Goal: Transaction & Acquisition: Purchase product/service

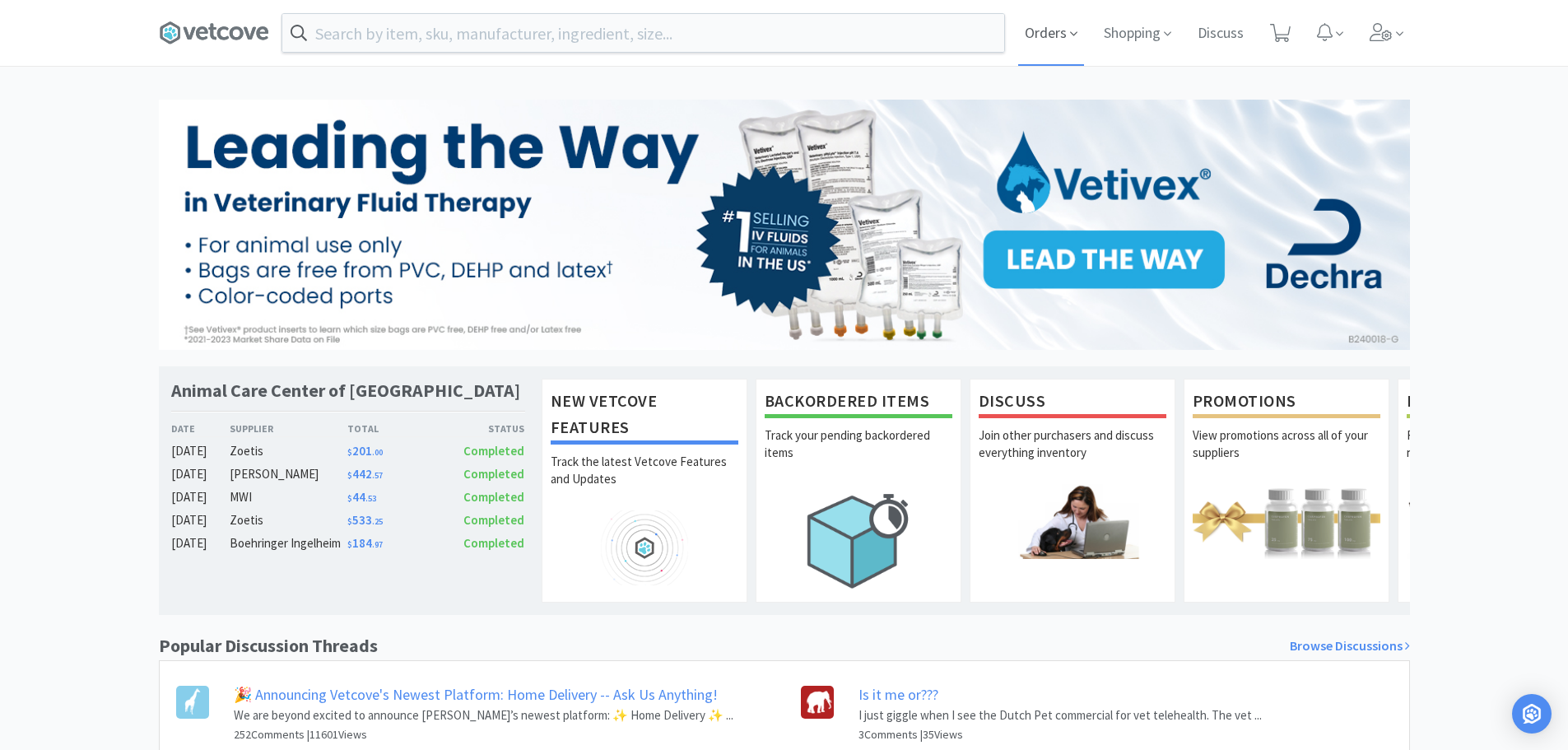
click at [1040, 42] on span "Orders" at bounding box center [1050, 33] width 66 height 66
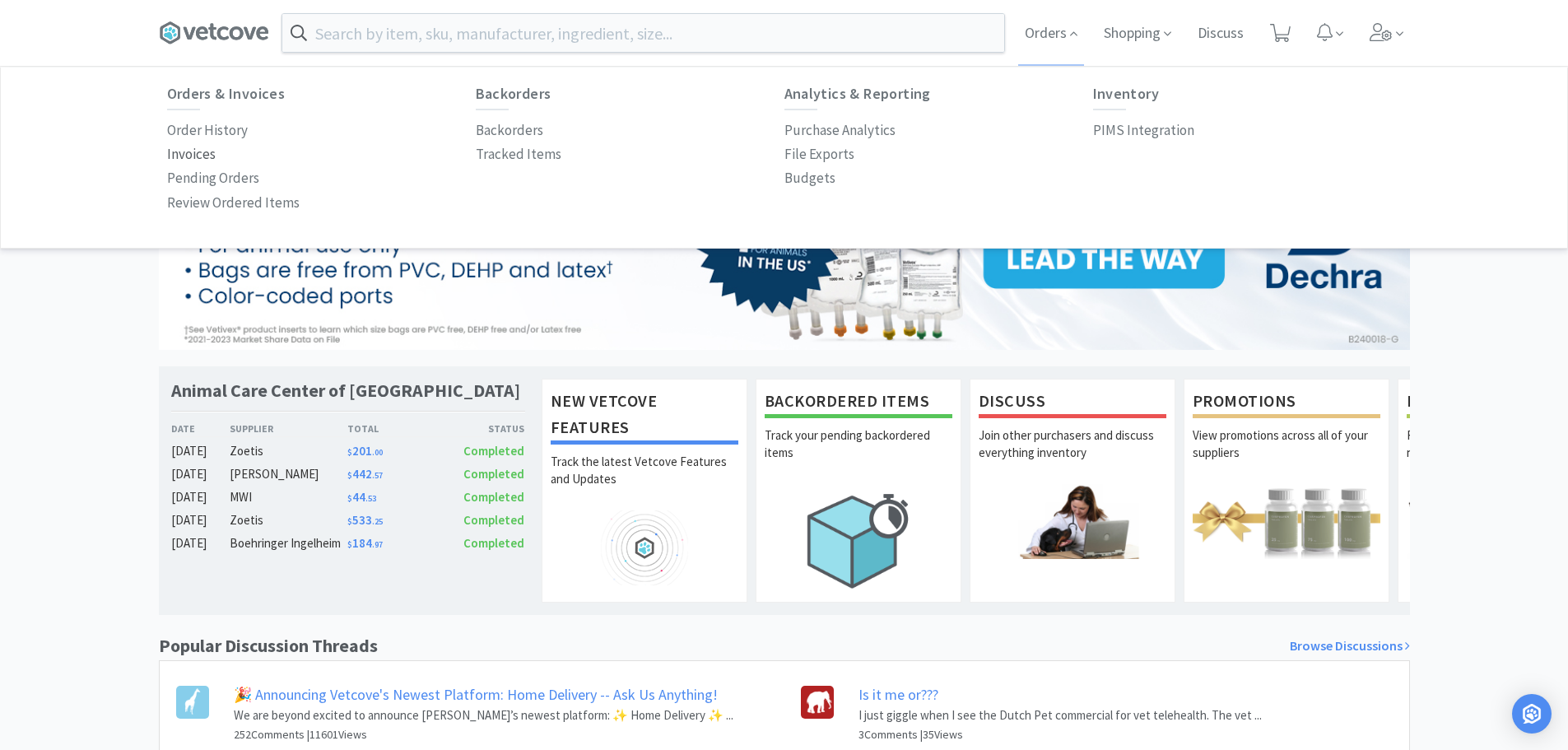
click at [184, 155] on p "Invoices" at bounding box center [191, 154] width 48 height 22
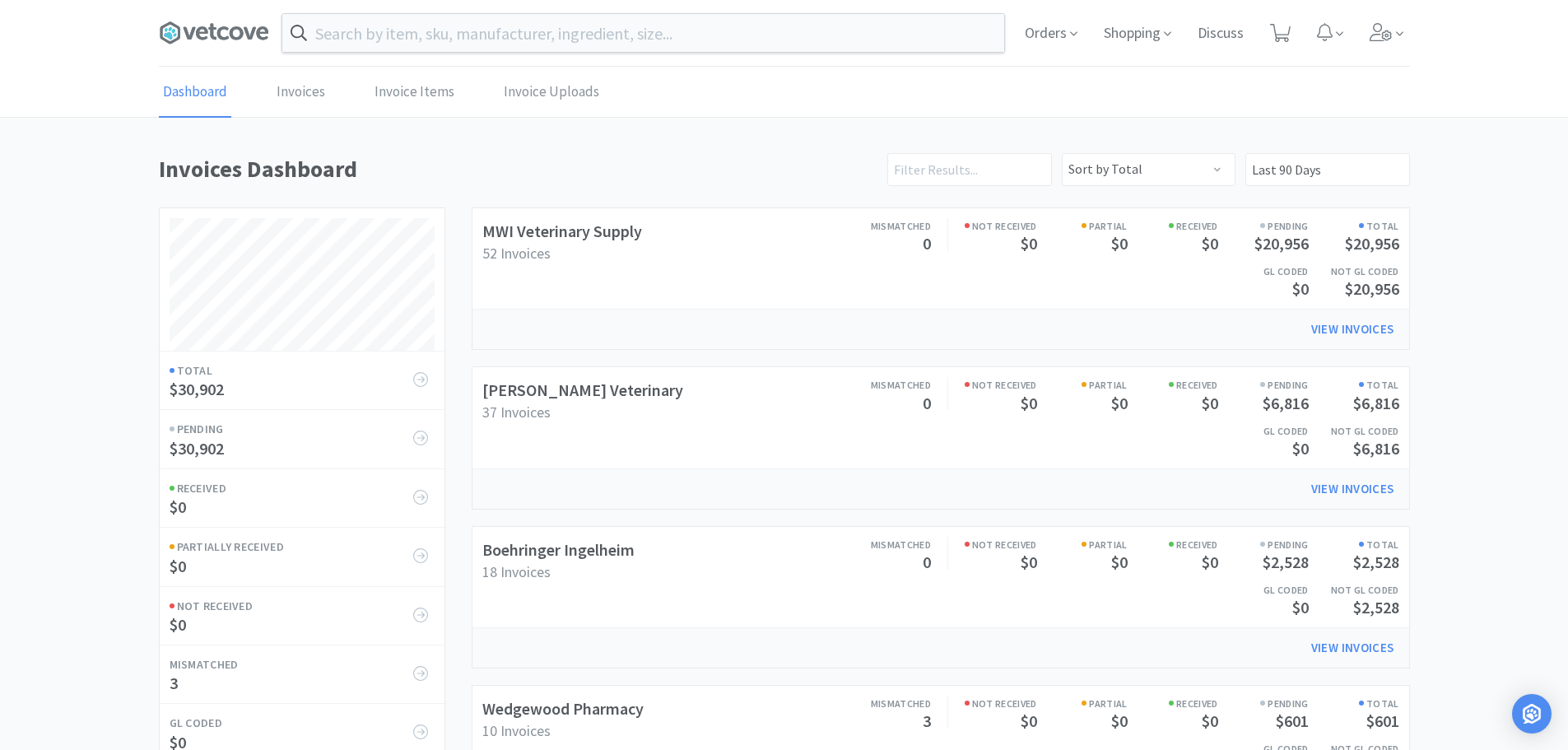
scroll to position [769, 1251]
click at [560, 383] on link "[PERSON_NAME] Veterinary" at bounding box center [582, 389] width 200 height 20
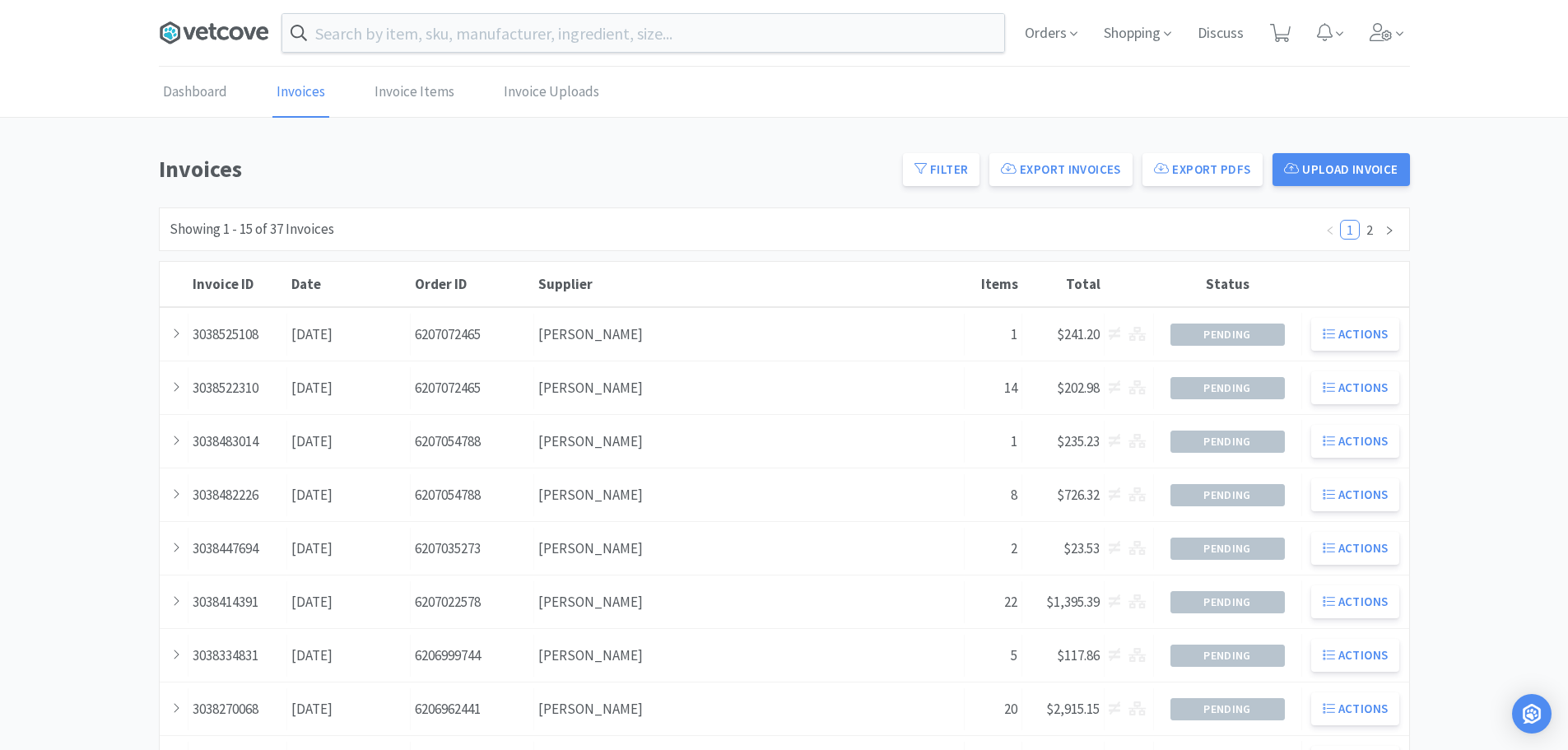
click at [213, 40] on icon at bounding box center [214, 33] width 110 height 25
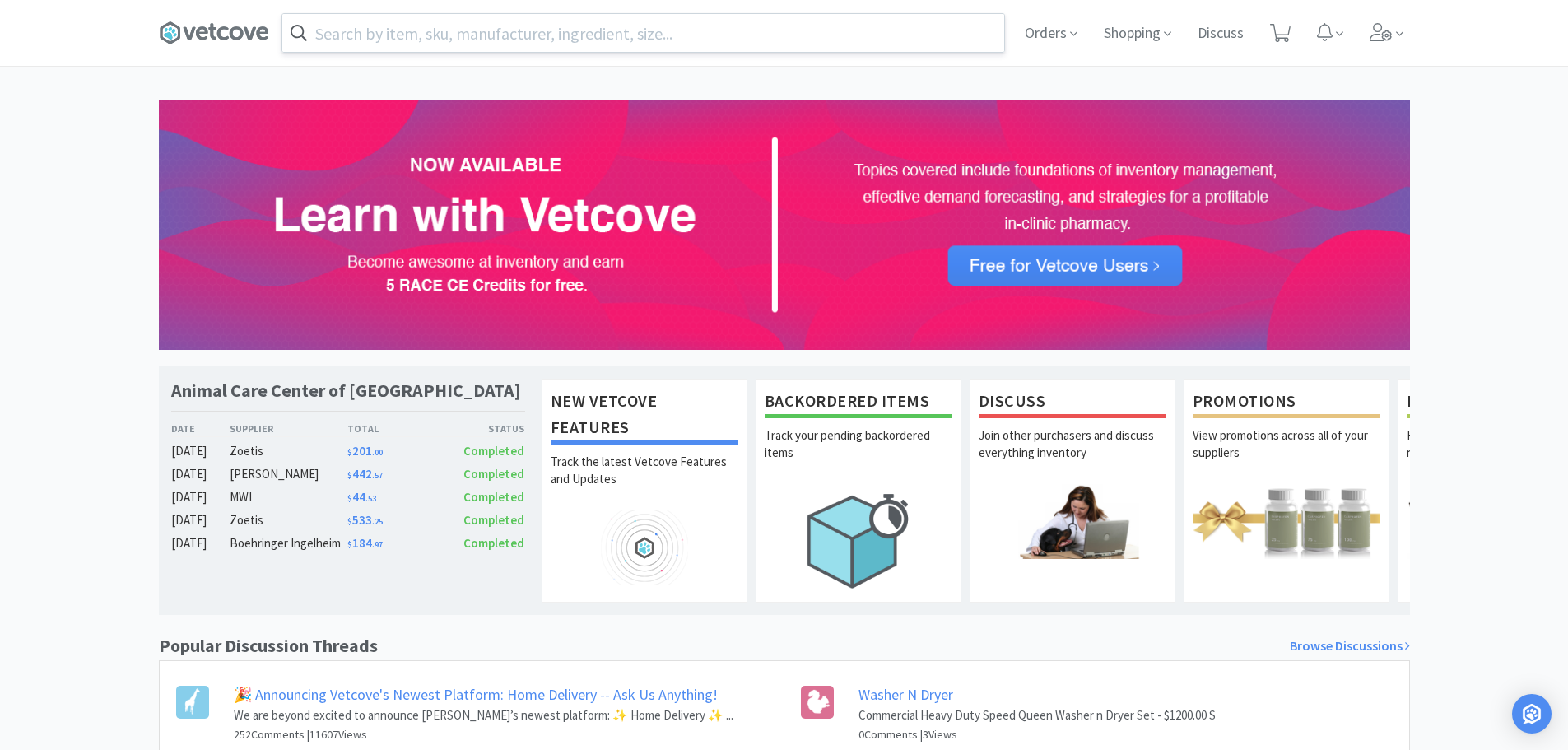
click at [507, 46] on input "text" at bounding box center [643, 33] width 722 height 38
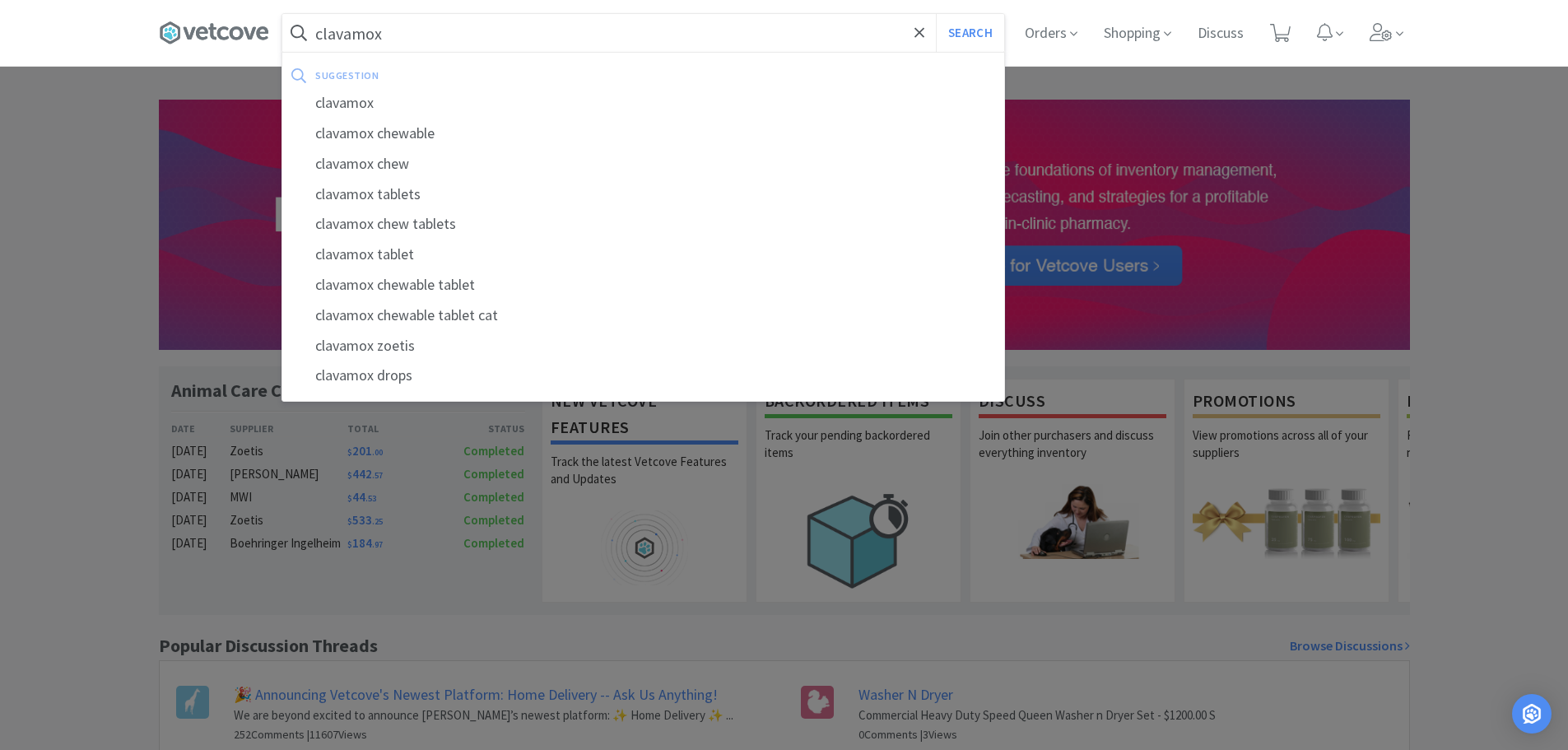
type input "clavamox"
click at [936, 14] on button "Search" at bounding box center [970, 33] width 68 height 38
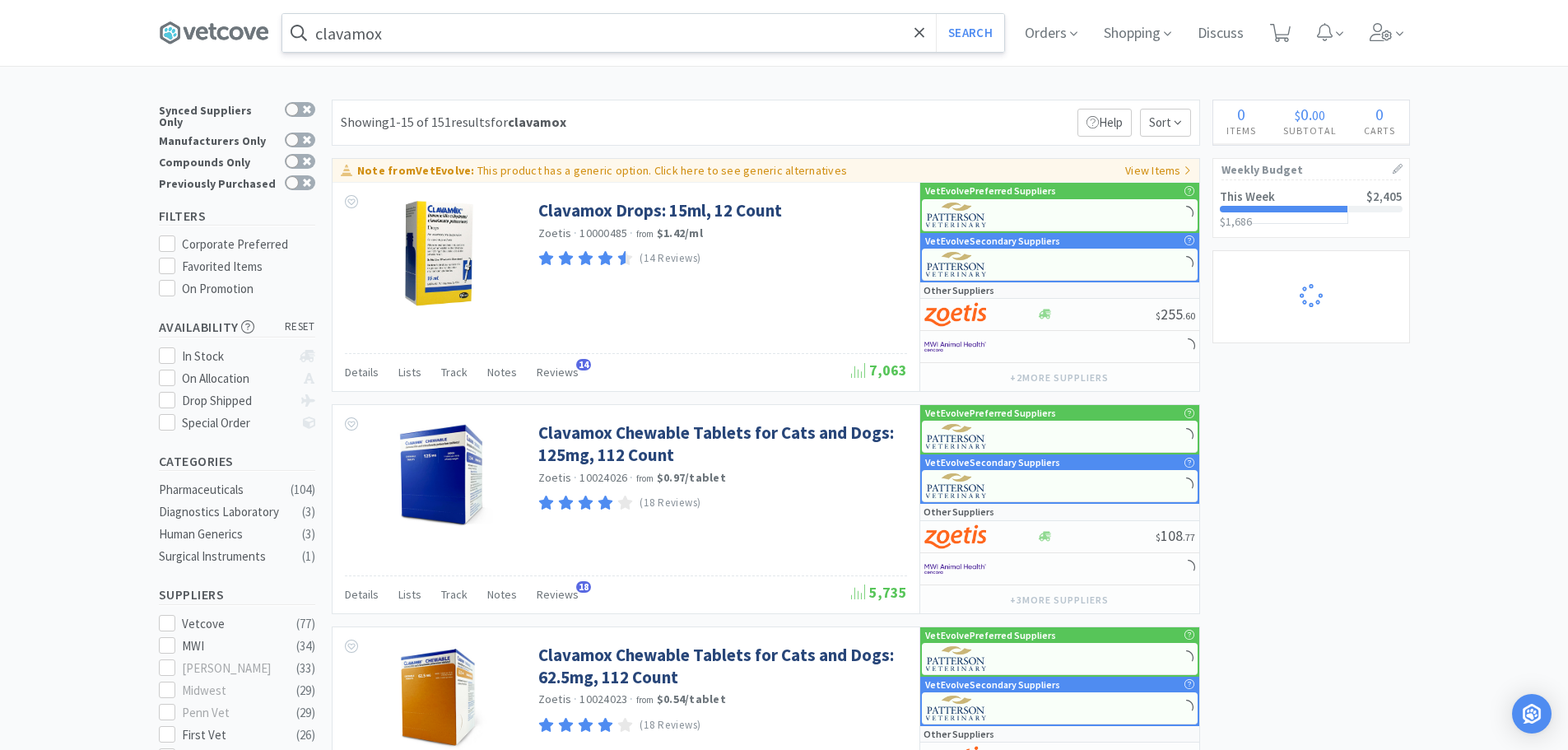
select select "1"
select select "3"
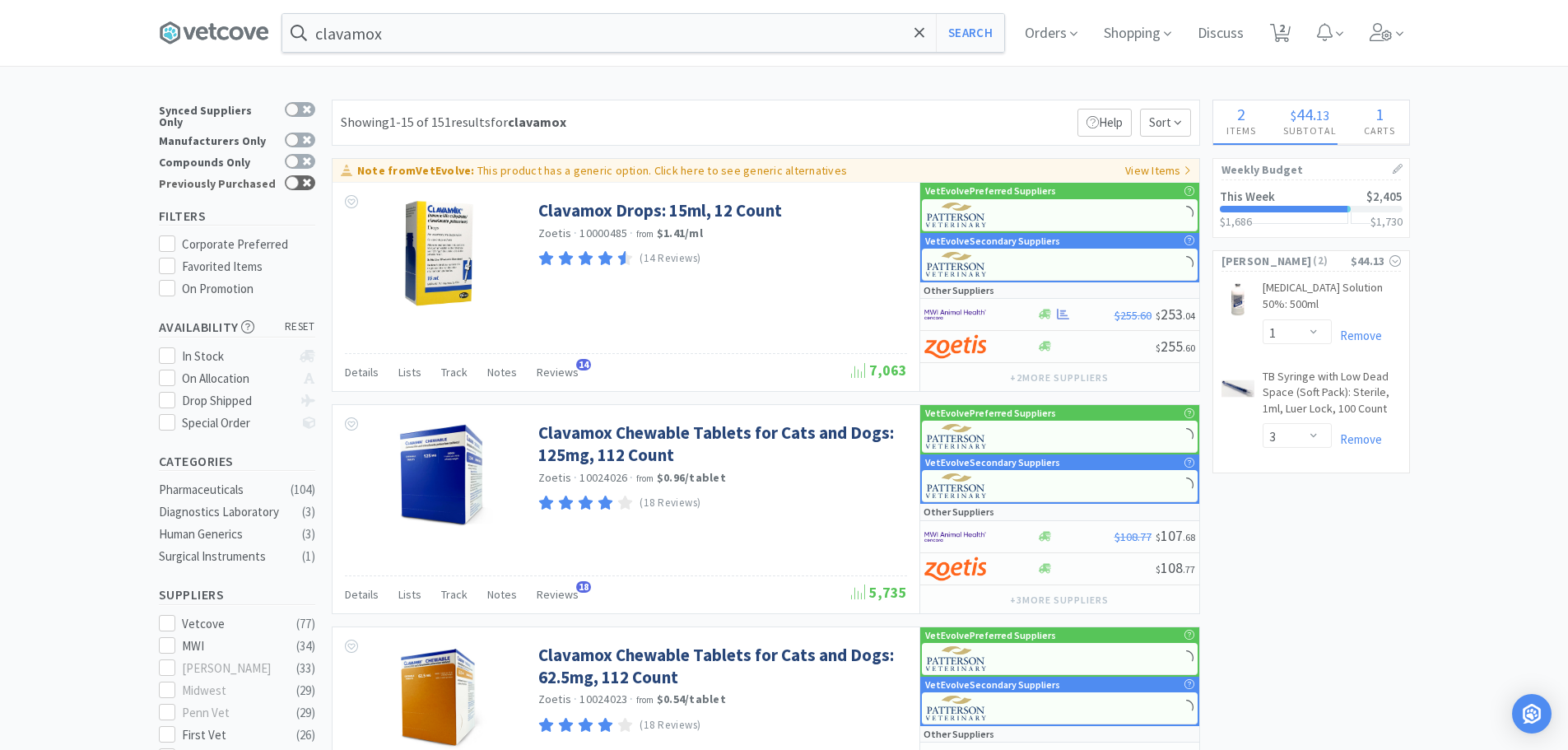
click at [290, 176] on div at bounding box center [292, 183] width 13 height 13
checkbox input "true"
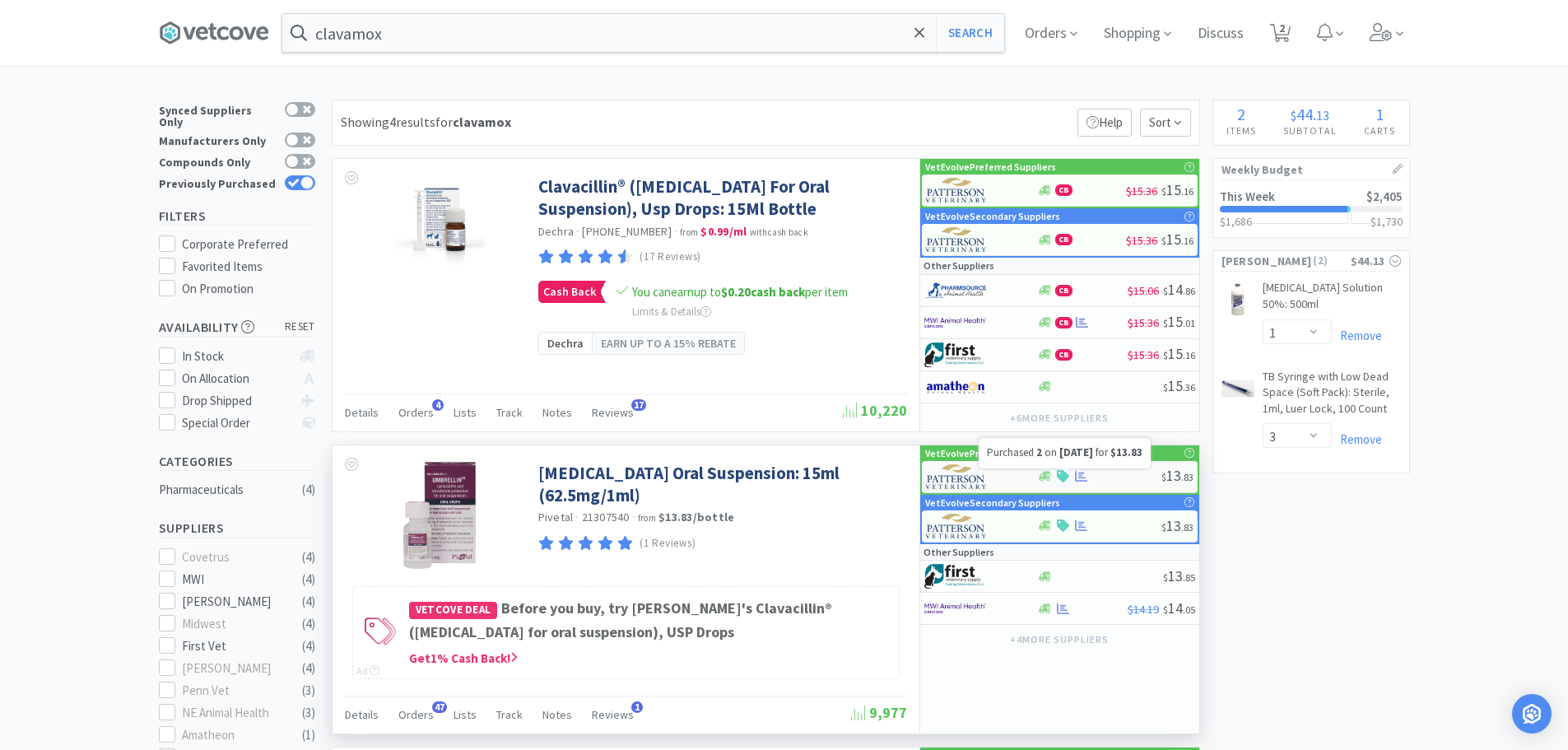
click at [1099, 476] on div at bounding box center [1099, 476] width 124 height 13
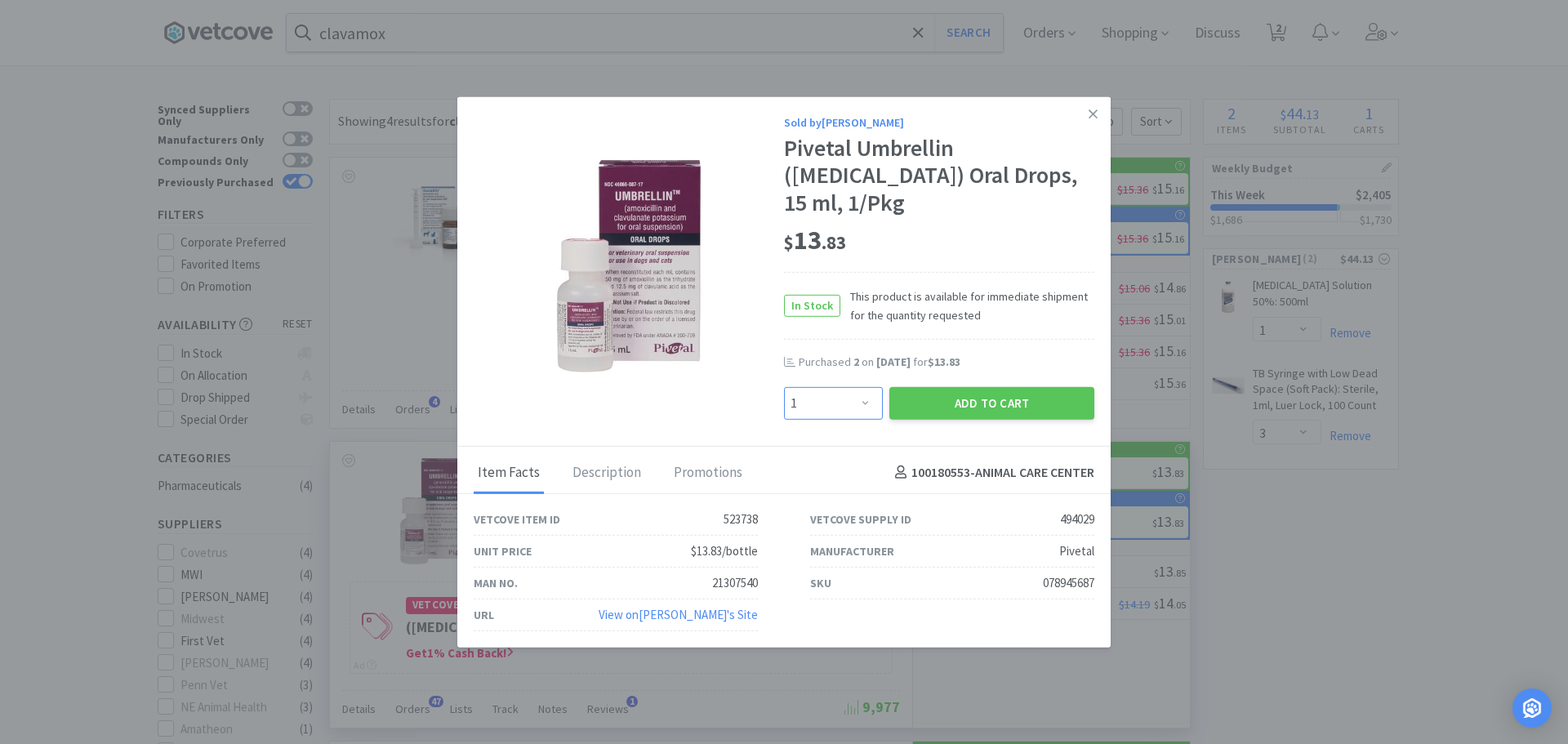
drag, startPoint x: 838, startPoint y: 400, endPoint x: 835, endPoint y: 386, distance: 14.3
click at [838, 400] on select "Enter Quantity 1 2 3 4 5 6 7 8 9 10 11 12 13 14 15 16 17 18 19 20 Enter Quantity" at bounding box center [833, 403] width 99 height 33
select select "4"
click at [784, 386] on select "Enter Quantity 1 2 3 4 5 6 7 8 9 10 11 12 13 14 15 16 17 18 19 20 Enter Quantity" at bounding box center [833, 403] width 99 height 33
click at [959, 397] on button "Add to Cart" at bounding box center [992, 403] width 205 height 33
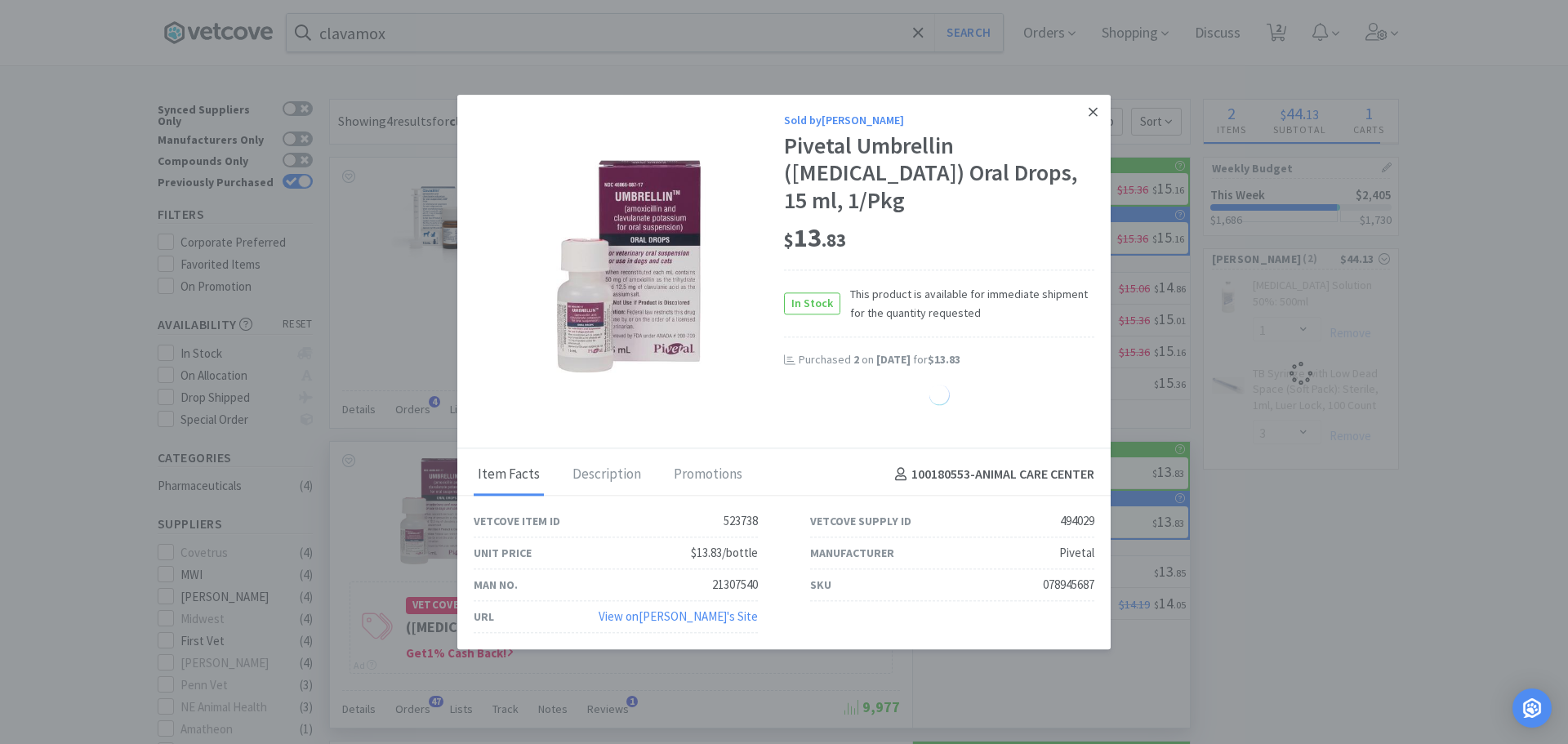
select select "4"
select select "1"
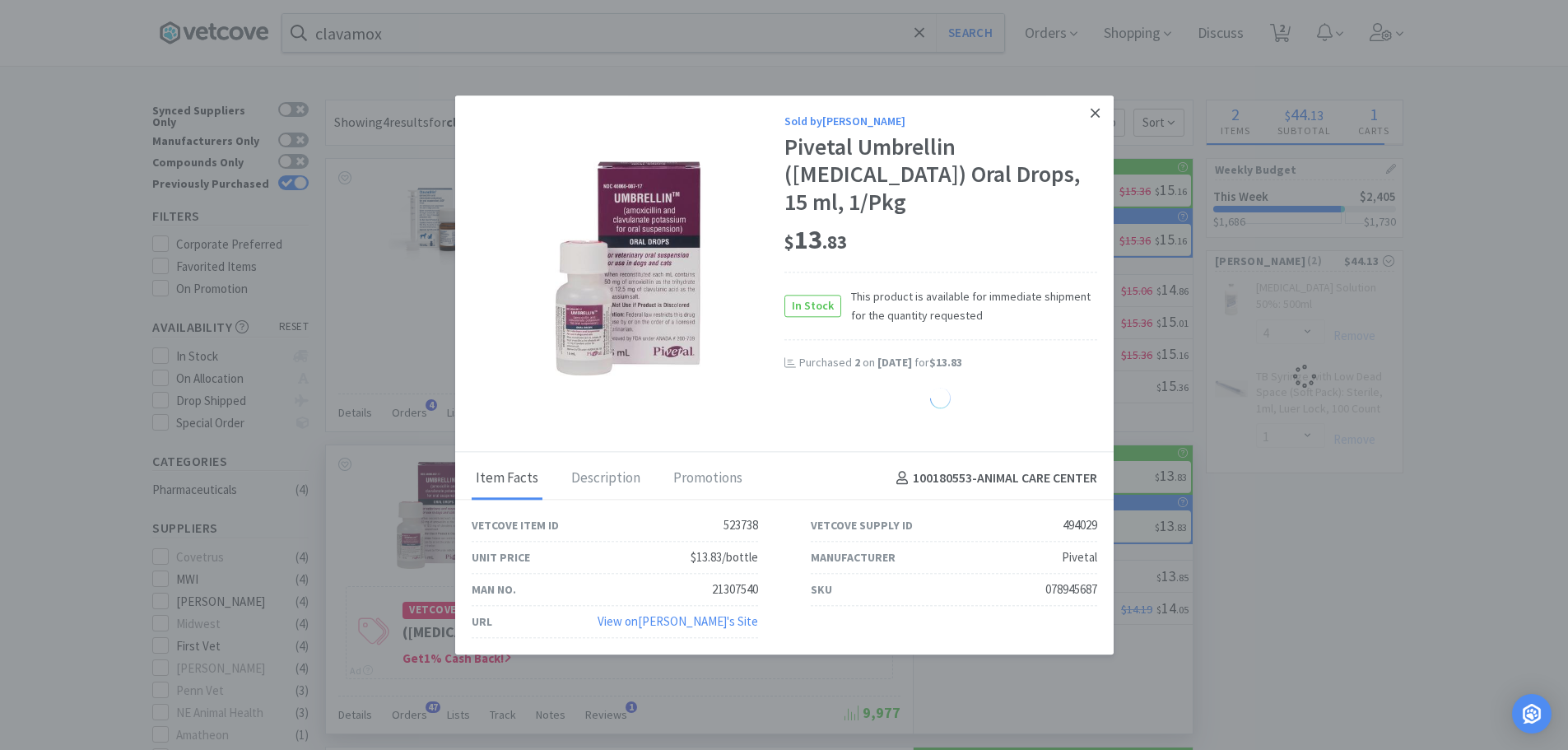
select select "3"
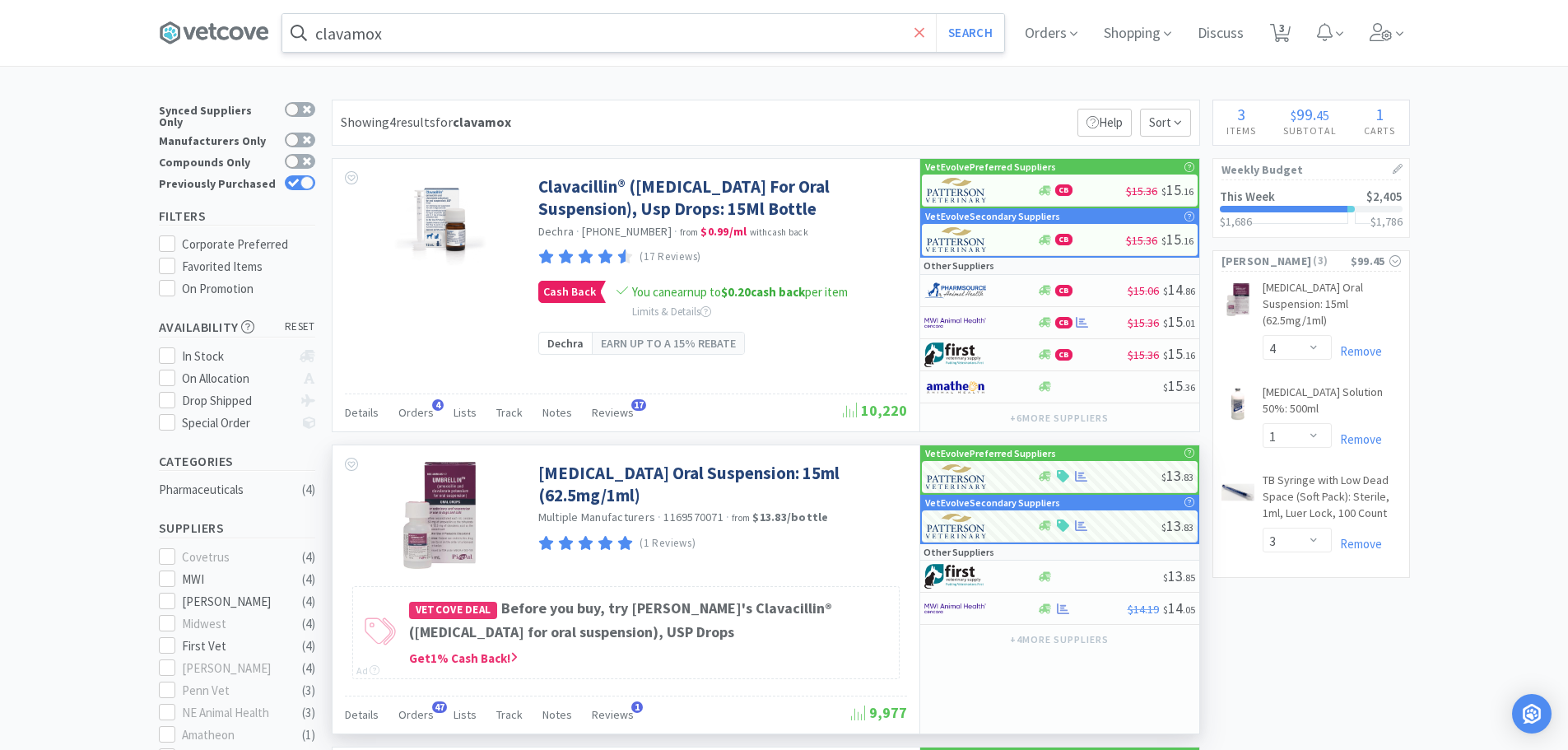
click at [917, 29] on icon at bounding box center [919, 33] width 11 height 16
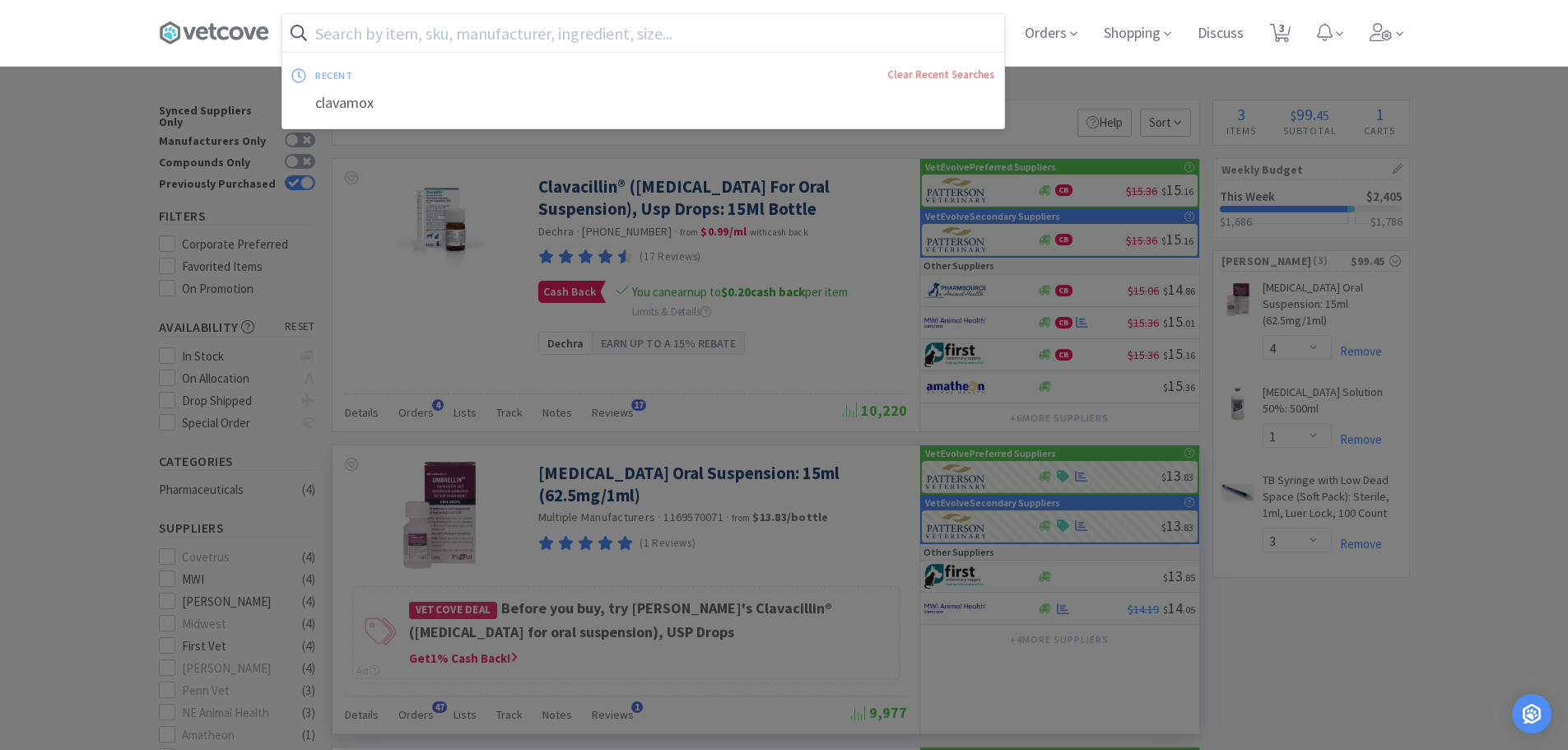
click at [347, 205] on div at bounding box center [784, 375] width 1568 height 750
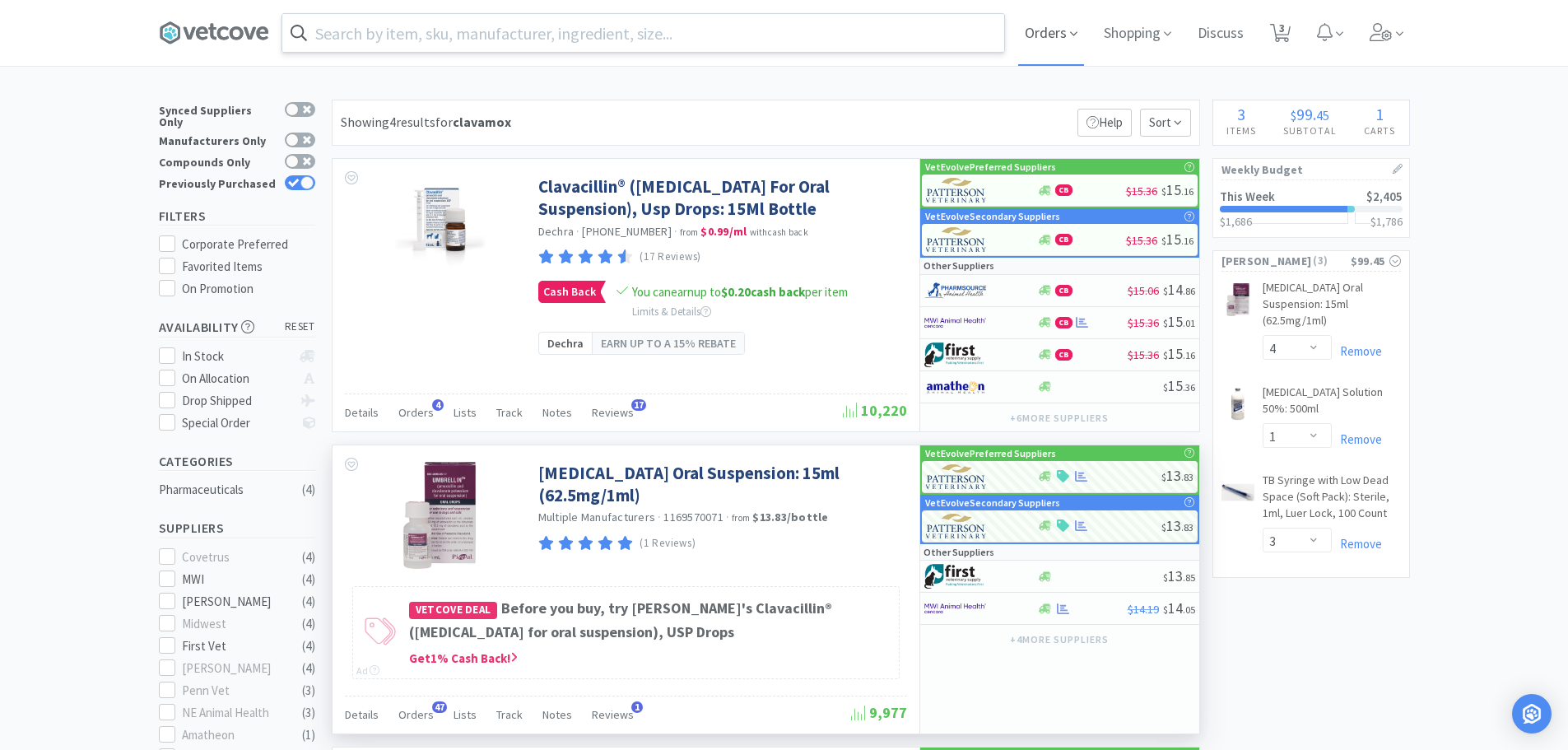
click at [1031, 31] on span "Orders" at bounding box center [1050, 33] width 66 height 66
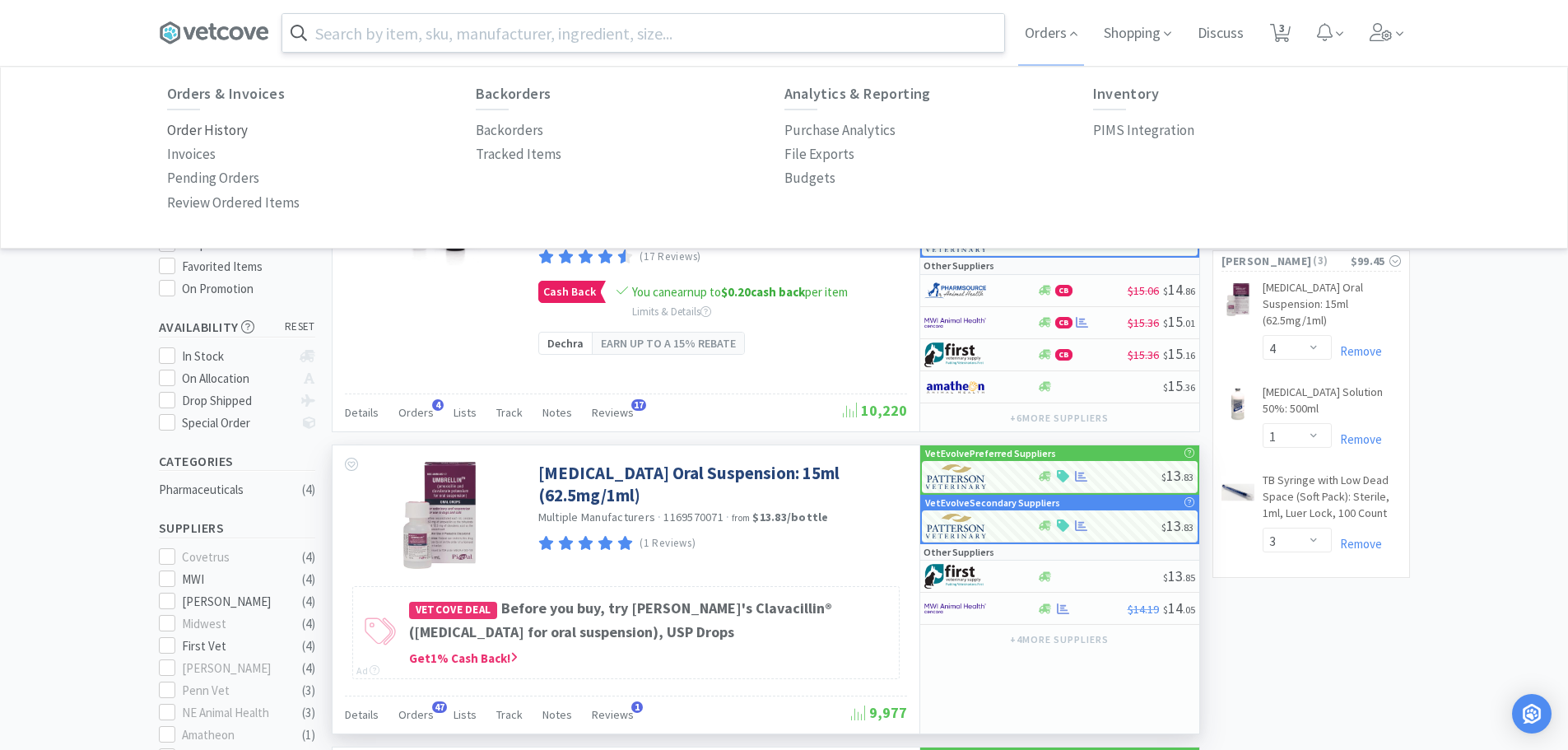
click at [215, 135] on p "Order History" at bounding box center [207, 130] width 81 height 22
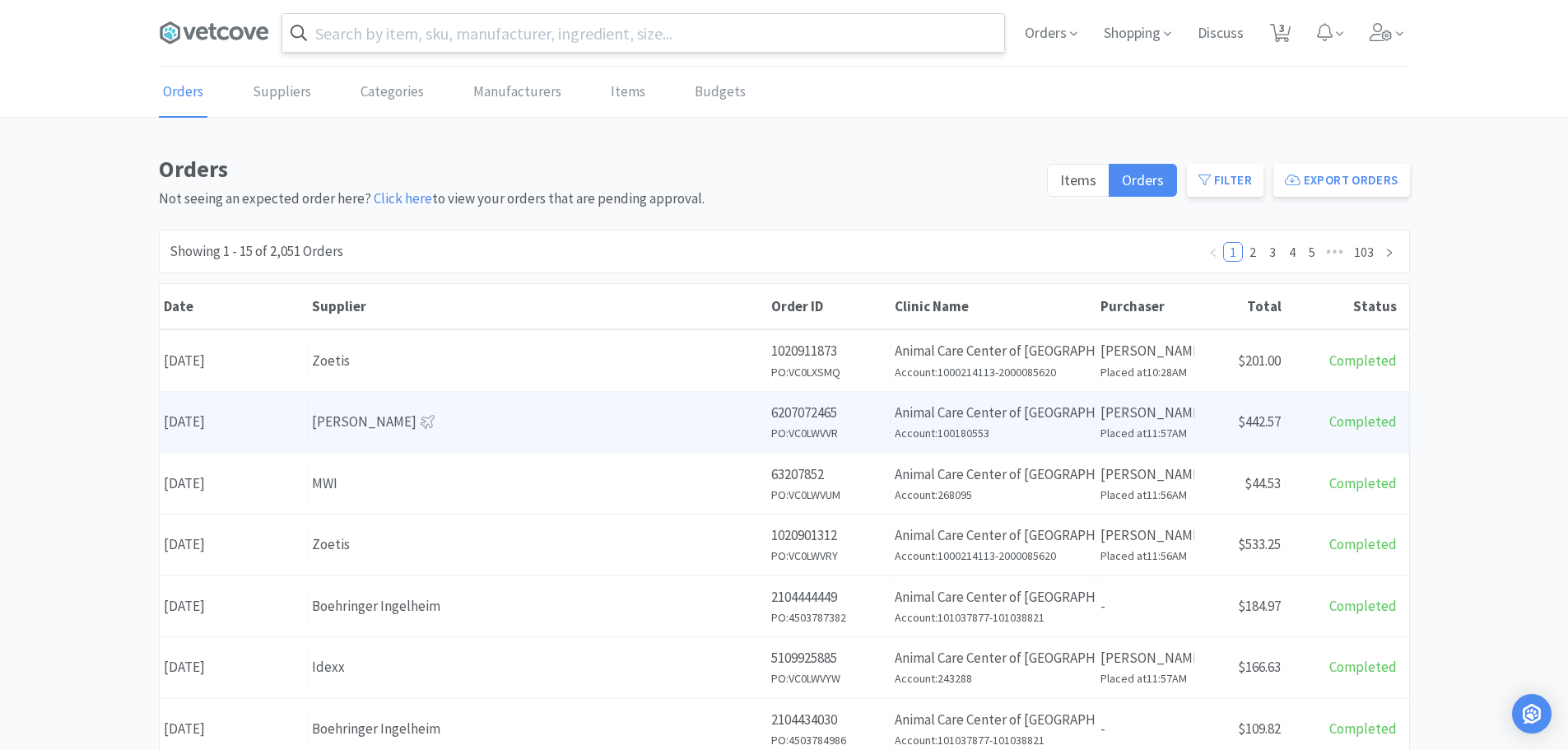
click at [453, 434] on div "Supplier [PERSON_NAME]" at bounding box center [537, 422] width 459 height 42
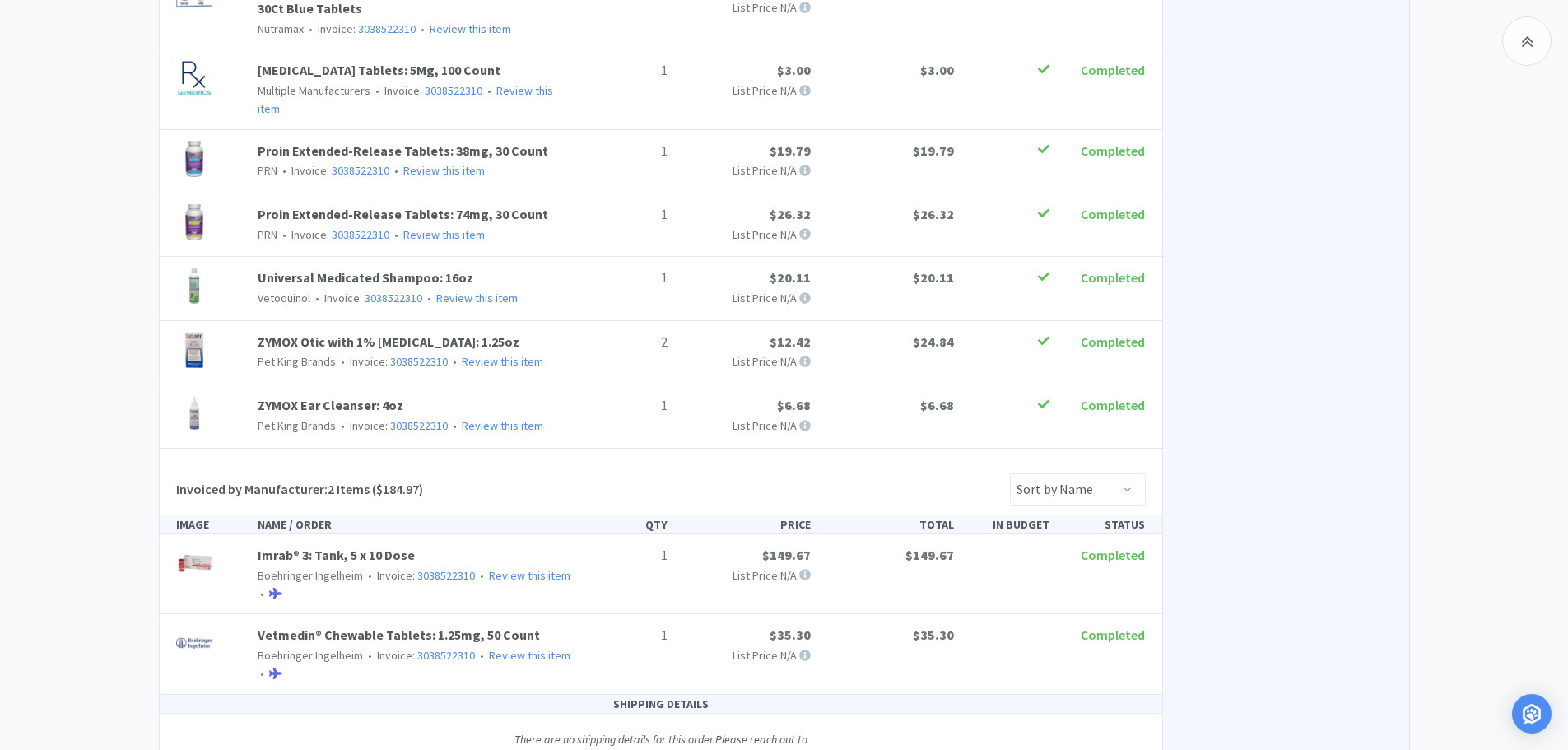
scroll to position [911, 0]
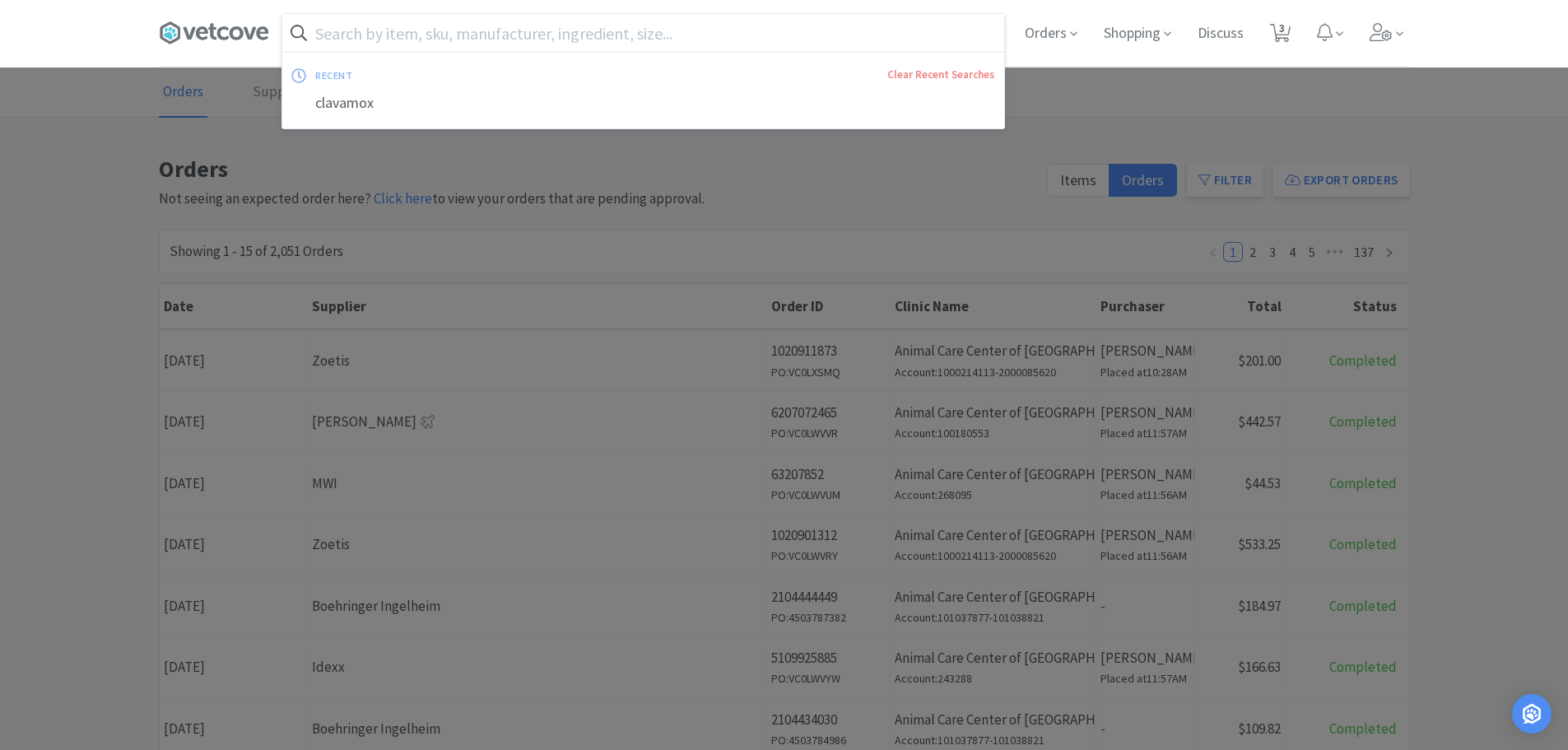
click at [386, 32] on input "text" at bounding box center [643, 33] width 722 height 38
click at [96, 206] on div at bounding box center [784, 375] width 1568 height 750
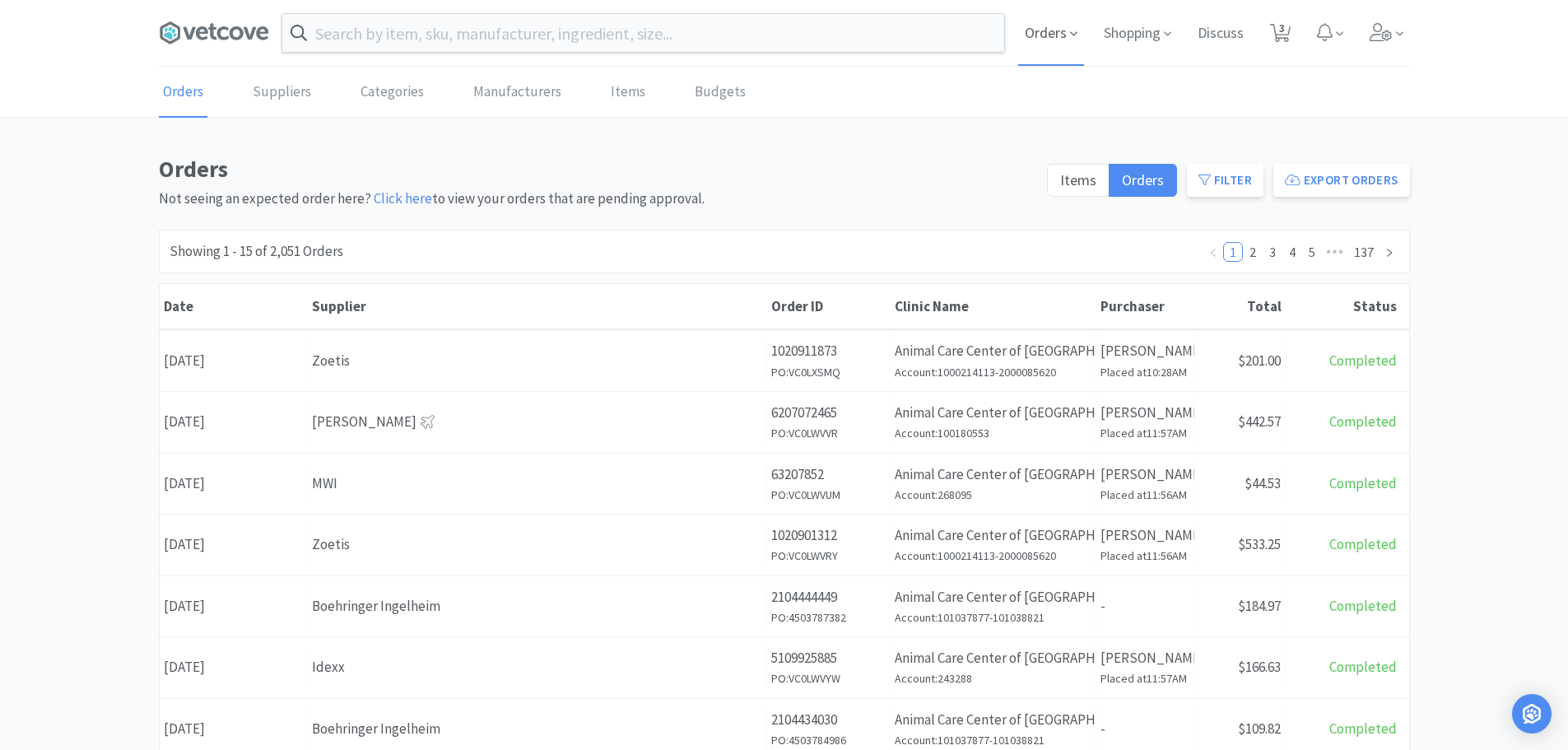
click at [1047, 37] on span "Orders" at bounding box center [1050, 33] width 66 height 66
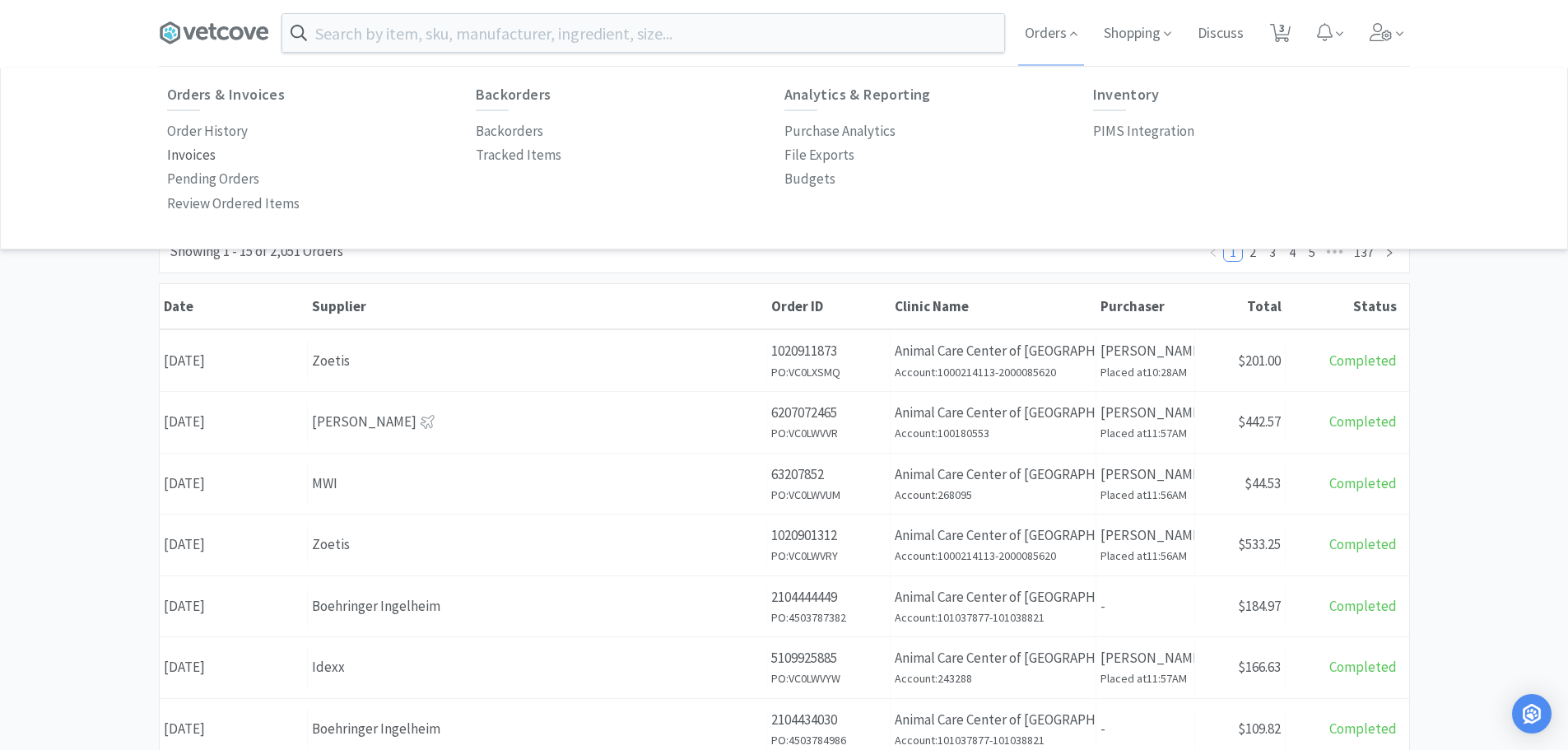
click at [201, 150] on p "Invoices" at bounding box center [191, 154] width 48 height 22
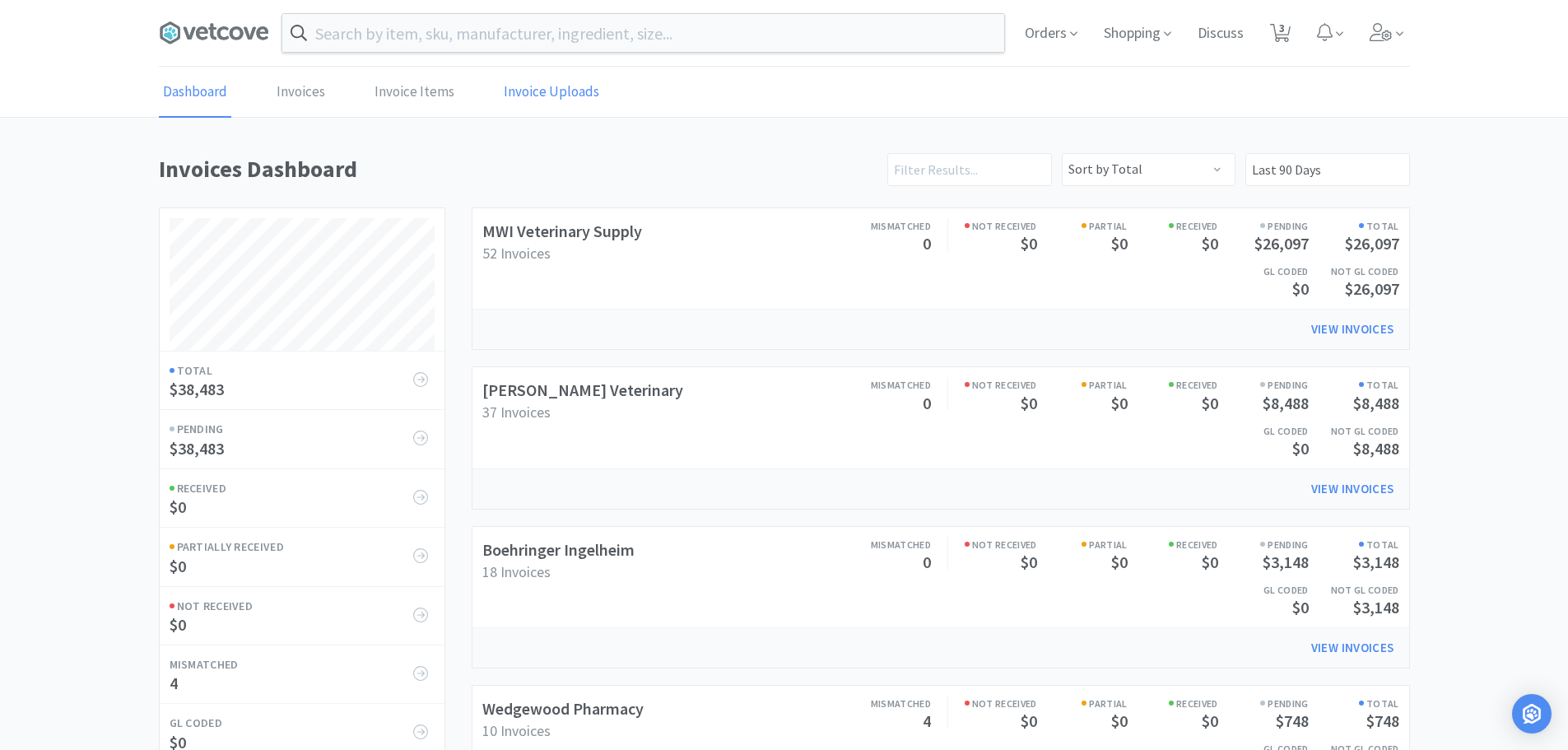
click at [522, 95] on link "Invoice Uploads" at bounding box center [551, 93] width 104 height 50
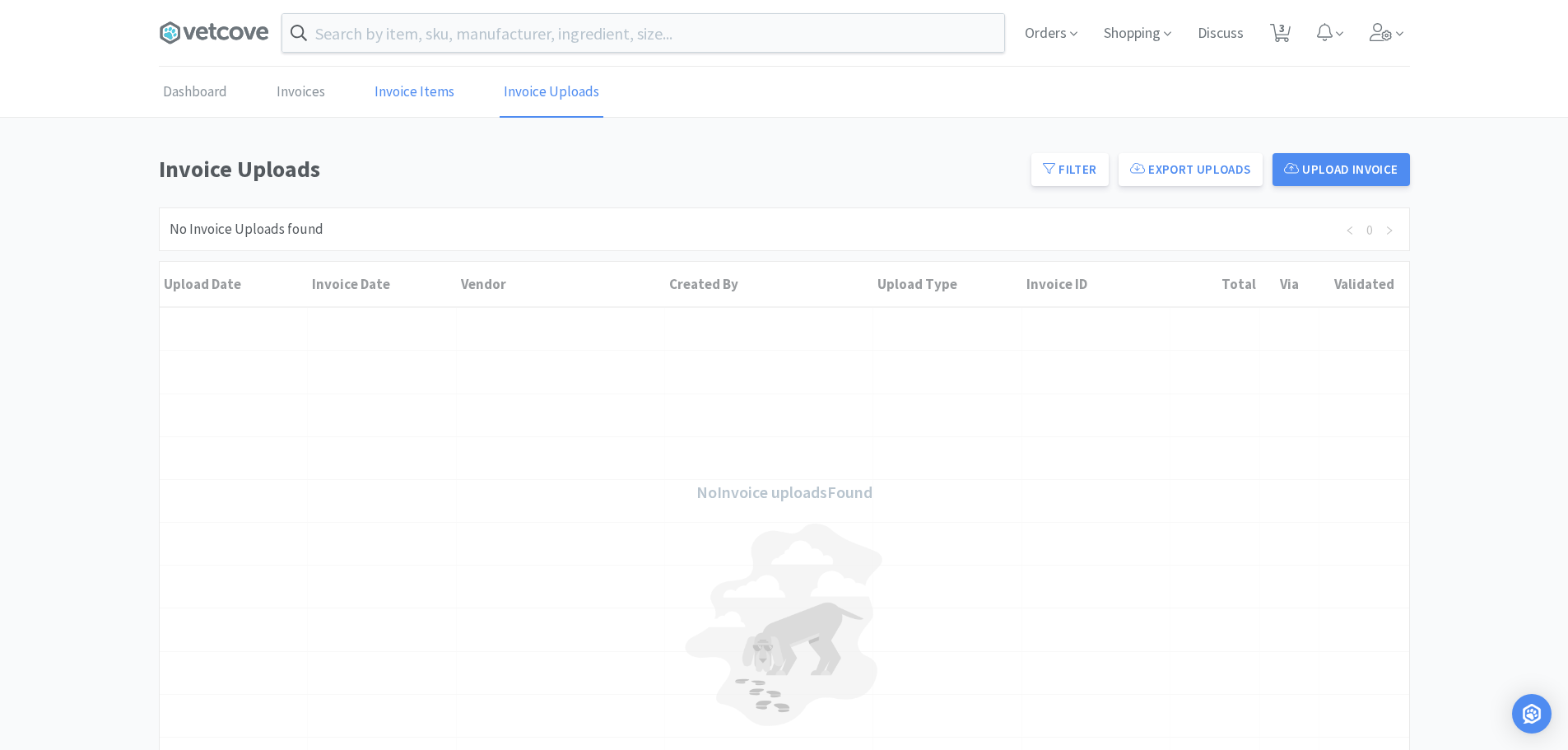
click at [407, 92] on link "Invoice Items" at bounding box center [413, 93] width 88 height 50
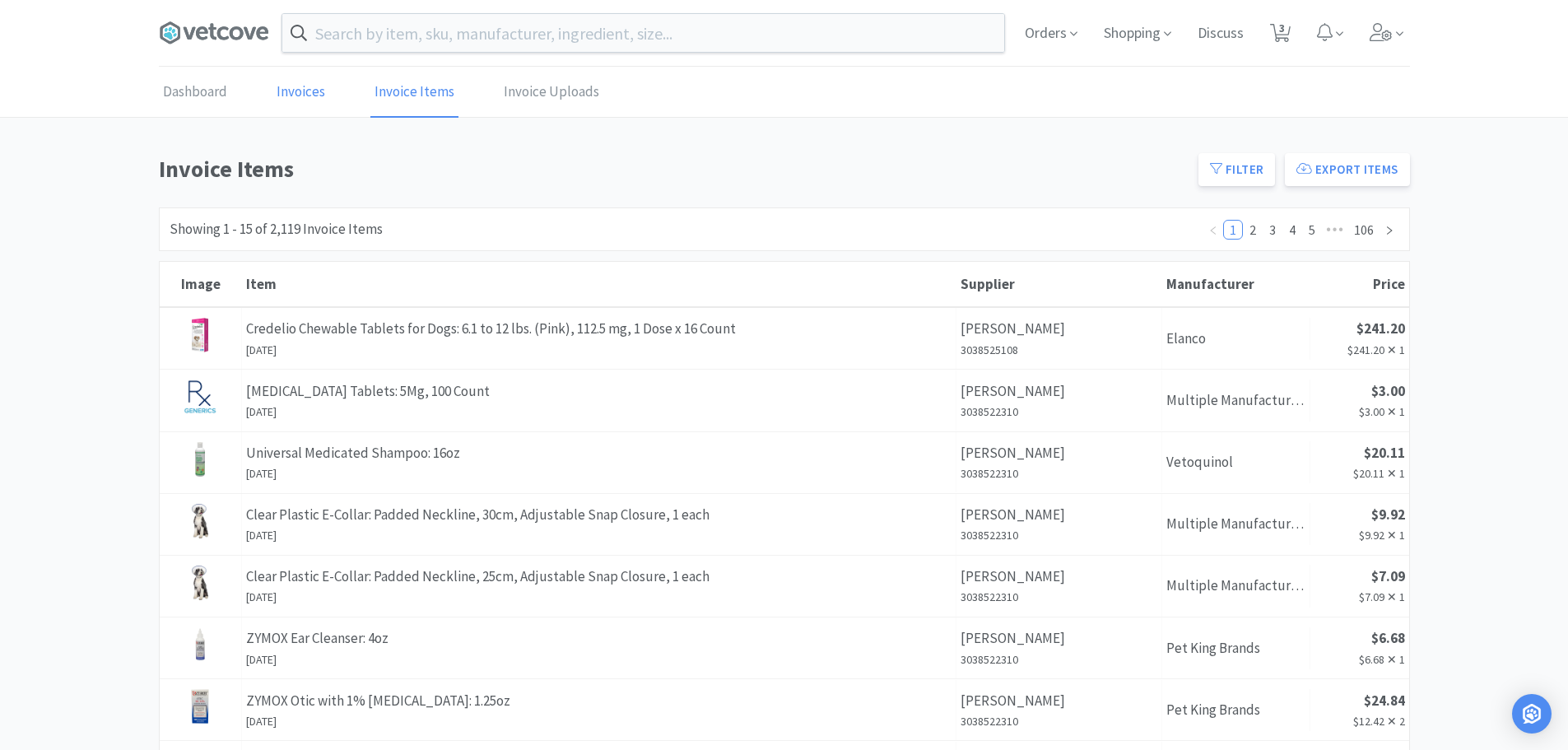
click at [314, 96] on link "Invoices" at bounding box center [301, 93] width 57 height 50
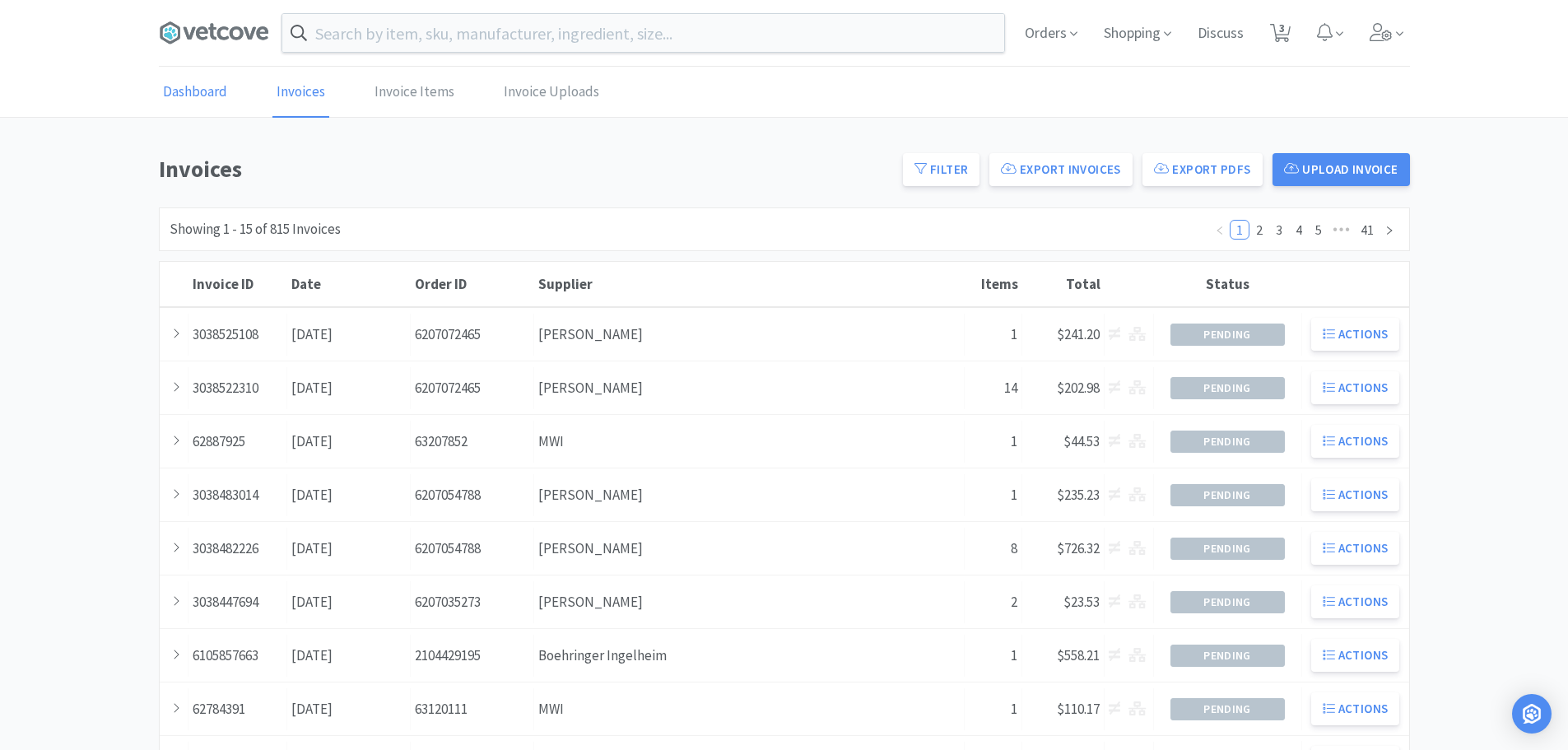
click at [202, 94] on link "Dashboard" at bounding box center [195, 93] width 72 height 50
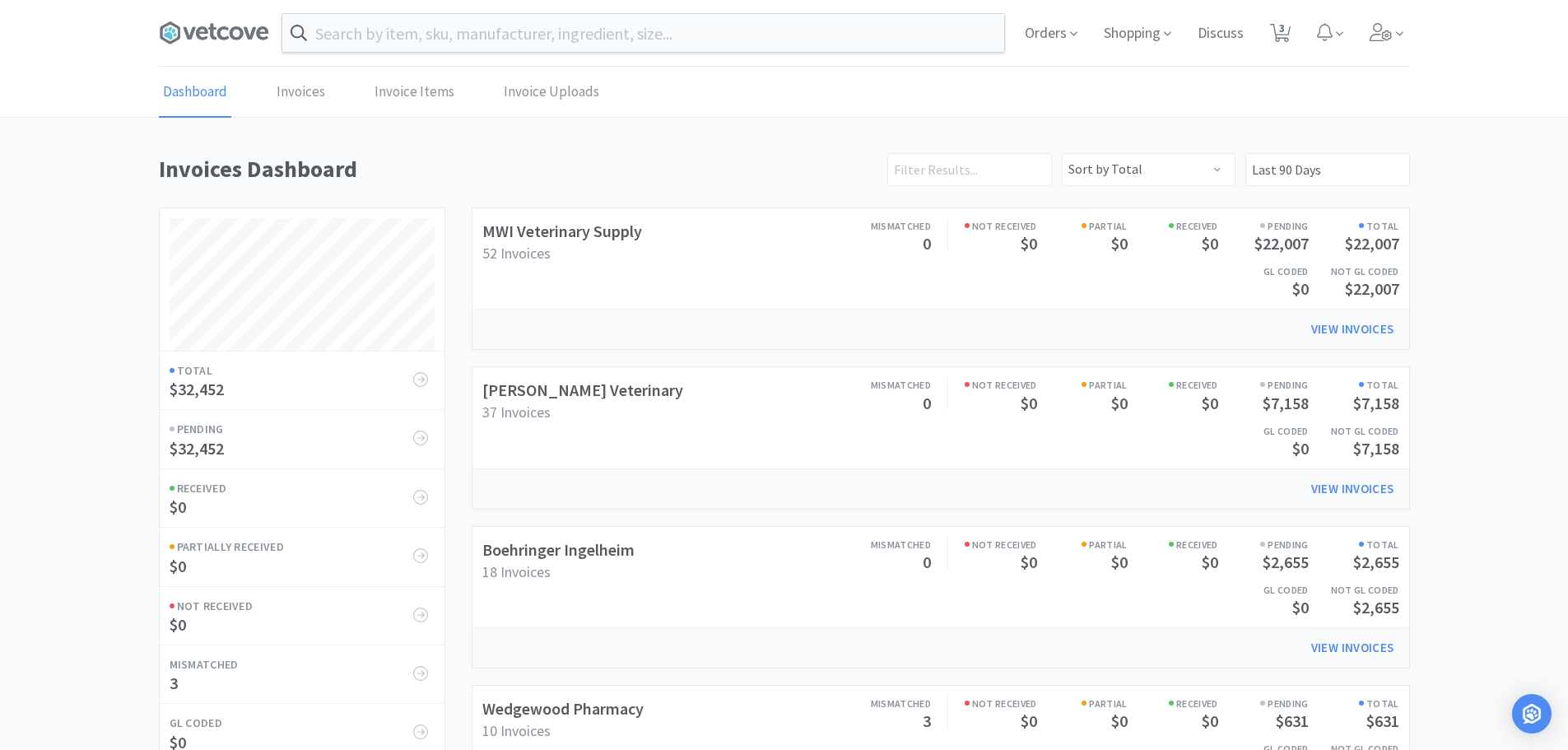
scroll to position [769, 1251]
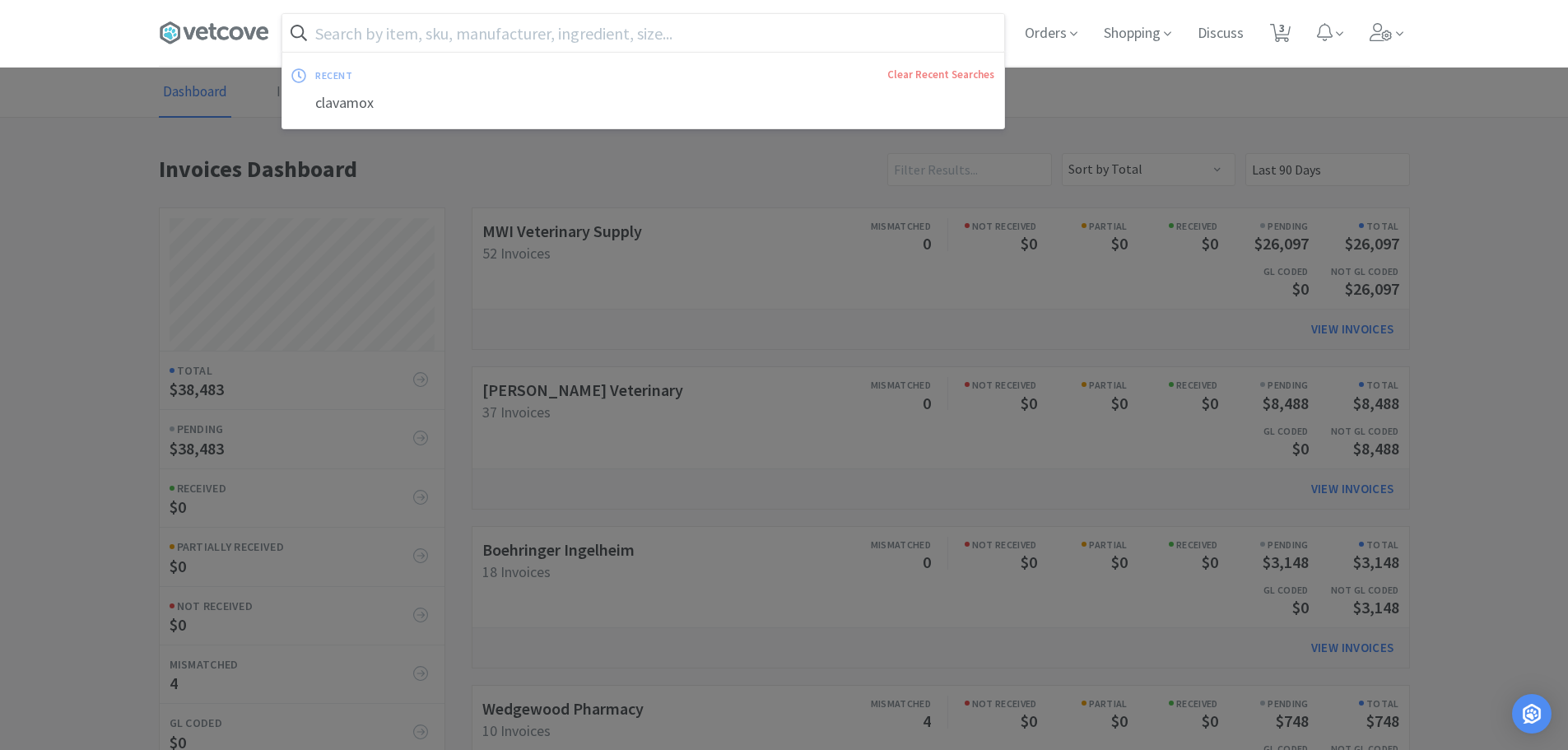
click at [609, 36] on input "text" at bounding box center [643, 33] width 722 height 38
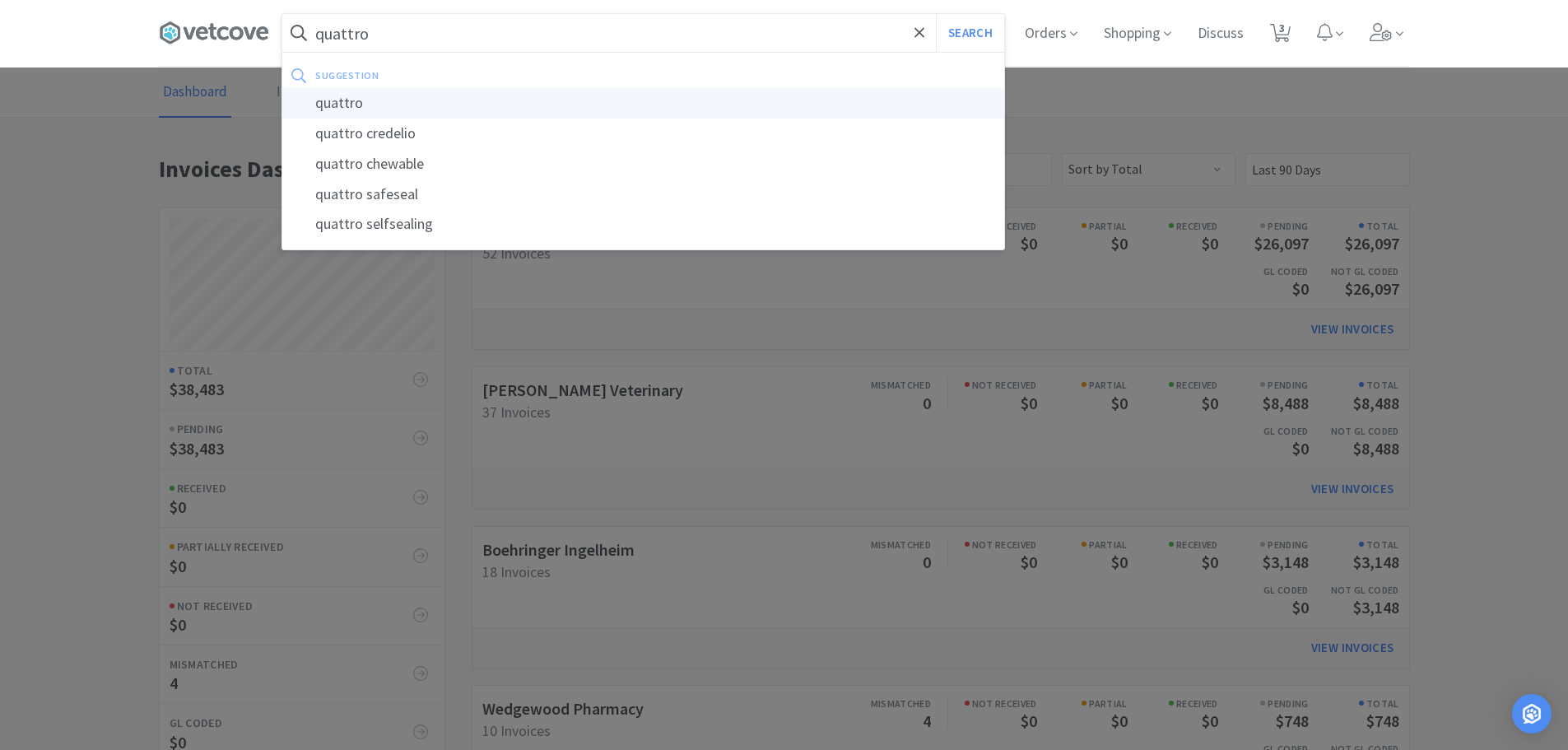
type input "quattro"
click at [348, 105] on div "quattro" at bounding box center [643, 103] width 722 height 31
select select "4"
select select "1"
select select "3"
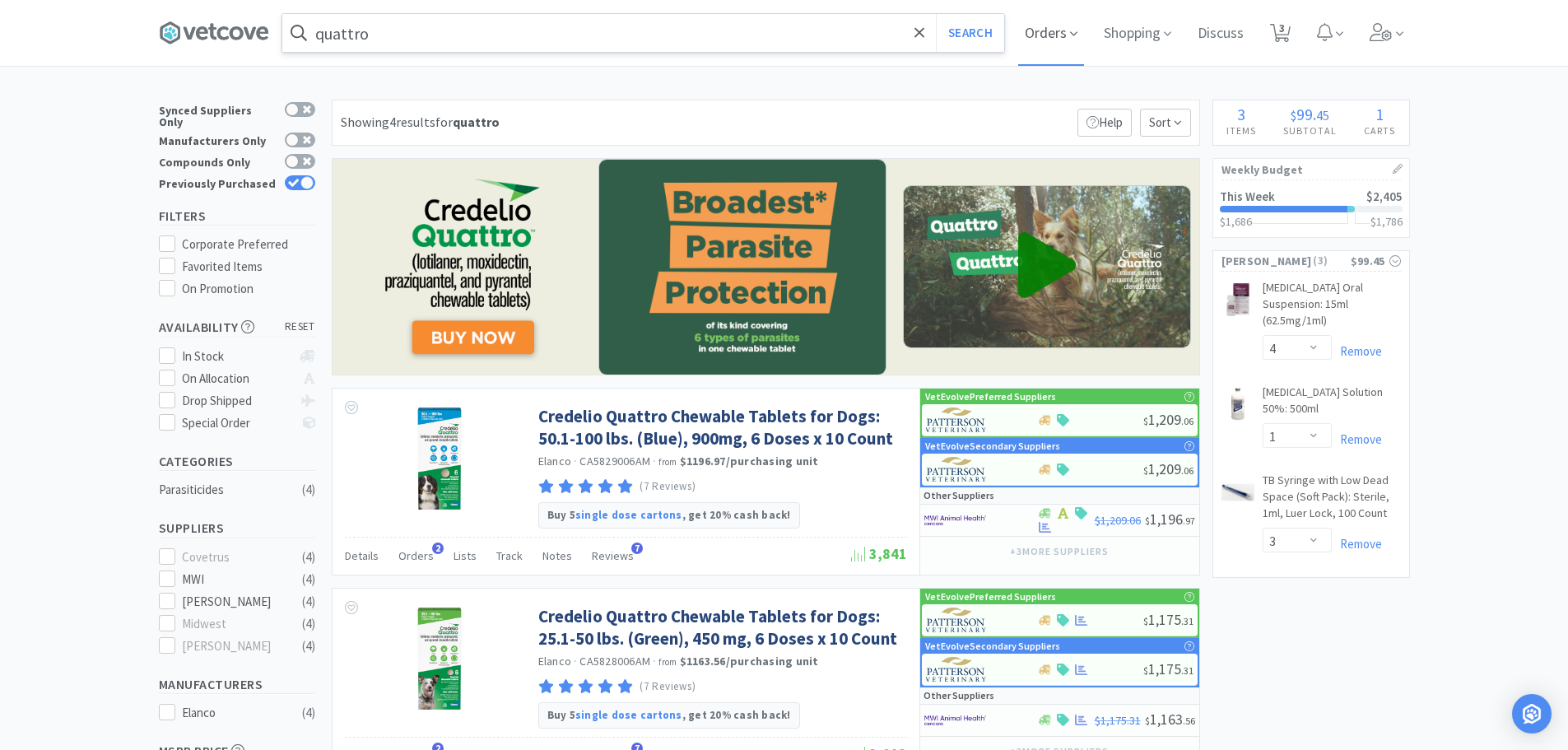
click at [1065, 31] on span "Orders" at bounding box center [1050, 33] width 66 height 66
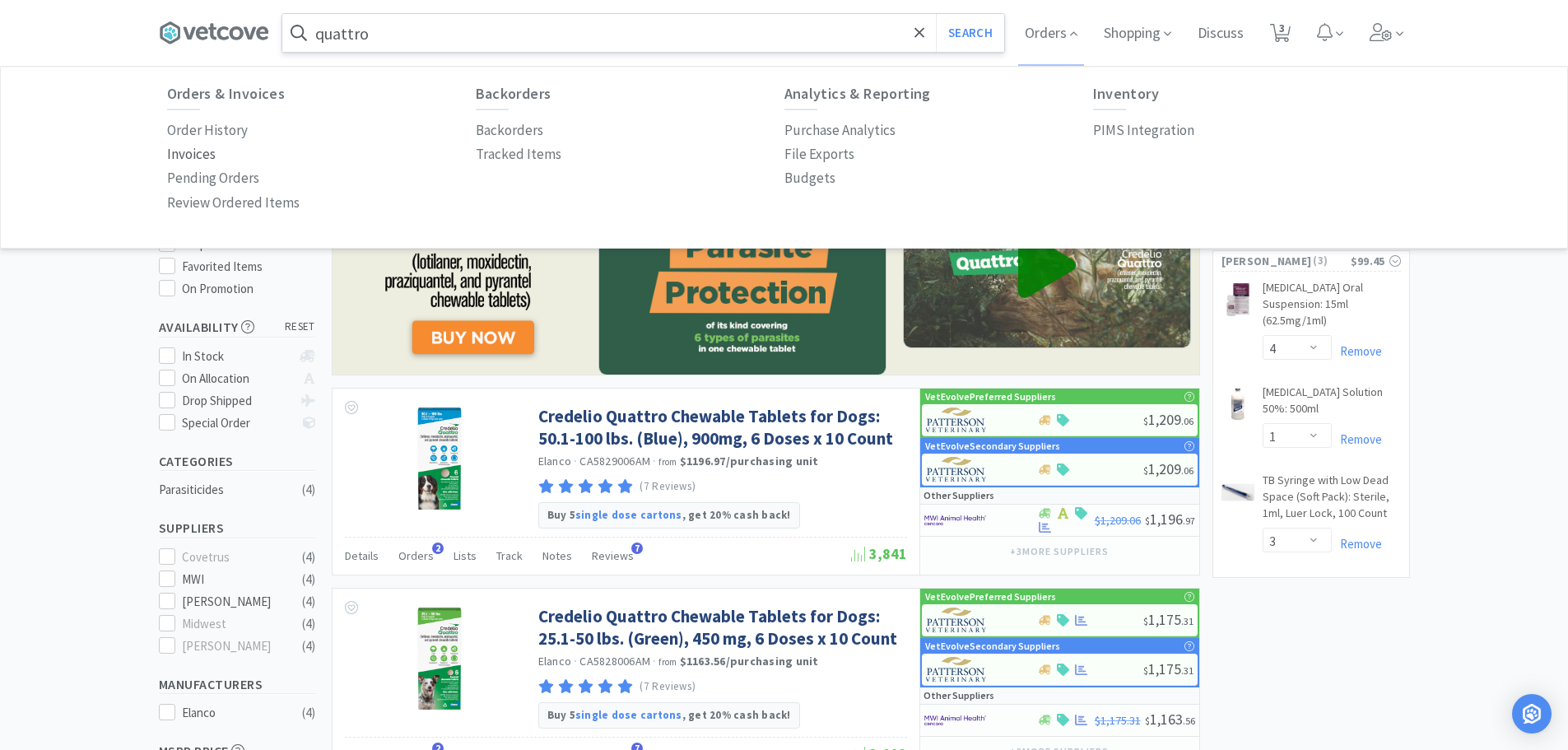
click at [205, 145] on p "Invoices" at bounding box center [191, 154] width 48 height 22
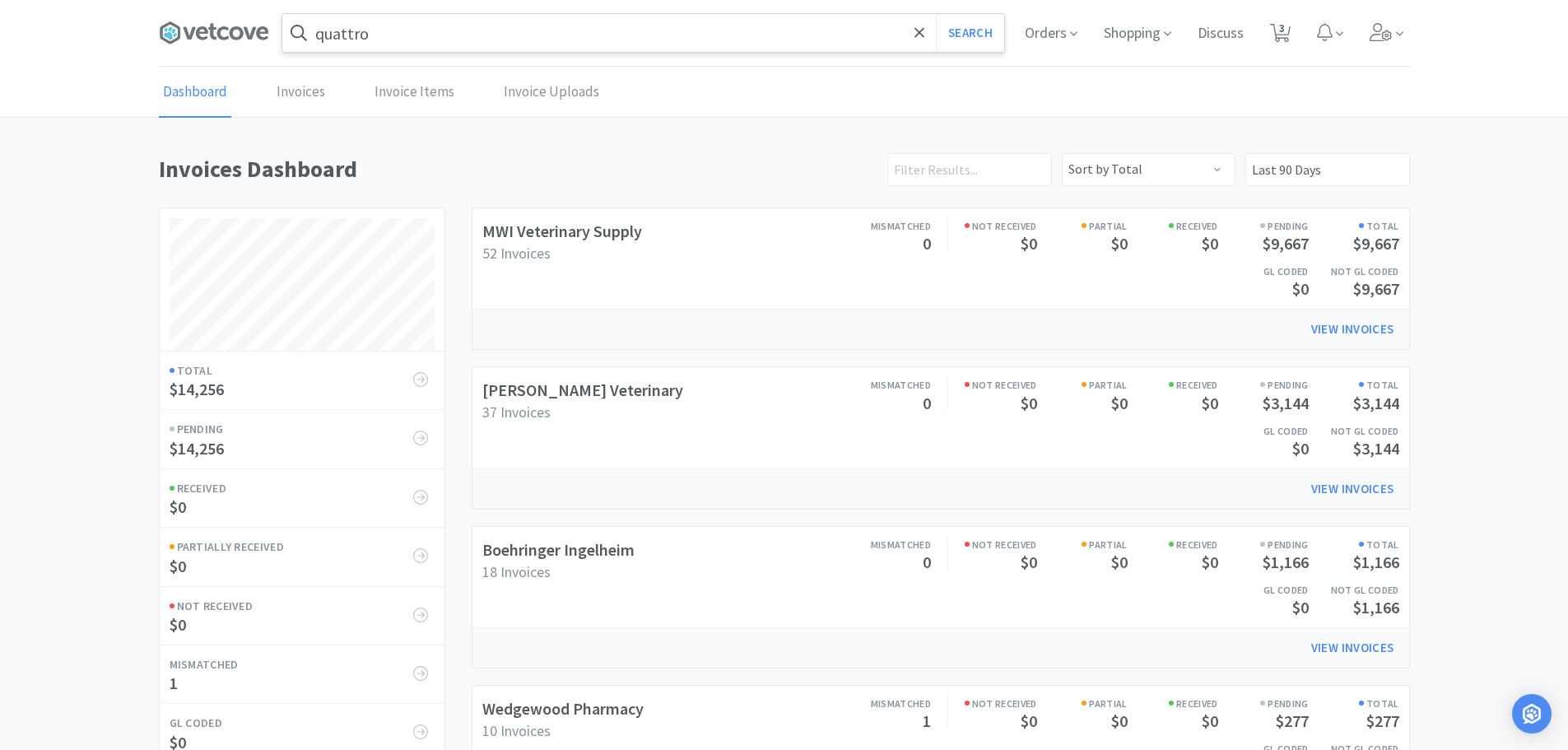
scroll to position [769, 1251]
click at [447, 39] on input "quattro" at bounding box center [643, 33] width 722 height 38
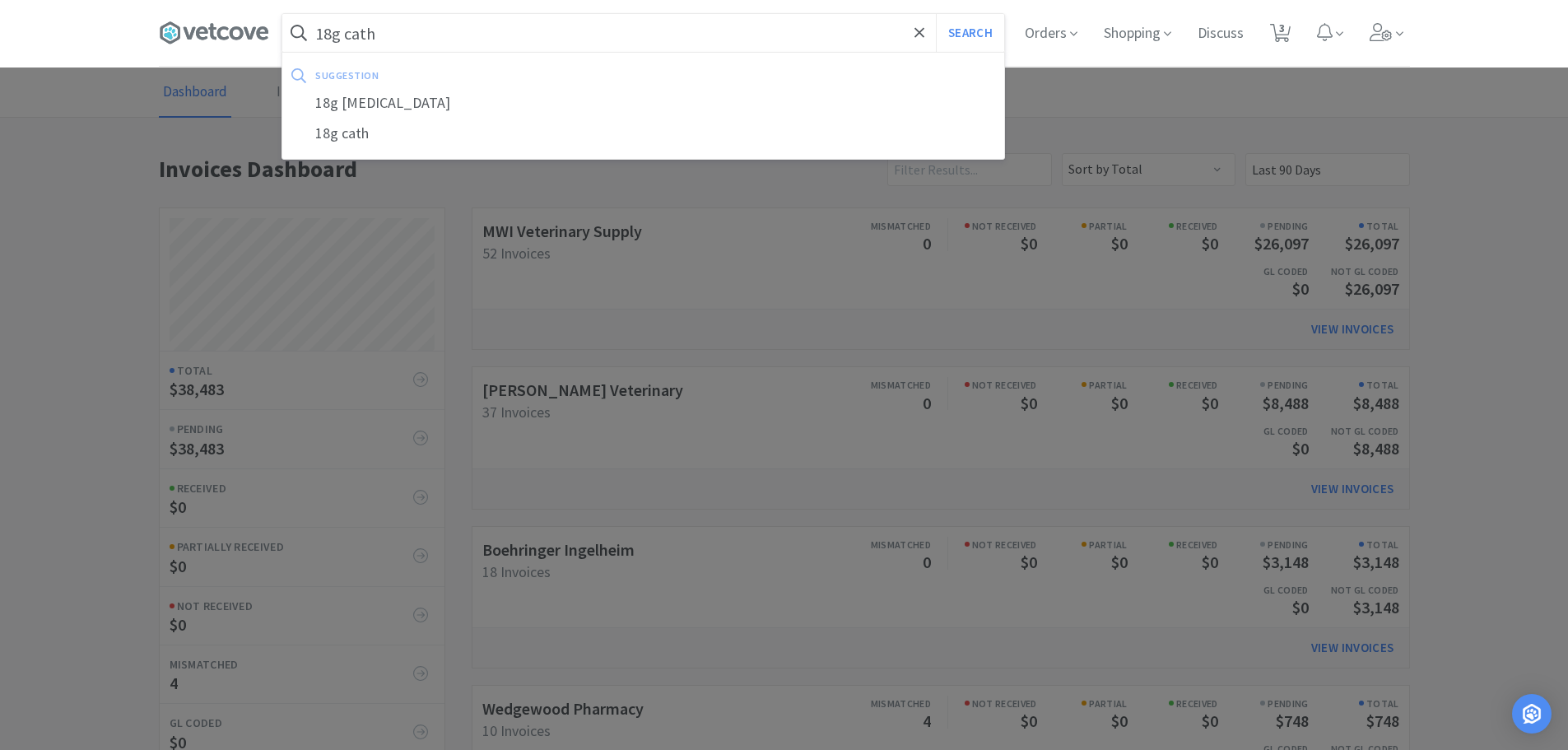
type input "18g cath"
click at [936, 14] on button "Search" at bounding box center [970, 33] width 68 height 38
select select "4"
select select "1"
select select "3"
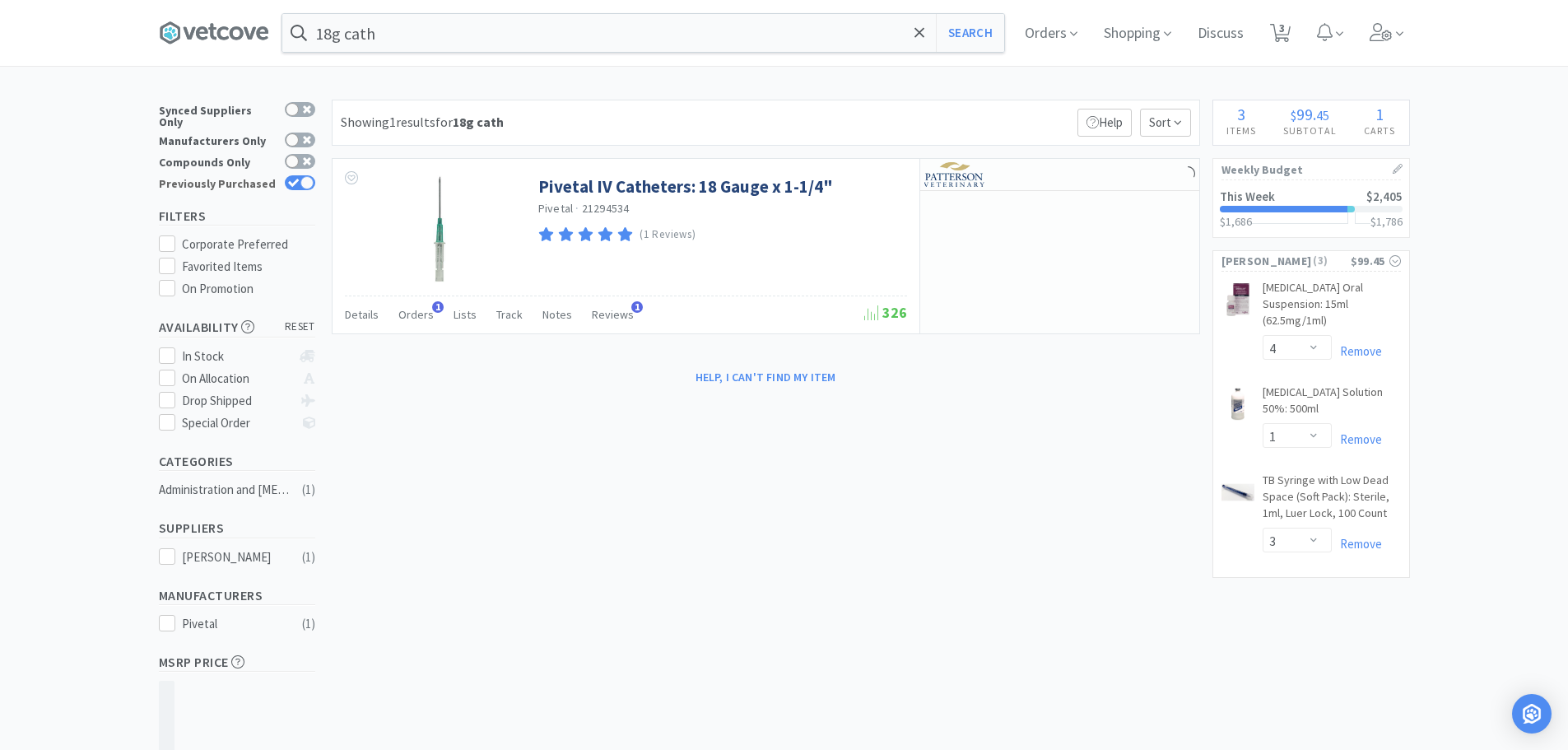
click at [299, 179] on div at bounding box center [300, 182] width 31 height 14
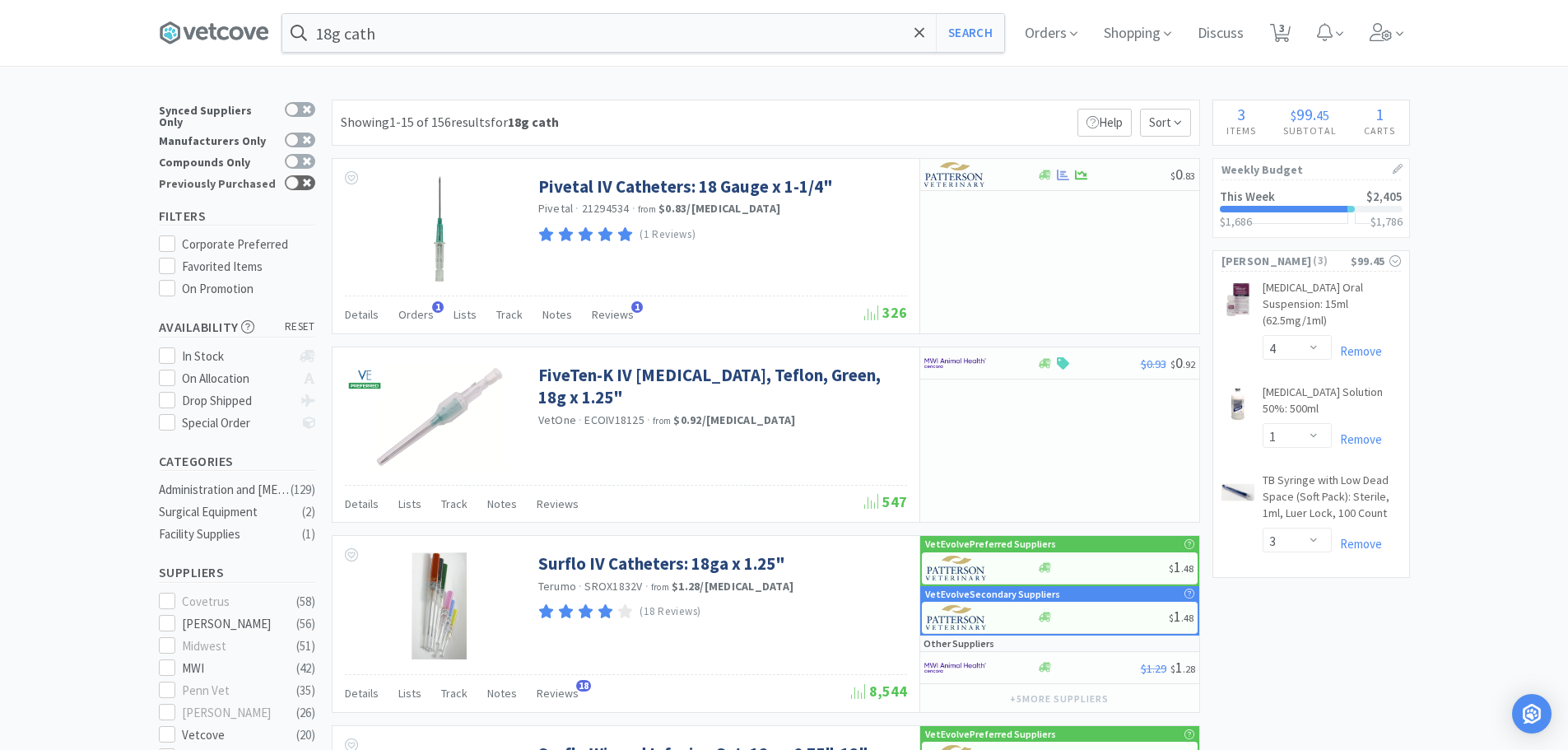
click at [302, 175] on div at bounding box center [300, 182] width 31 height 14
checkbox input "true"
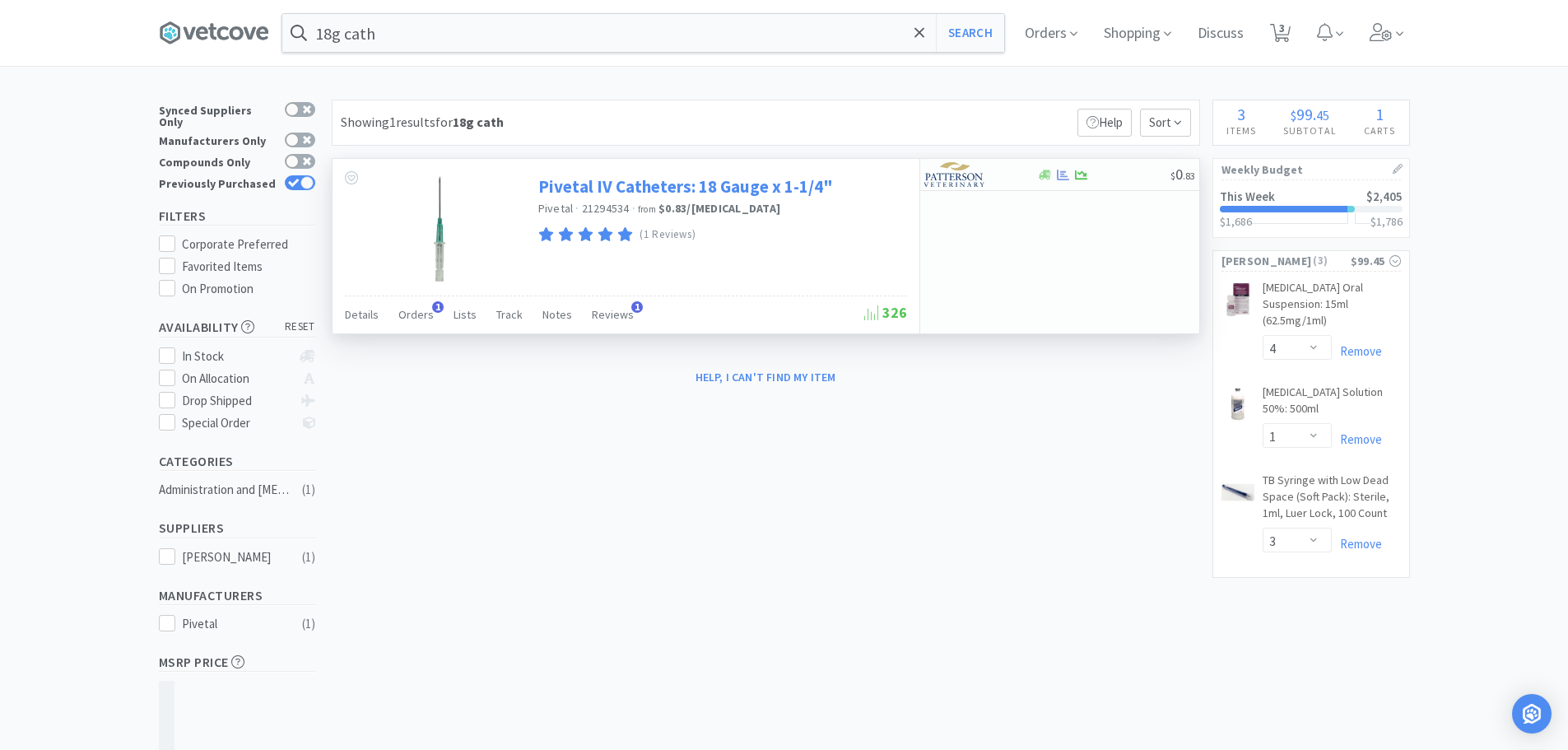
click at [689, 189] on link "Pivetal IV Catheters: 18 Gauge x 1-1/4"" at bounding box center [685, 186] width 295 height 22
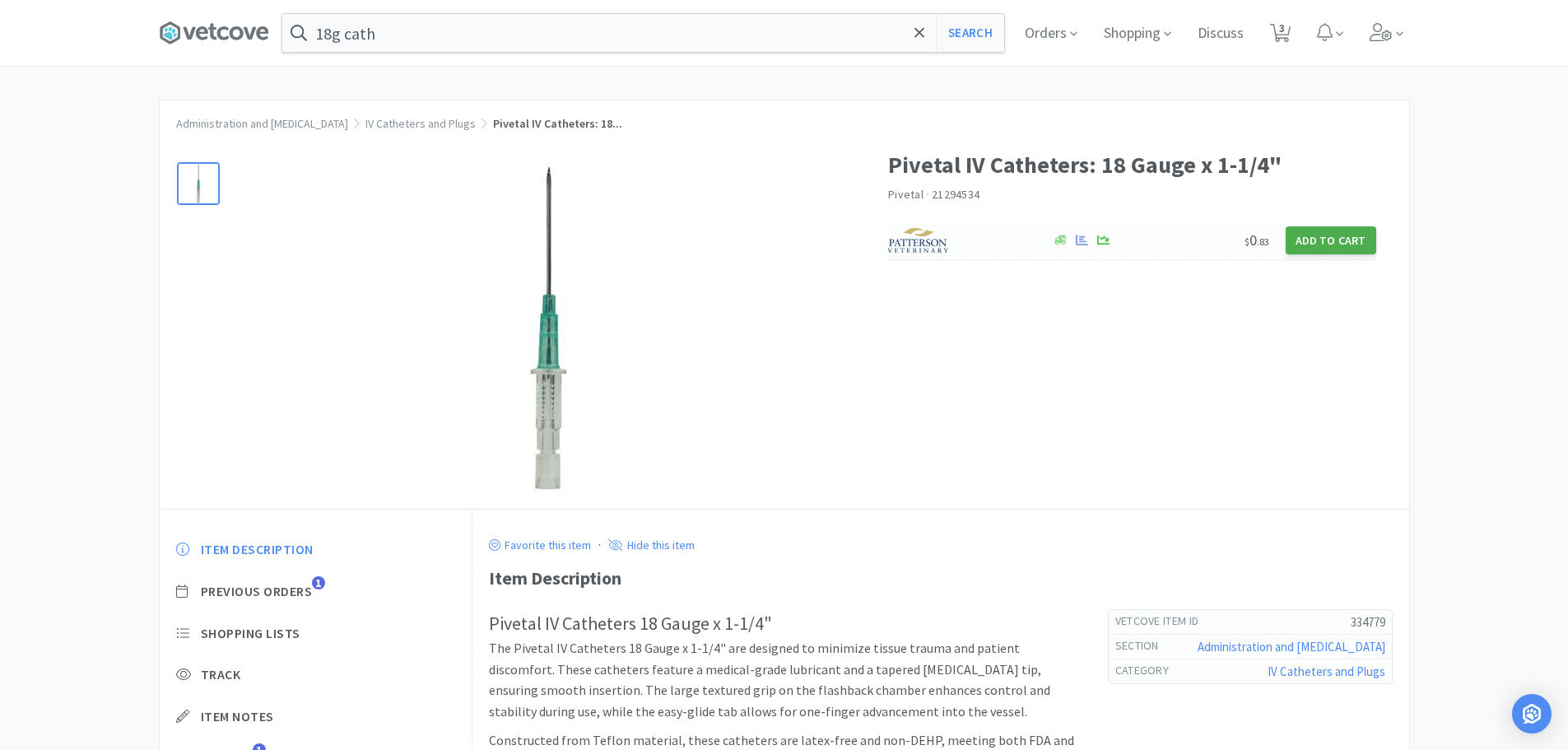
click at [1319, 237] on button "Add to Cart" at bounding box center [1331, 240] width 91 height 28
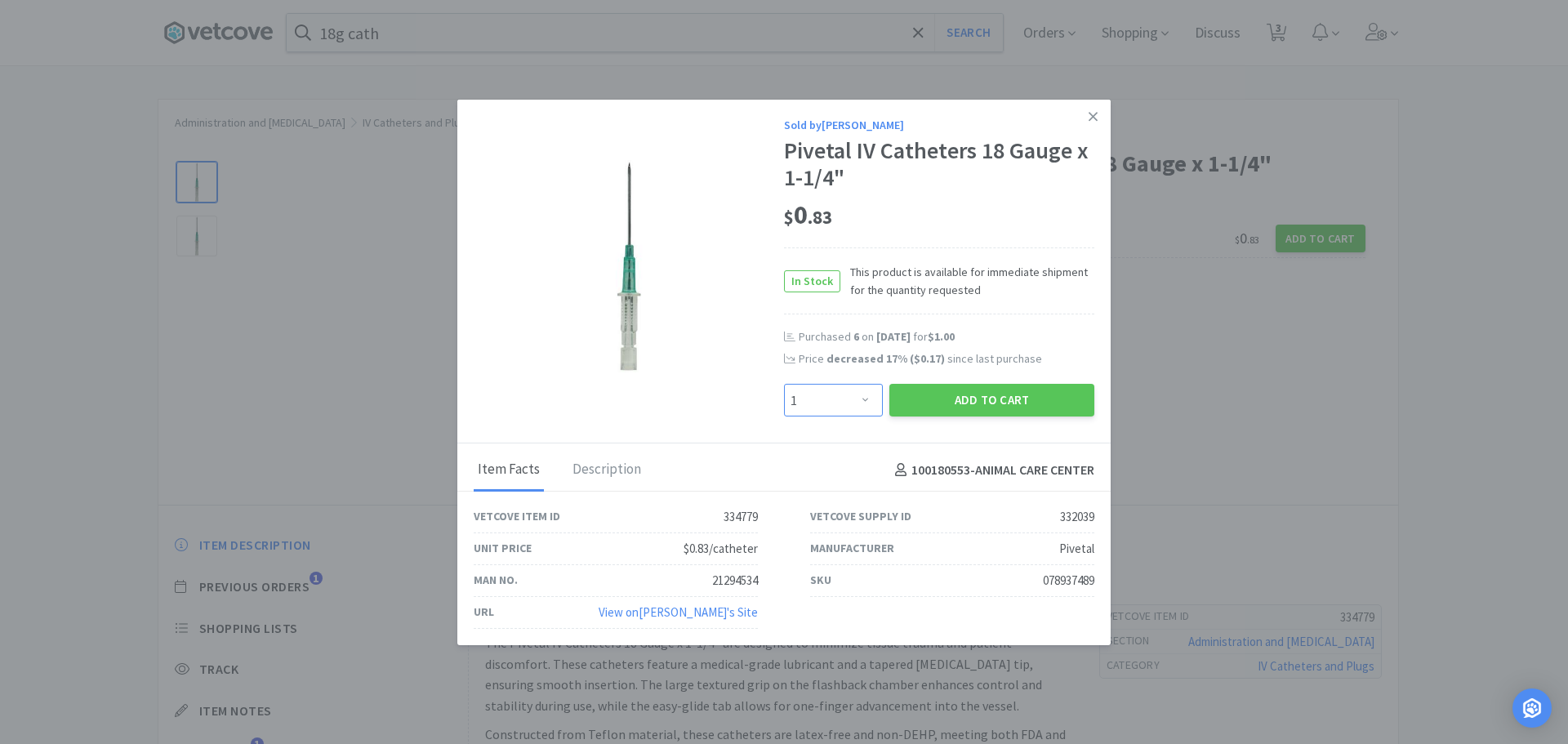
click at [872, 401] on select "Enter Quantity 1 2 3 4 5 6 7 8 9 10 11 12 13 14 15 16 17 18 19 20 Enter Quantity" at bounding box center [833, 400] width 99 height 33
select select "6"
click at [784, 383] on select "Enter Quantity 1 2 3 4 5 6 7 8 9 10 11 12 13 14 15 16 17 18 19 20 Enter Quantity" at bounding box center [833, 400] width 99 height 33
click at [943, 384] on button "Add to Cart" at bounding box center [992, 400] width 205 height 33
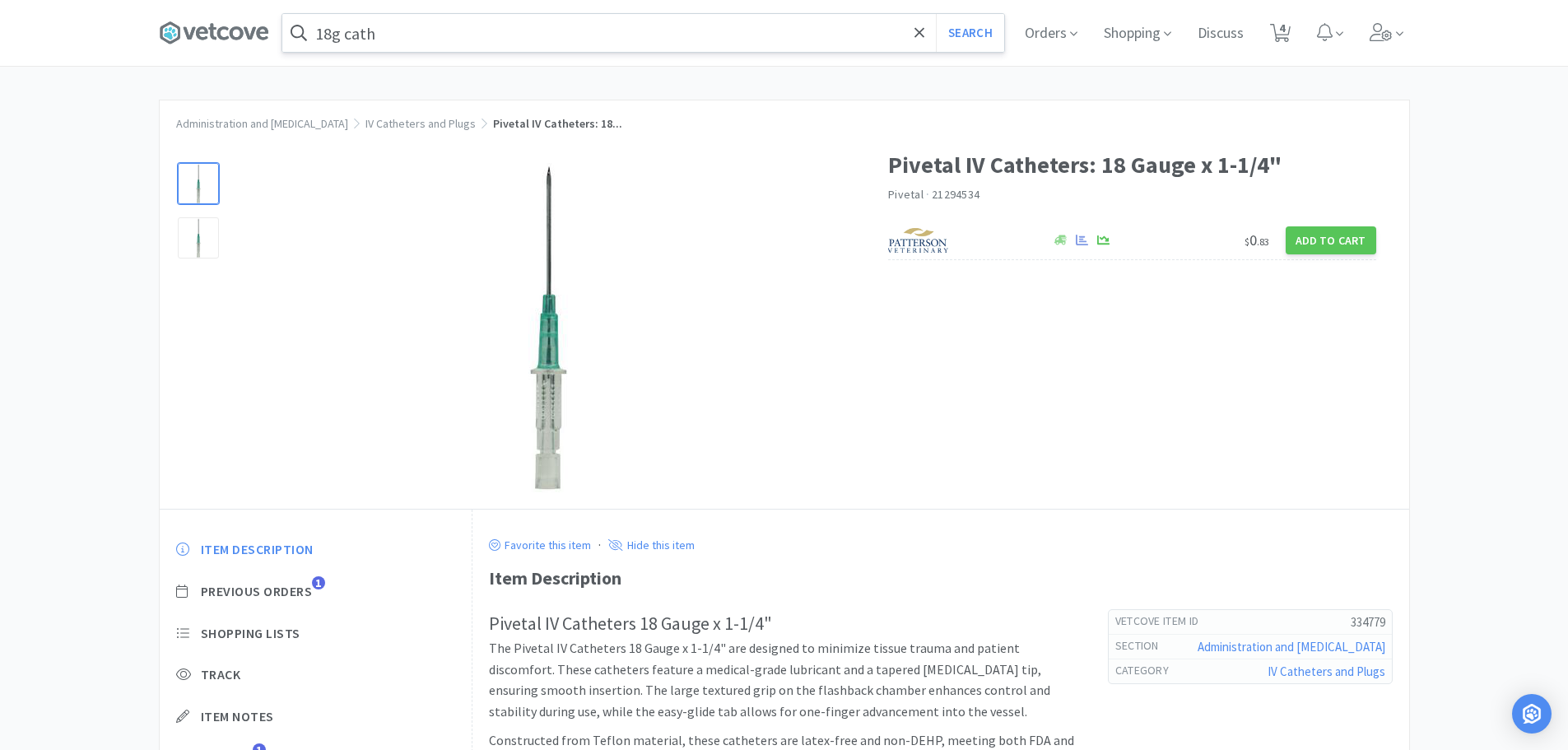
click at [333, 33] on input "18g cath" at bounding box center [643, 33] width 722 height 38
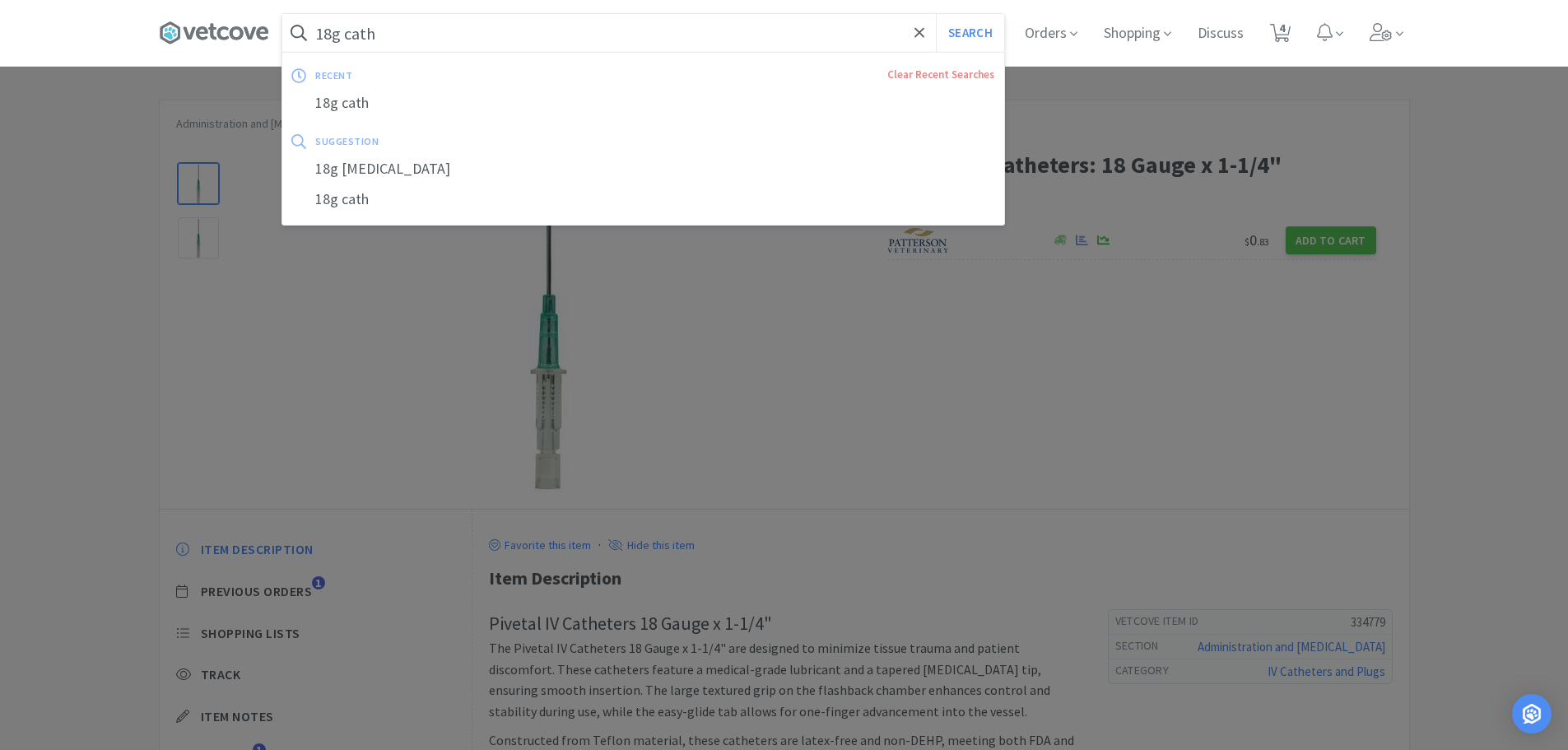
click at [337, 33] on input "18g cath" at bounding box center [643, 33] width 722 height 38
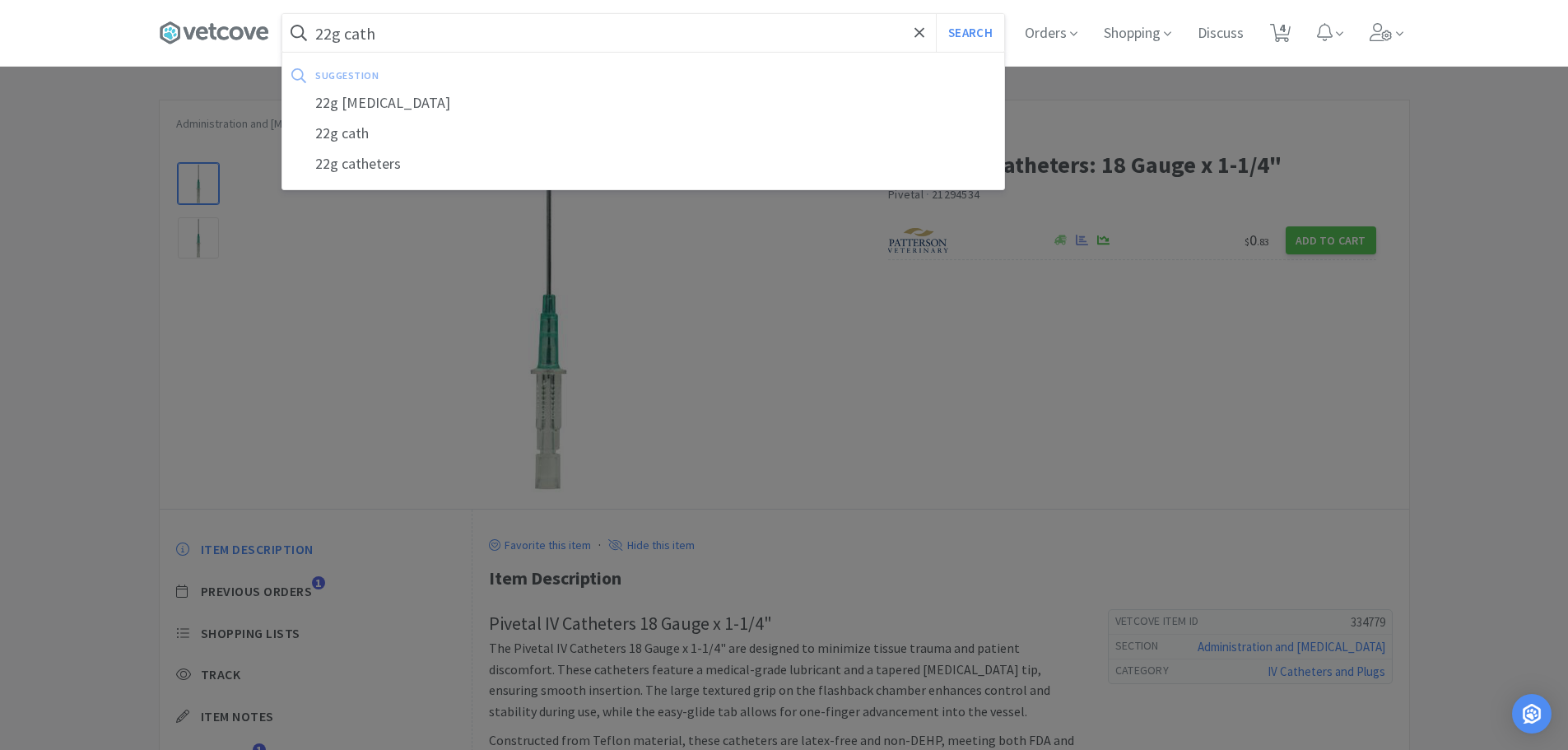
type input "22g cath"
click at [936, 14] on button "Search" at bounding box center [970, 33] width 68 height 38
select select "4"
select select "1"
select select "6"
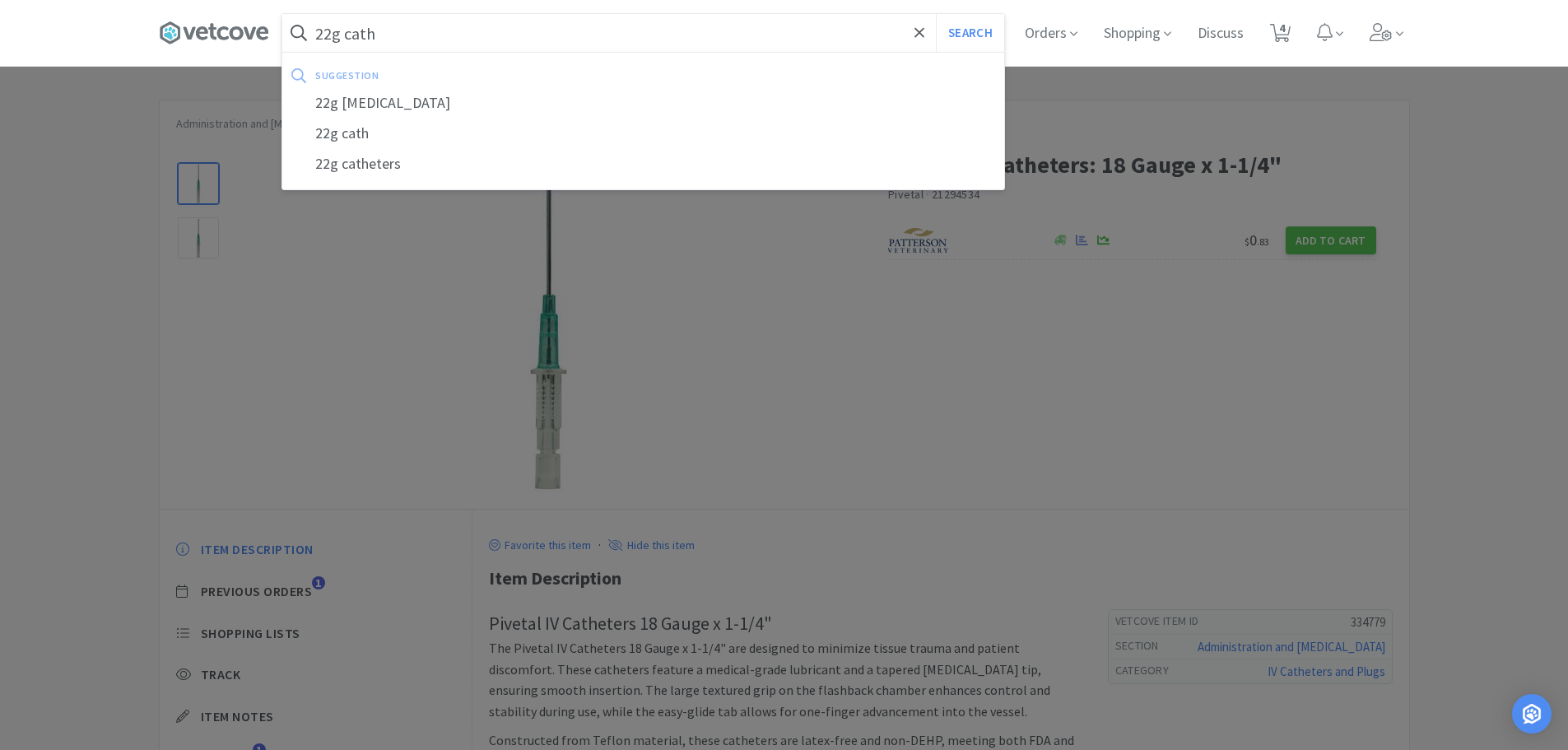
select select "3"
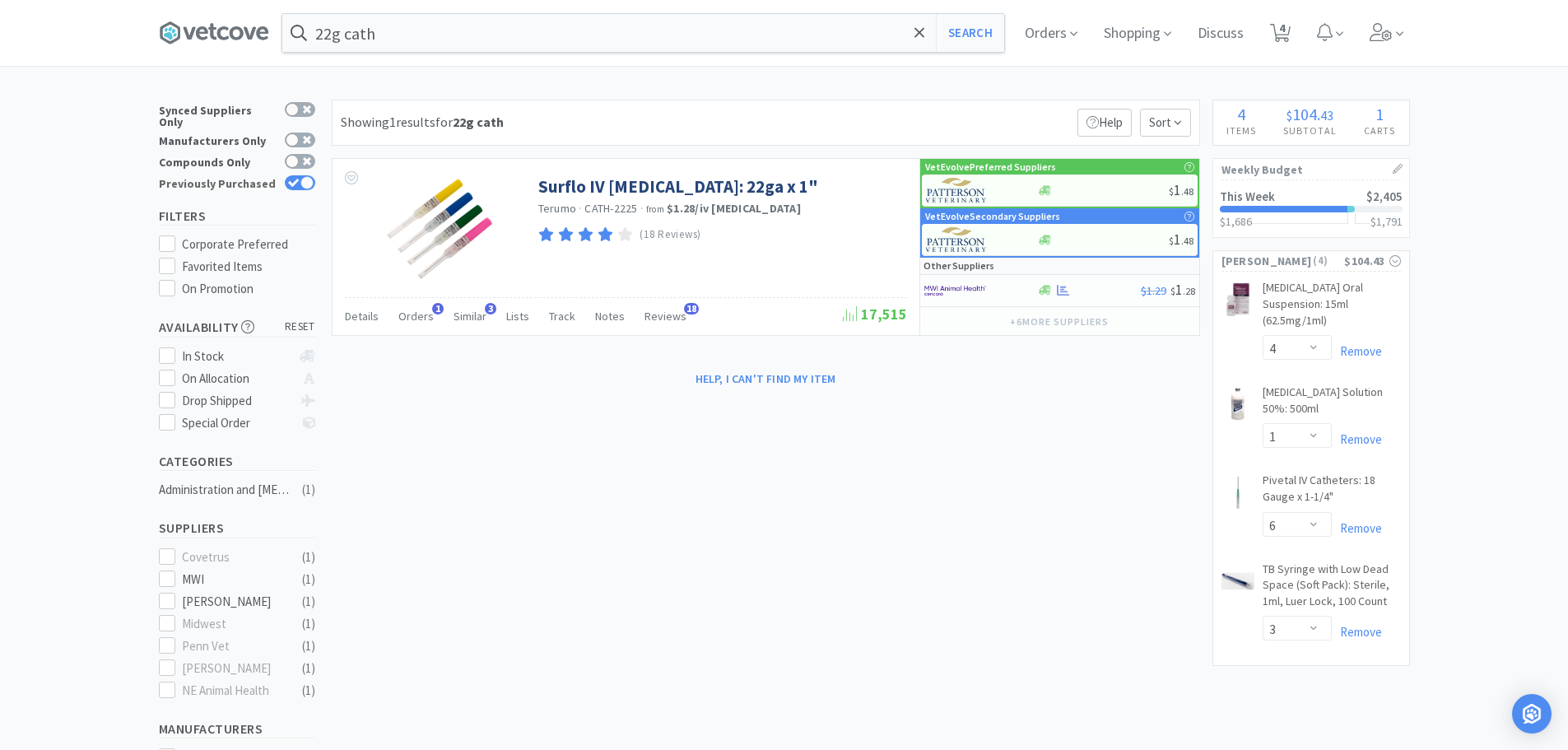
click at [305, 176] on div at bounding box center [307, 183] width 13 height 13
checkbox input "false"
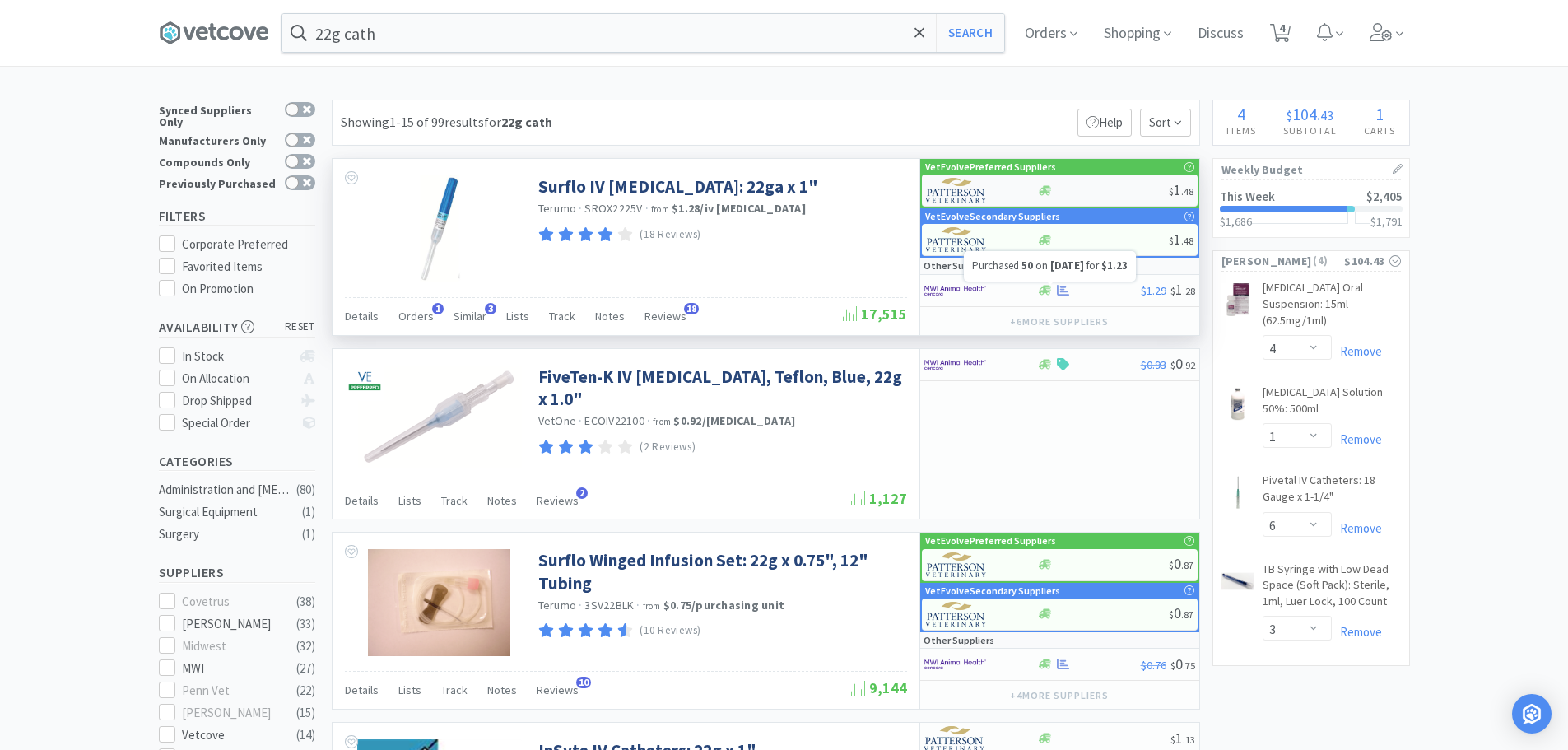
click at [1101, 184] on div at bounding box center [1103, 190] width 132 height 13
select select "1"
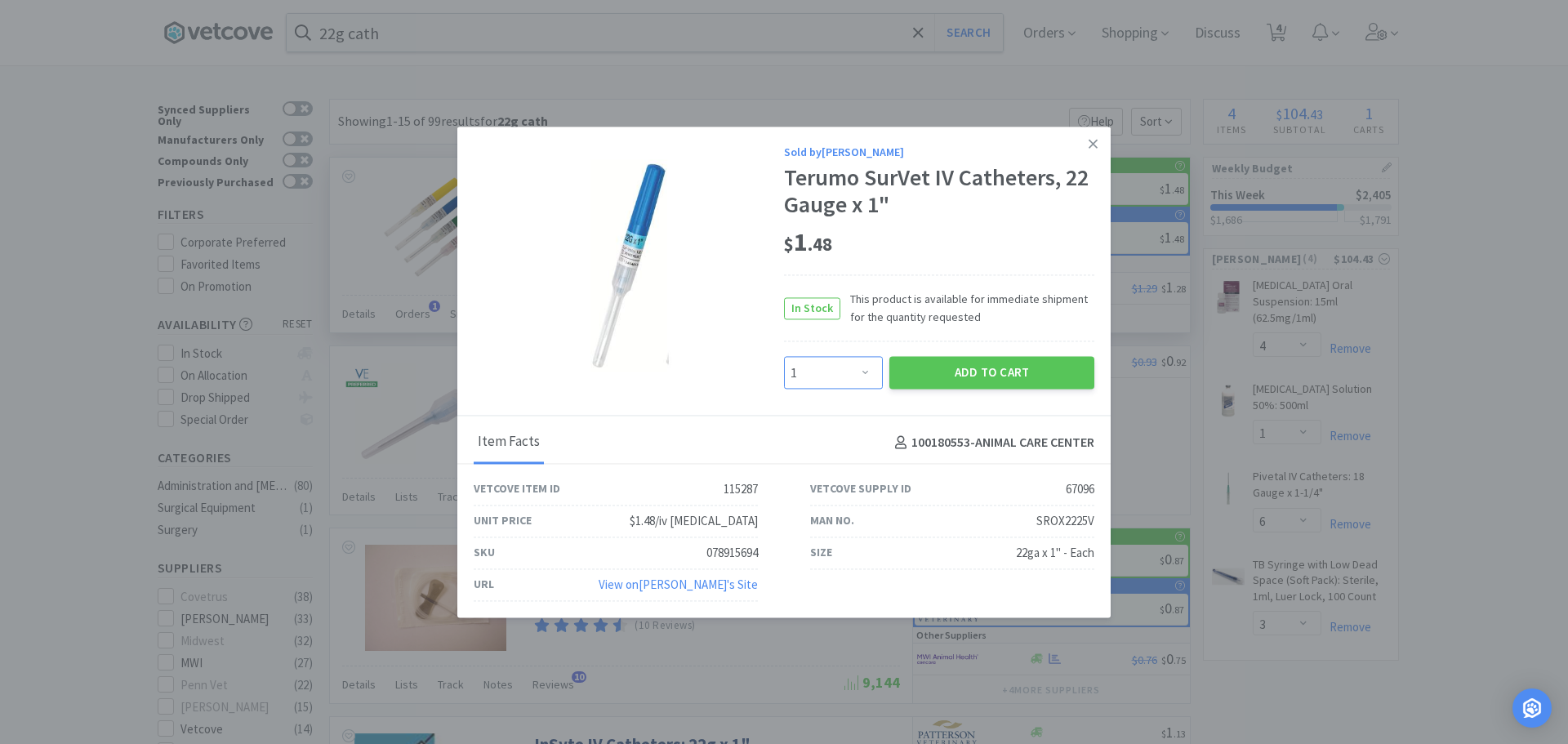
click at [870, 367] on select "Enter Quantity 1 2 3 4 5 6 7 8 9 10 11 12 13 14 15 16 17 18 19 20 Enter Quantity" at bounding box center [833, 373] width 99 height 33
click at [813, 366] on select "Enter Quantity 1 2 3 4 5 6 7 8 9 10 11 12 13 14 15 16 17 18 19 20 Enter Quantity" at bounding box center [833, 373] width 99 height 33
click at [801, 372] on select "Enter Quantity 1 2 3 4 5 6 7 8 9 10 11 12 13 14 15 16 17 18 19 20 Enter Quantity" at bounding box center [833, 373] width 99 height 33
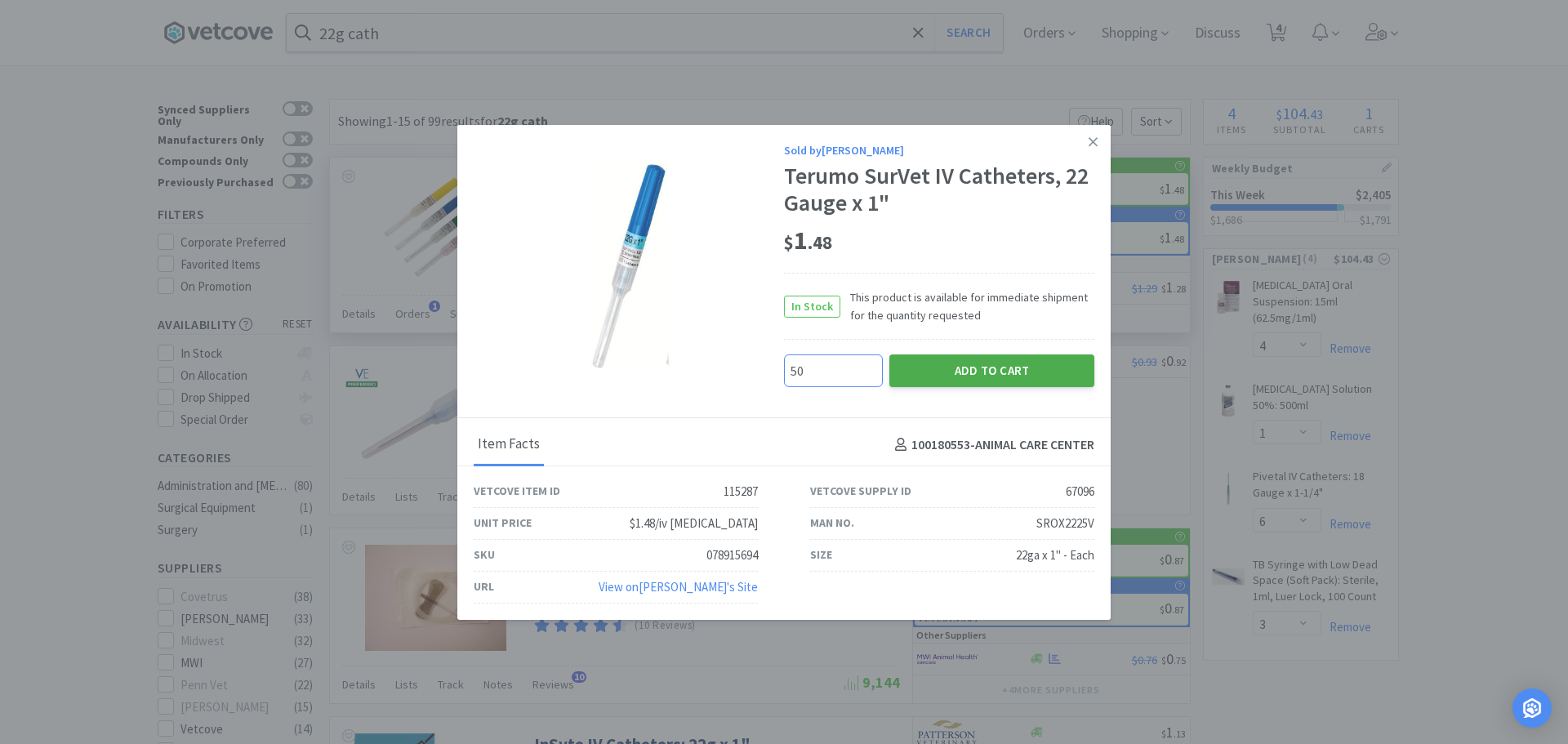
type input "50"
click at [955, 383] on button "Add to Cart" at bounding box center [992, 371] width 205 height 33
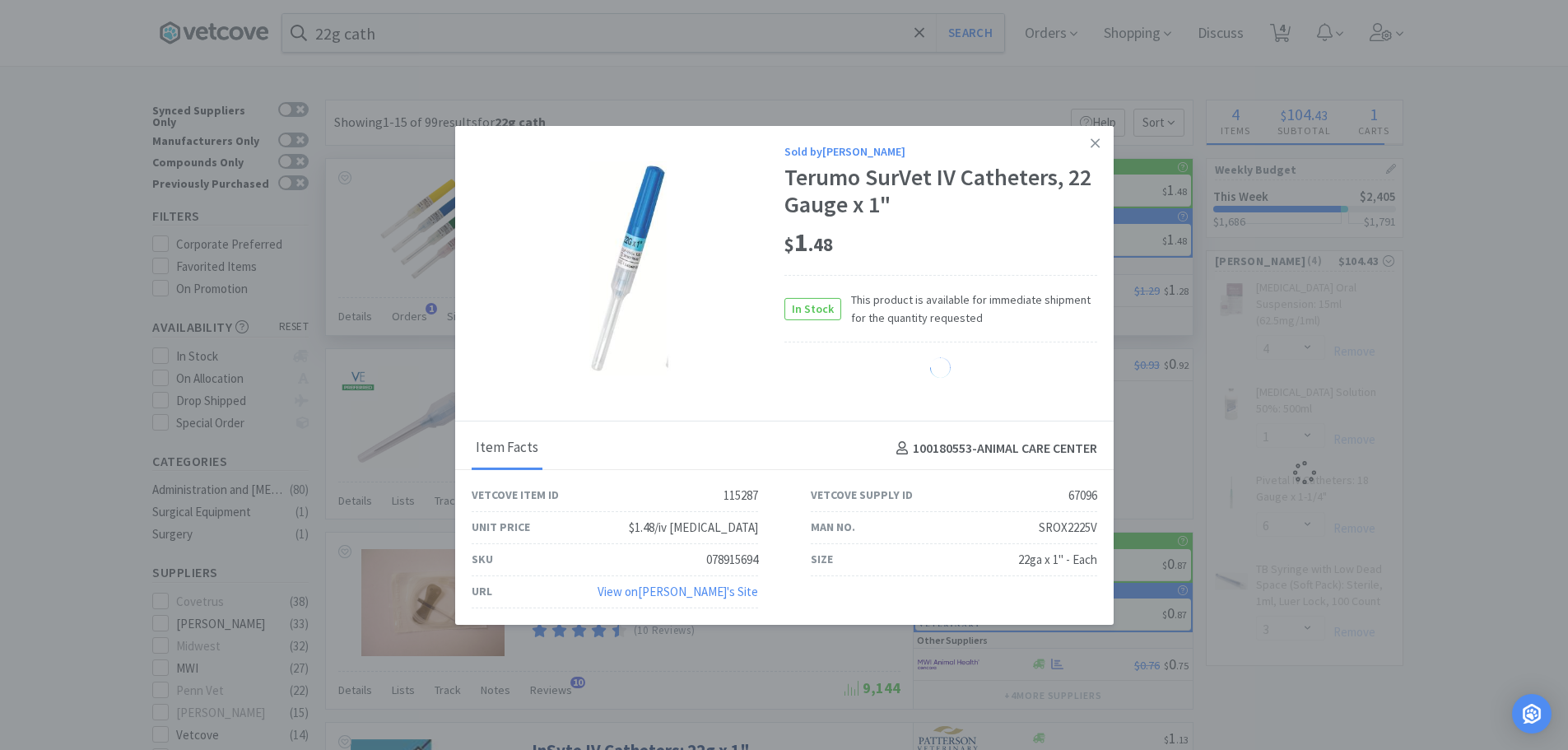
select select "50"
select select "3"
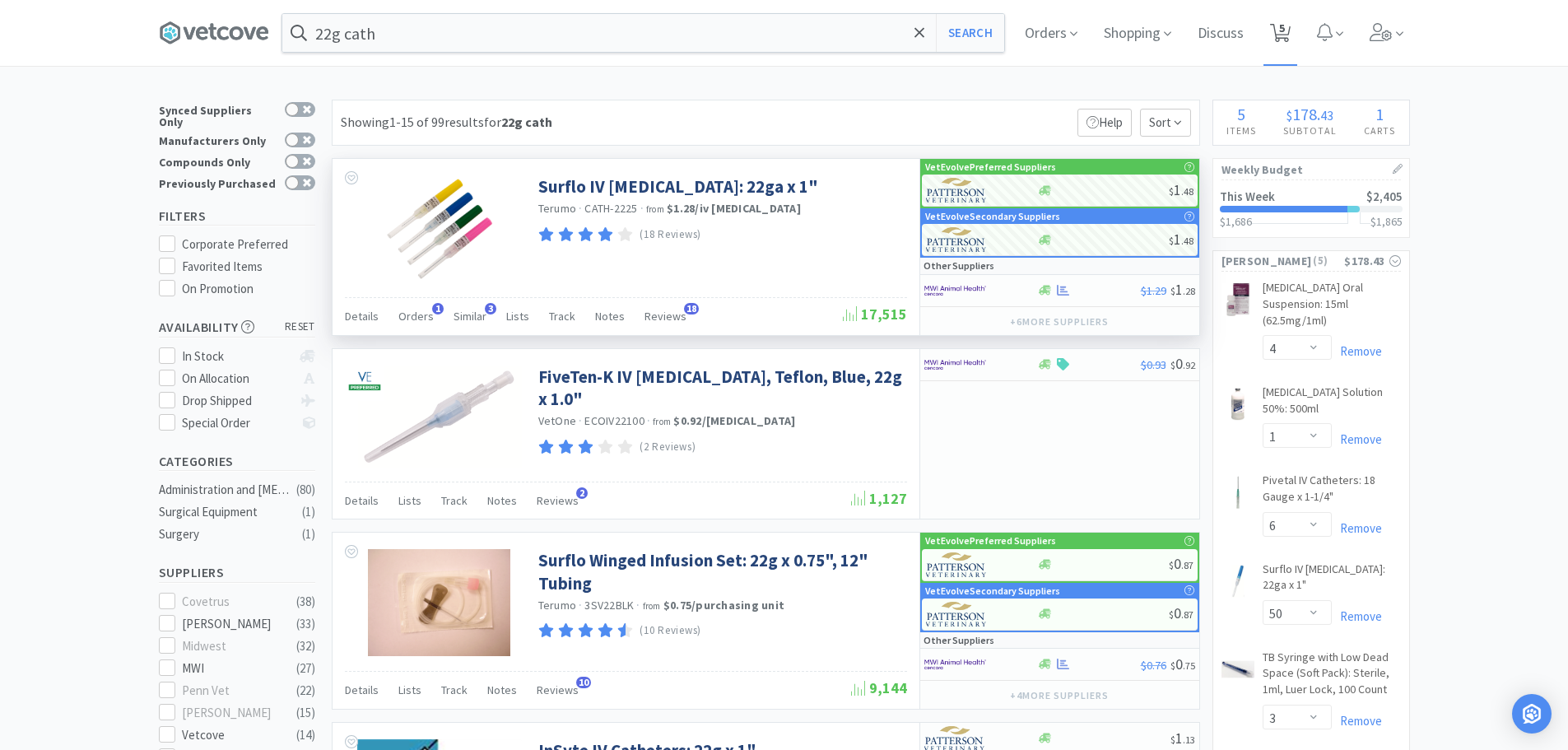
click at [1285, 36] on span "5" at bounding box center [1282, 28] width 6 height 66
select select "4"
select select "1"
select select "6"
select select "50"
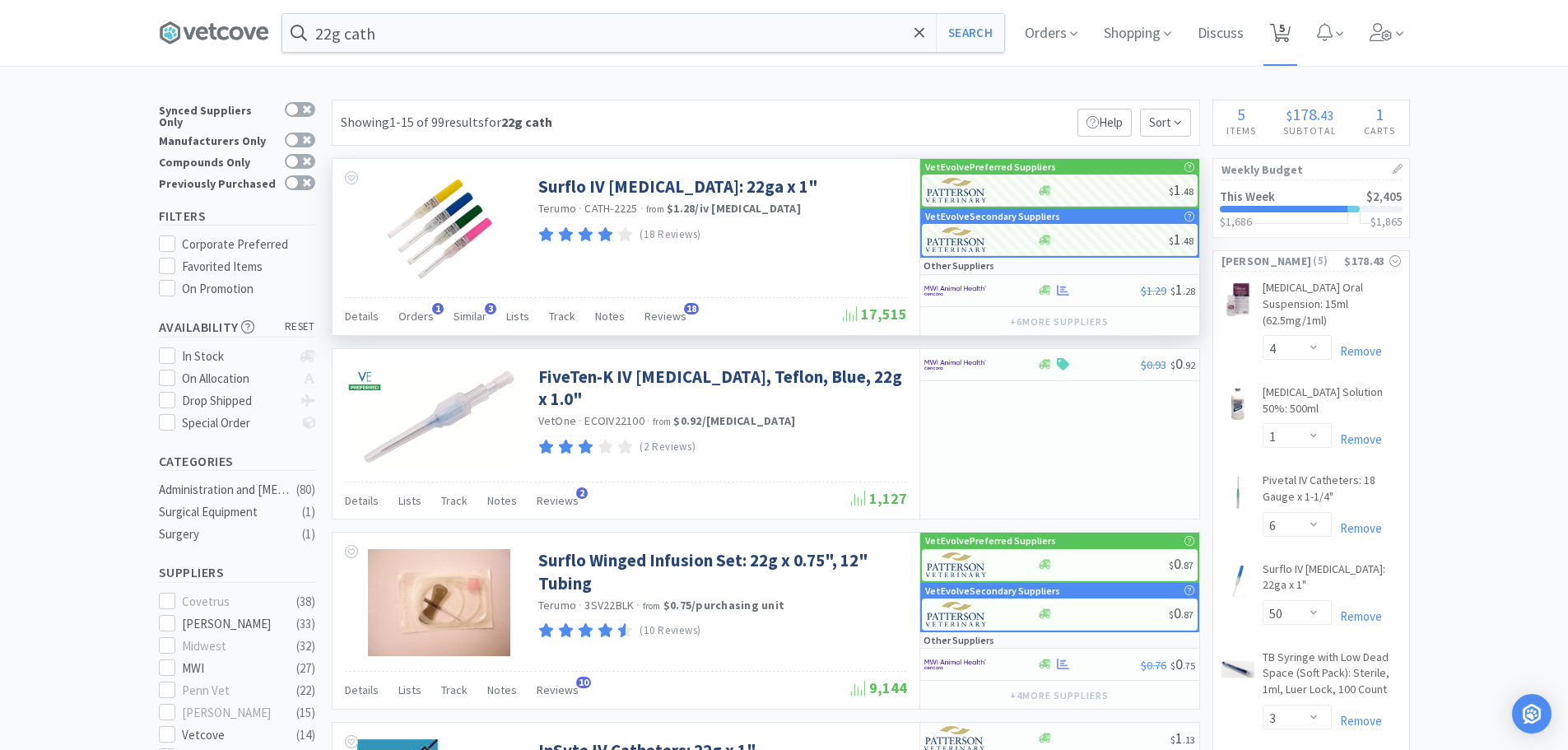
select select "3"
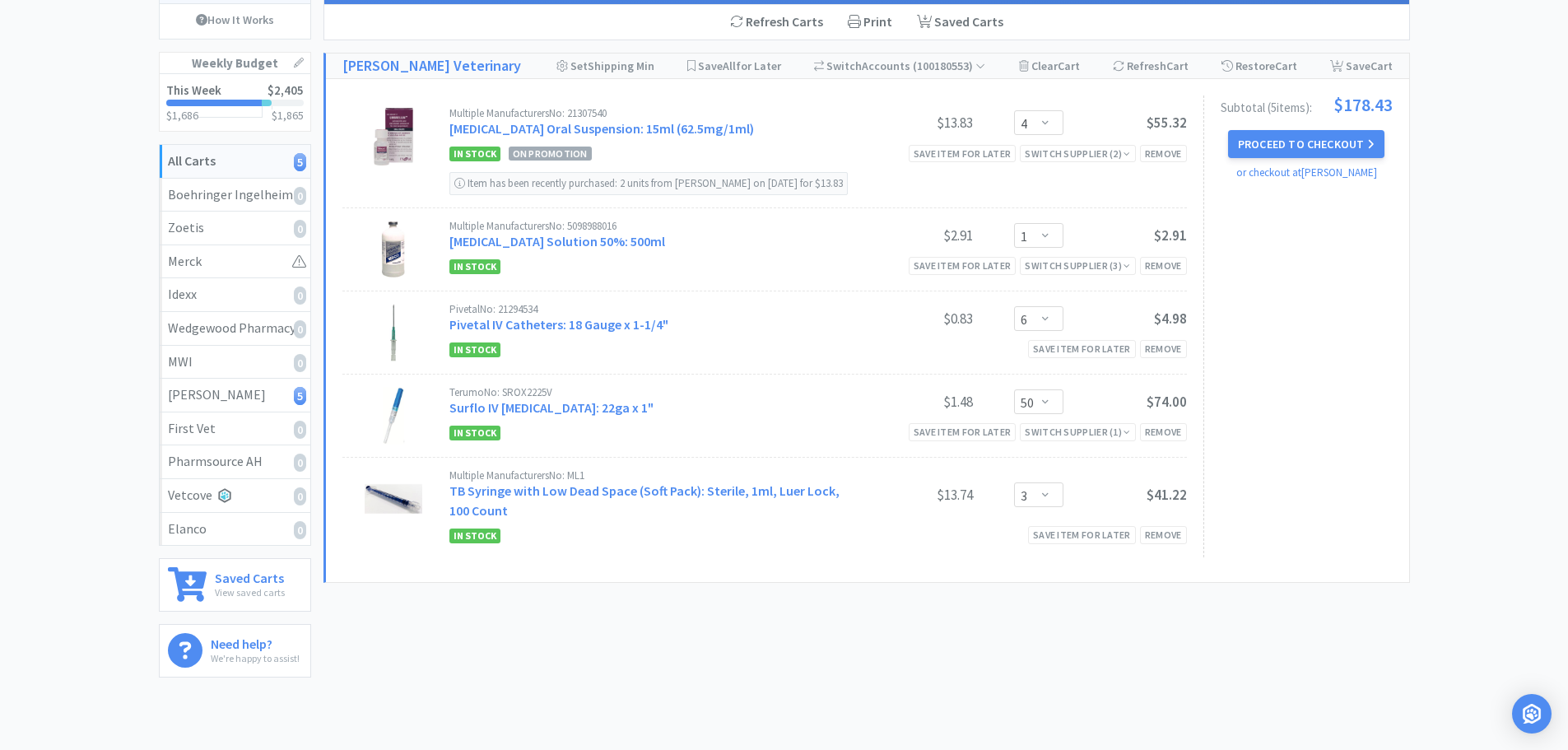
scroll to position [165, 0]
click at [1161, 440] on div "Remove" at bounding box center [1163, 431] width 47 height 17
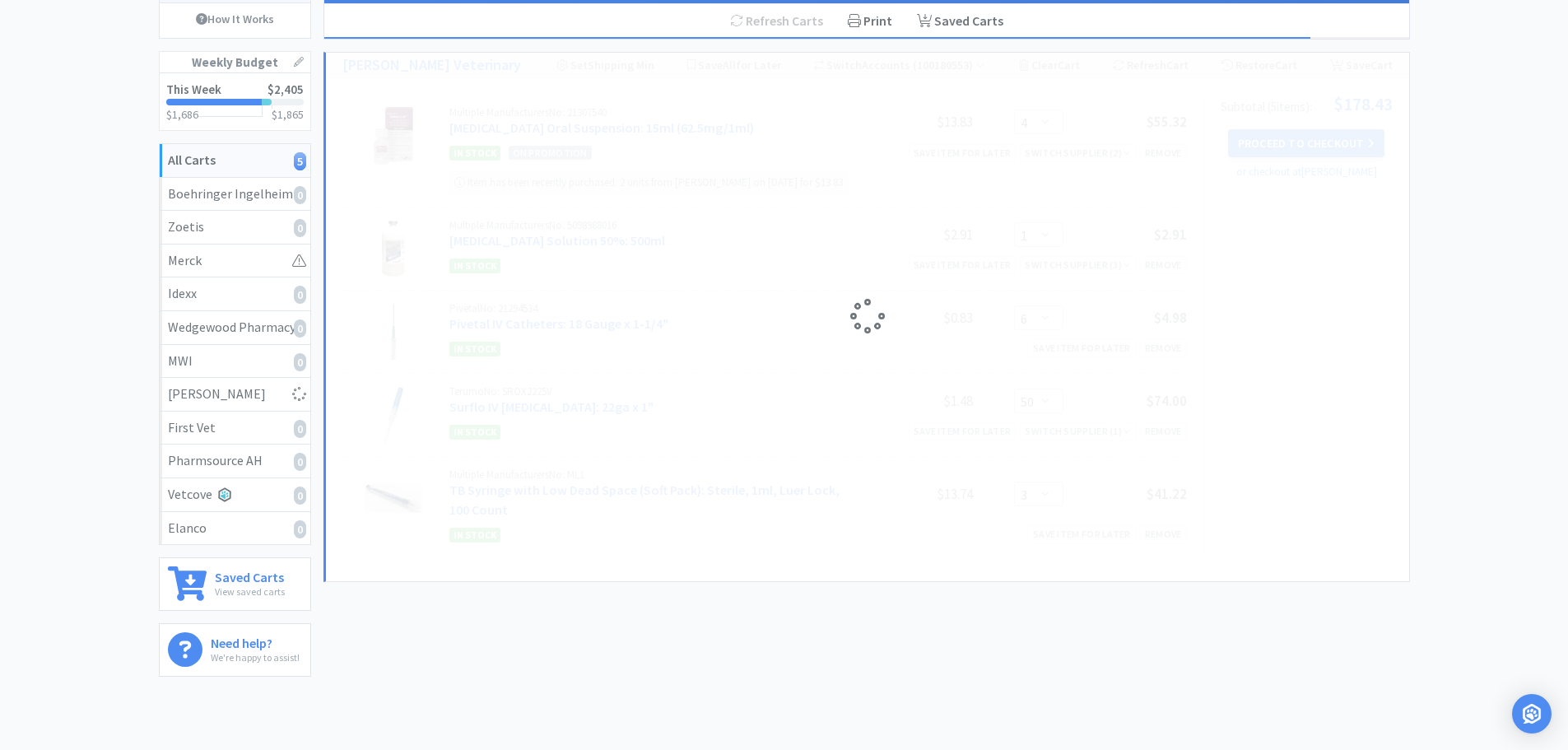
select select "3"
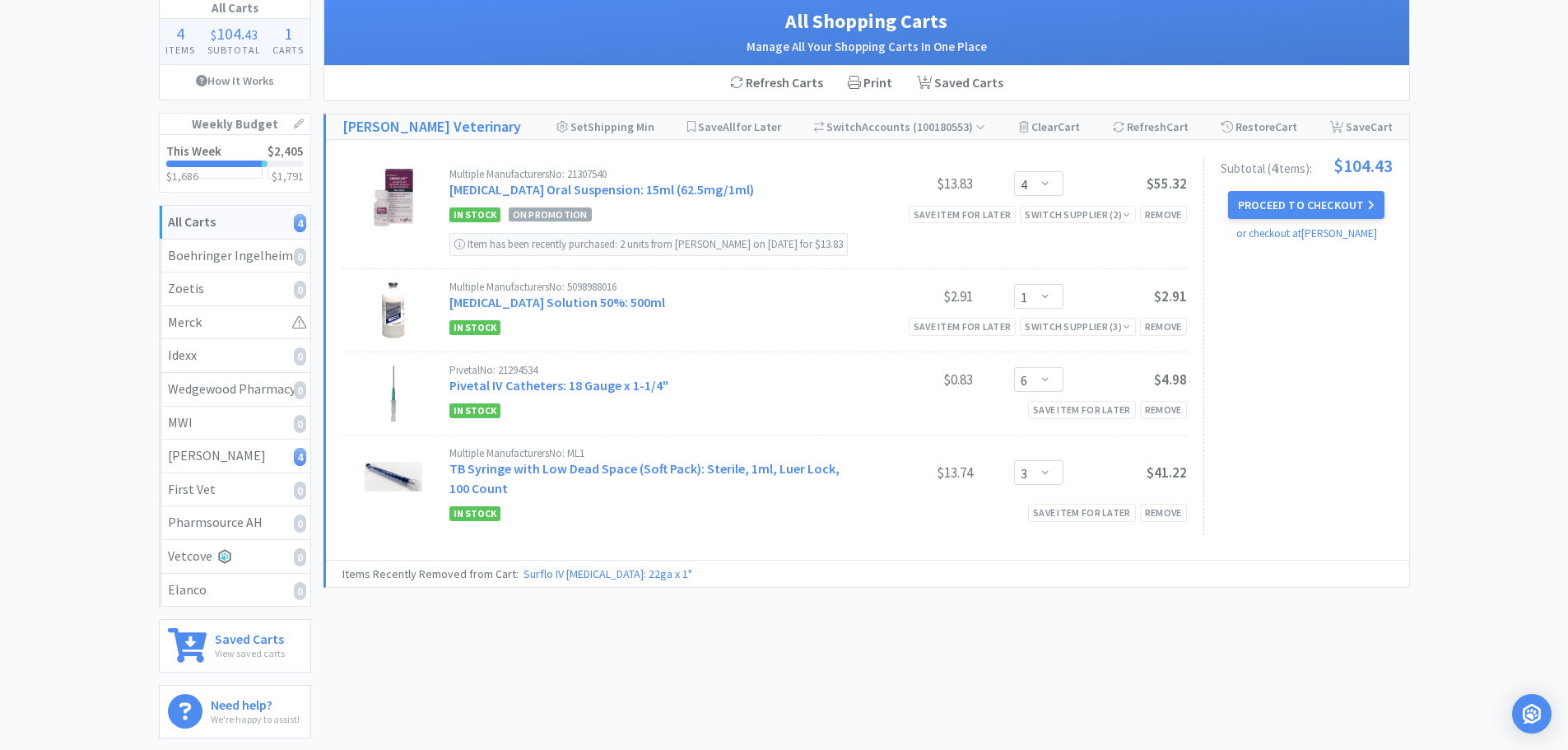
scroll to position [0, 0]
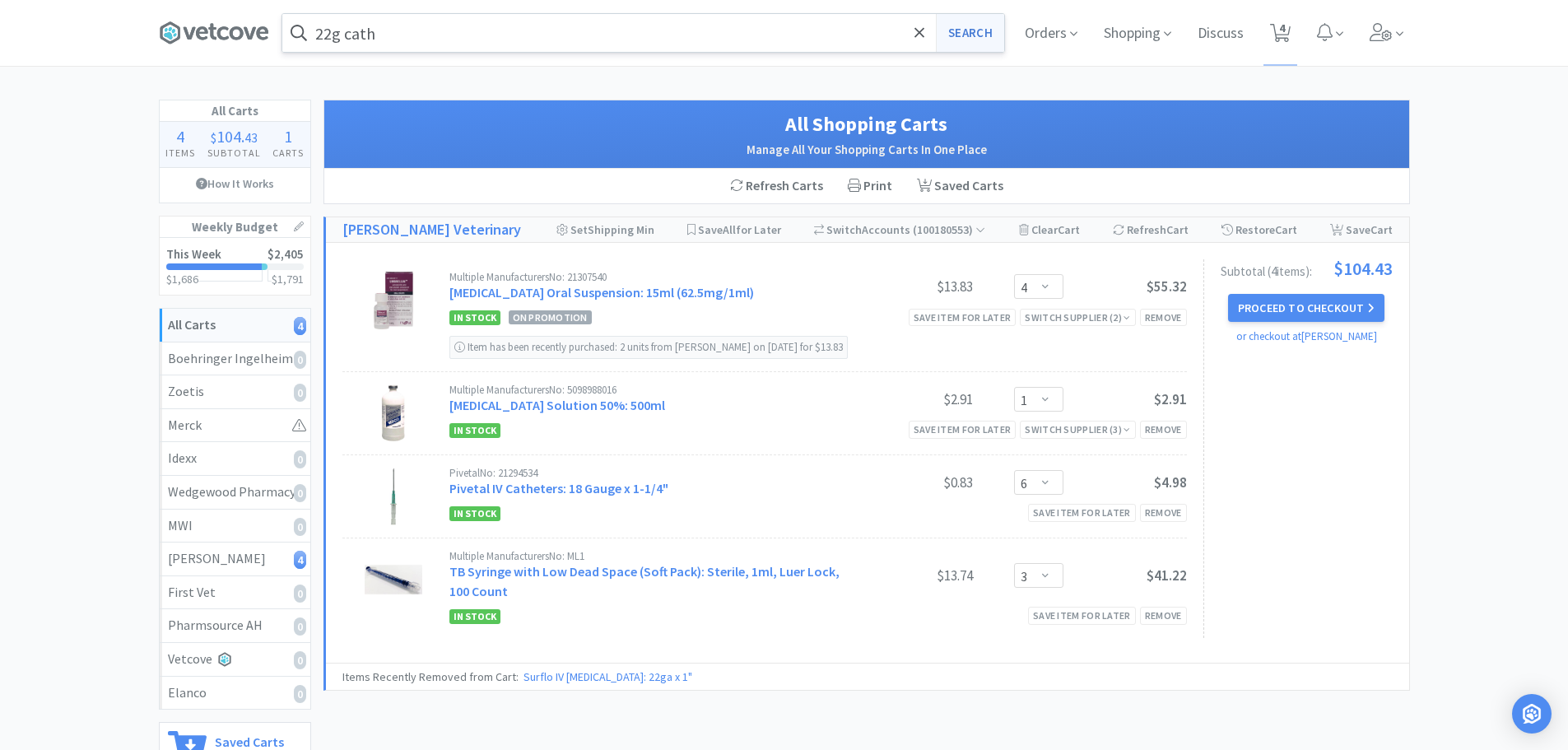
click at [987, 23] on button "Search" at bounding box center [970, 33] width 68 height 38
select select "4"
select select "1"
select select "6"
select select "3"
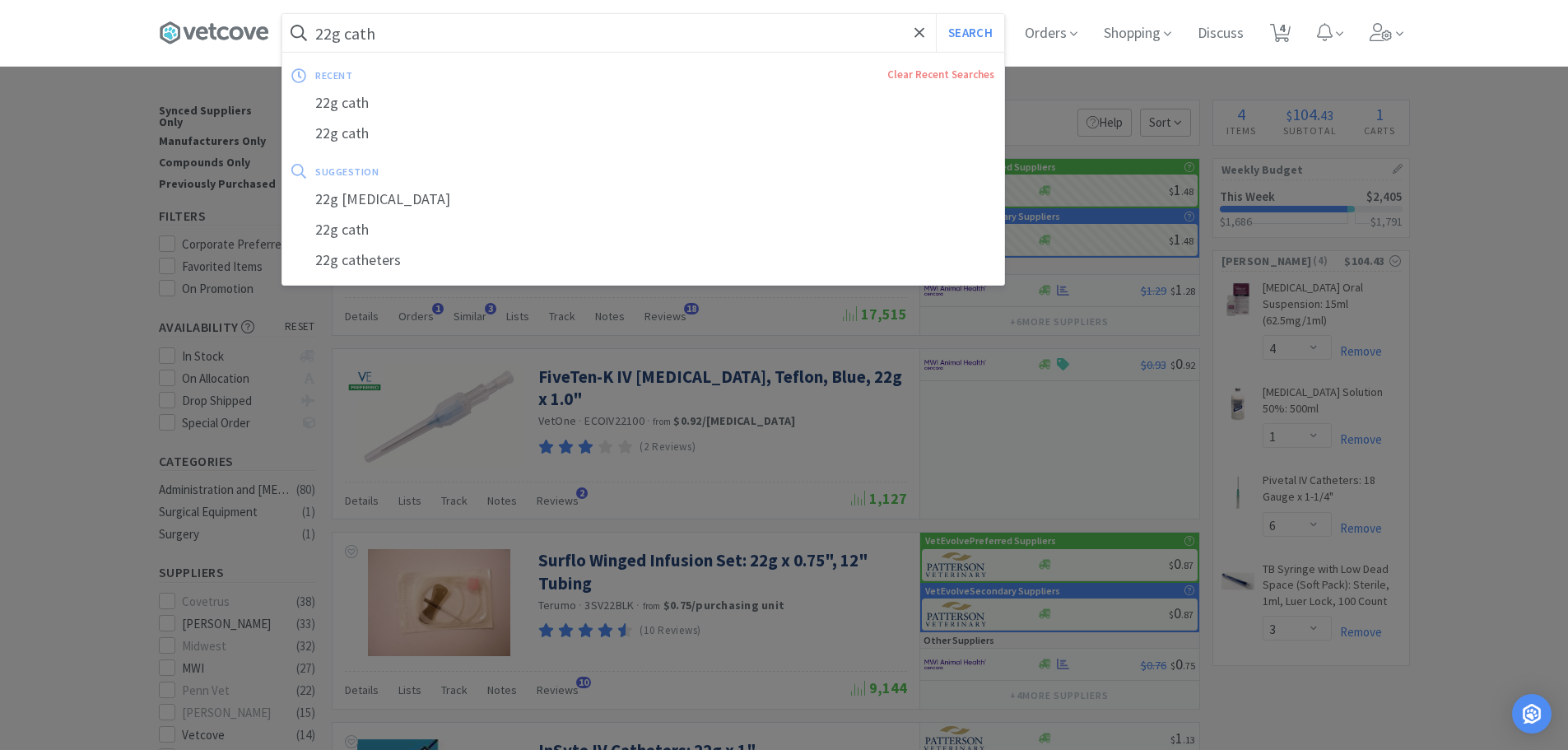
click at [406, 30] on input "22g cath" at bounding box center [643, 33] width 722 height 38
click at [406, 35] on input "22g cath" at bounding box center [643, 33] width 722 height 38
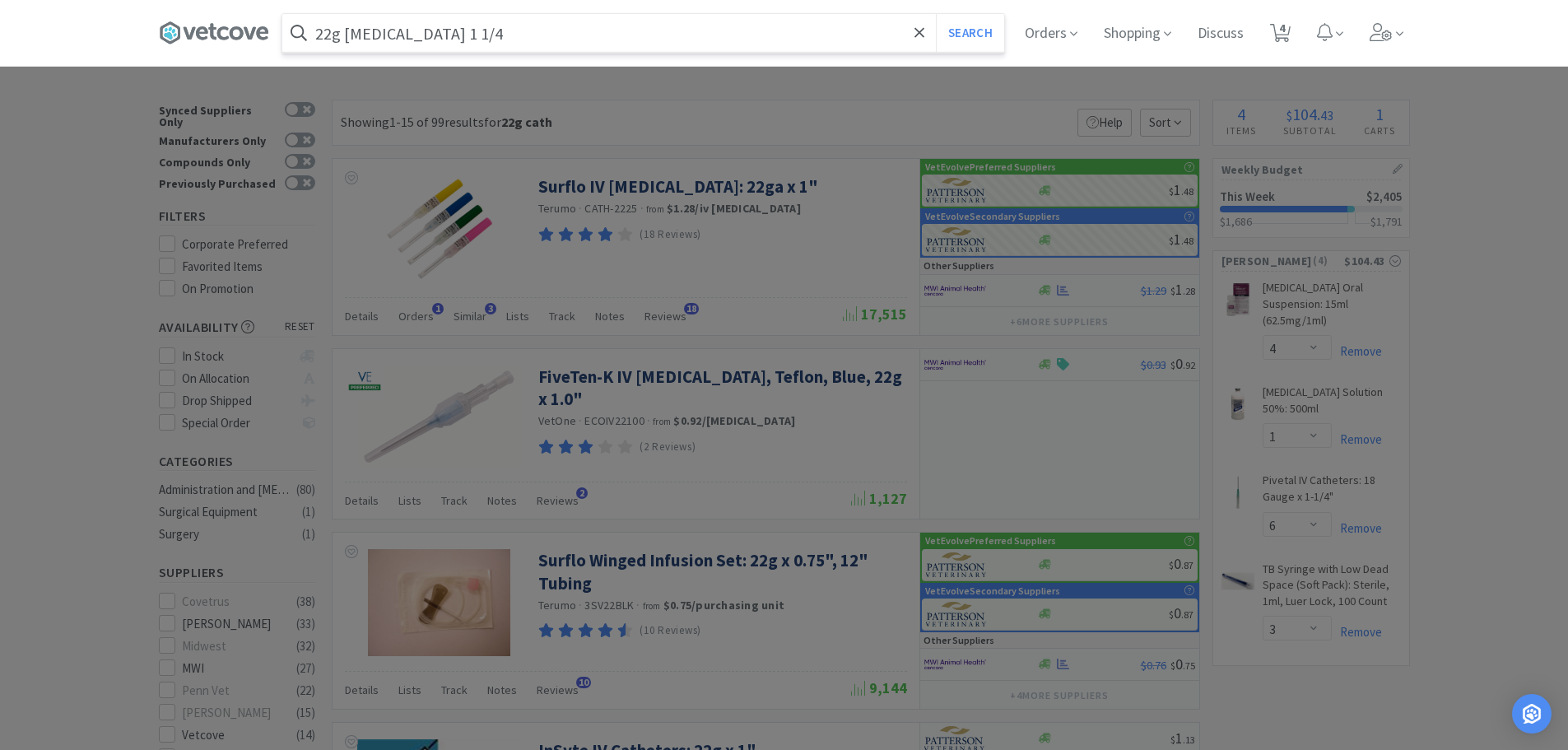
click at [936, 14] on button "Search" at bounding box center [970, 33] width 68 height 38
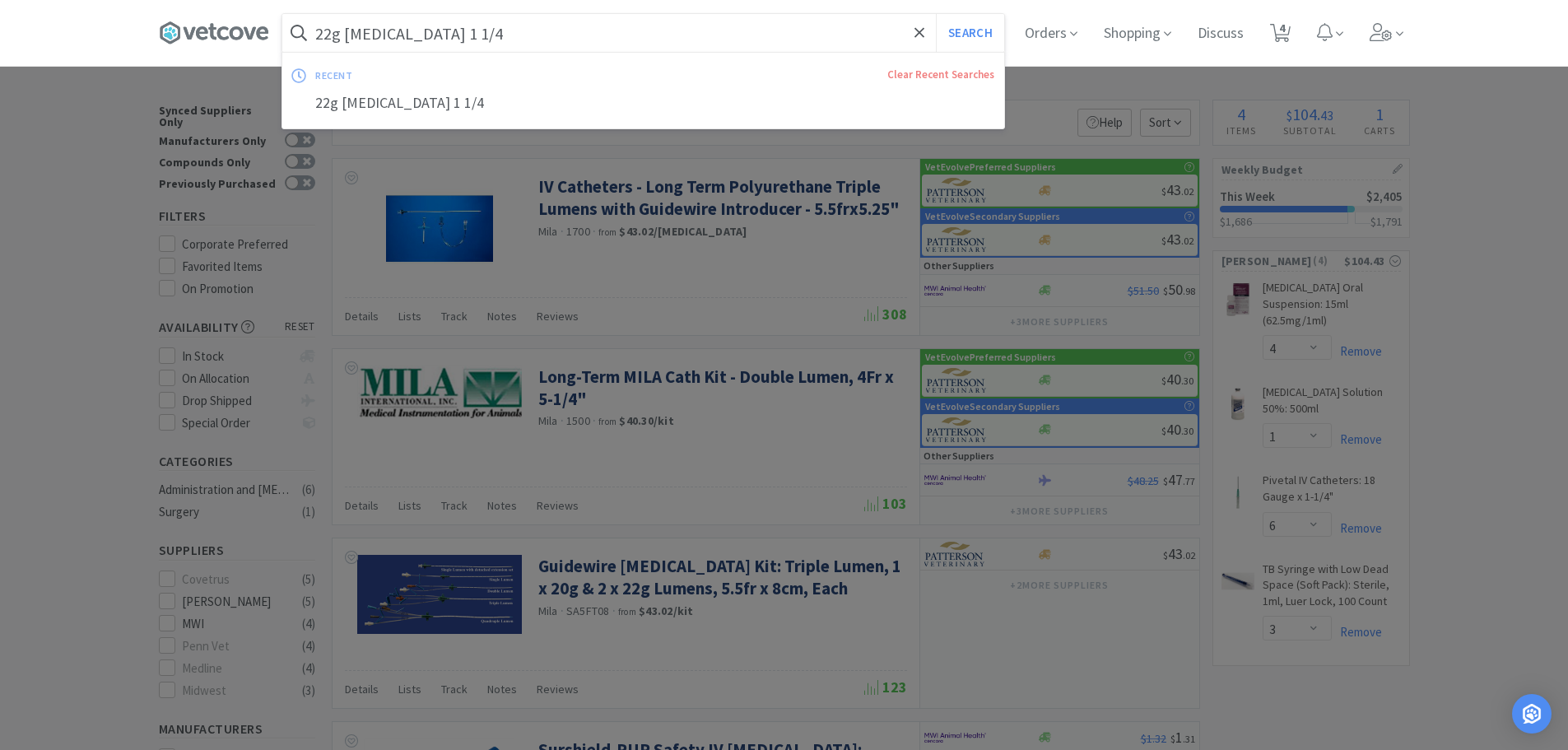
click at [467, 37] on input "22g [MEDICAL_DATA] 1 1/4" at bounding box center [643, 33] width 722 height 38
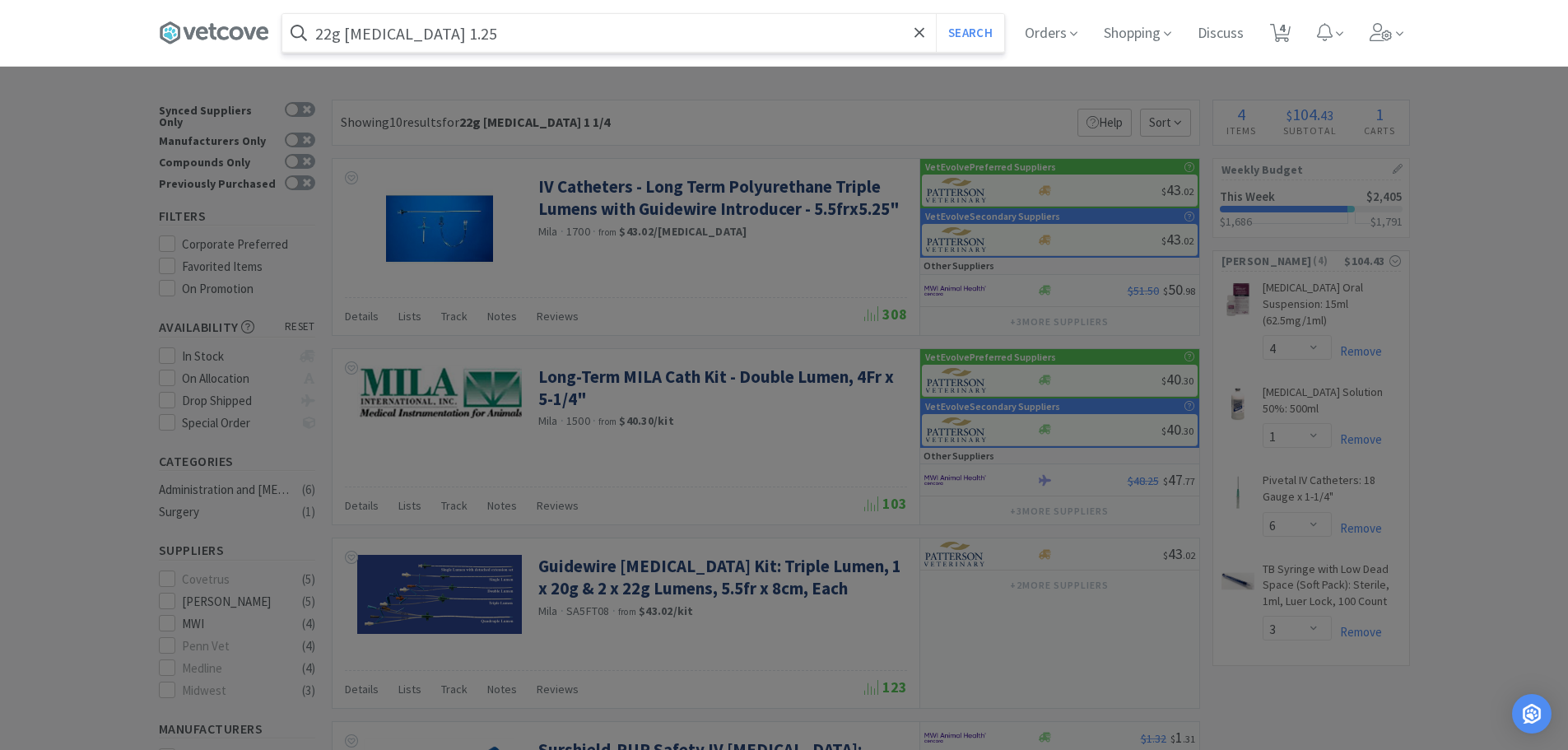
click at [936, 14] on button "Search" at bounding box center [970, 33] width 68 height 38
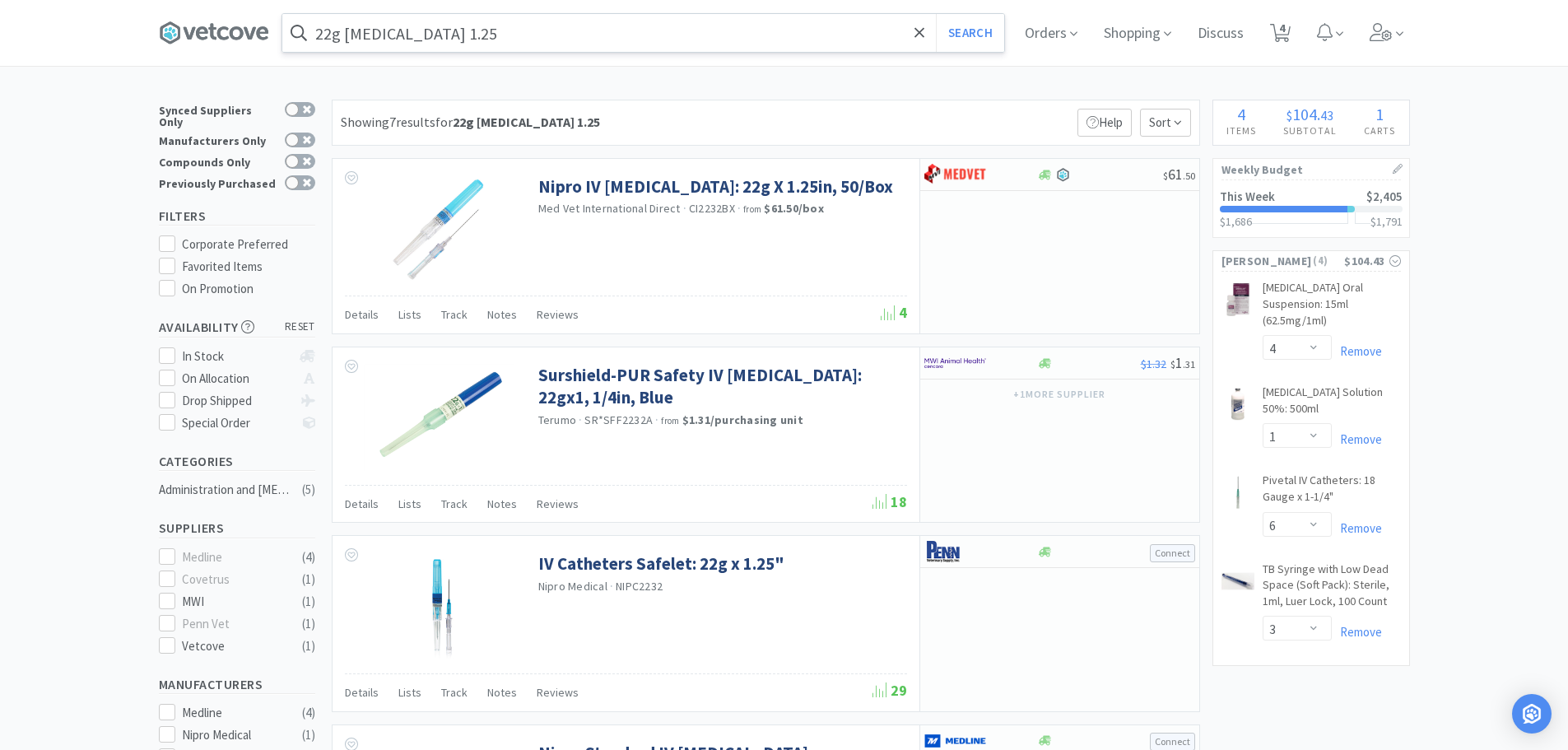
click at [332, 34] on input "22g [MEDICAL_DATA] 1.25" at bounding box center [643, 33] width 722 height 38
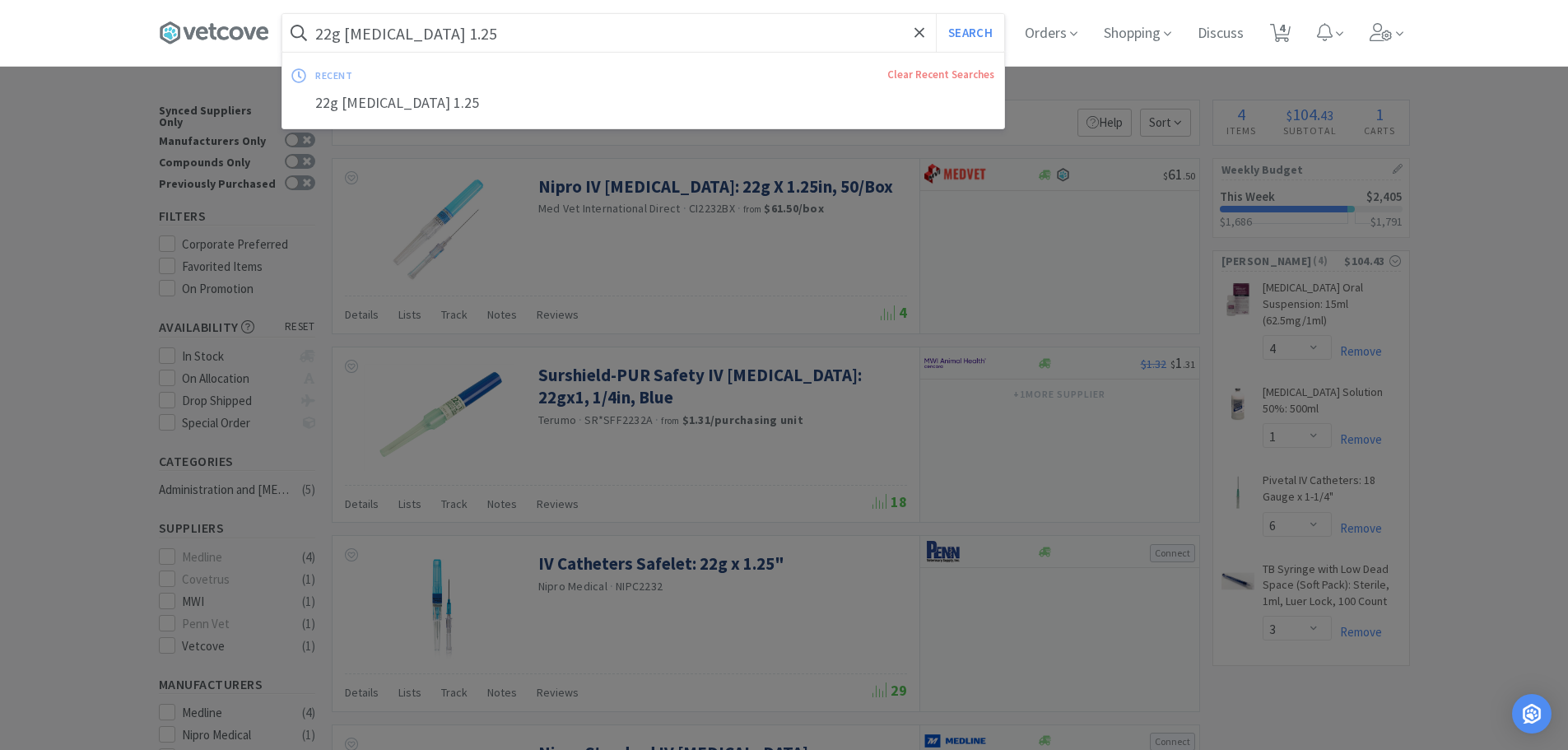
click at [332, 34] on input "22g [MEDICAL_DATA] 1.25" at bounding box center [643, 33] width 722 height 38
click at [341, 34] on input "22g [MEDICAL_DATA] 1.25" at bounding box center [643, 33] width 722 height 38
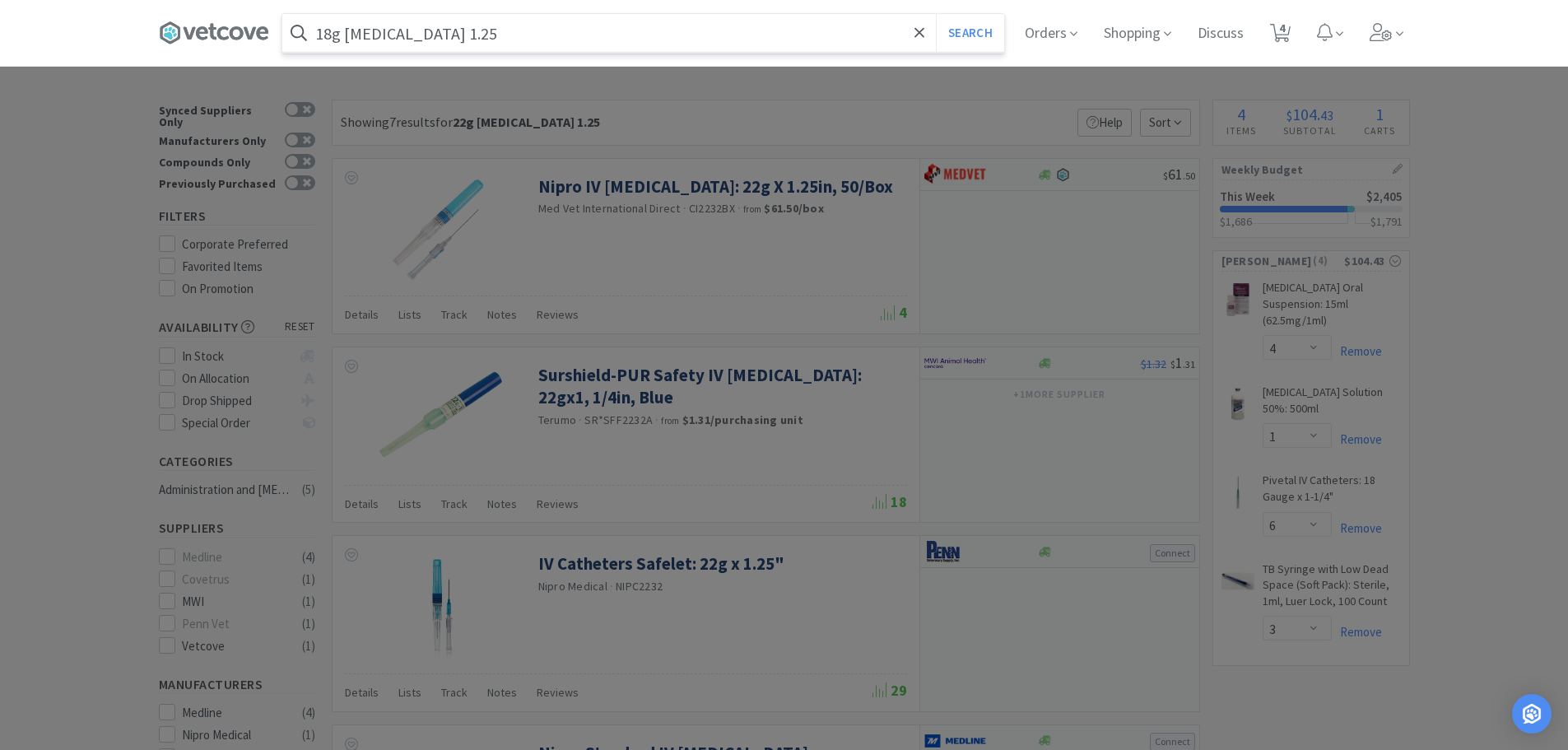
type input "18g [MEDICAL_DATA] 1.25"
click at [936, 14] on button "Search" at bounding box center [970, 33] width 68 height 38
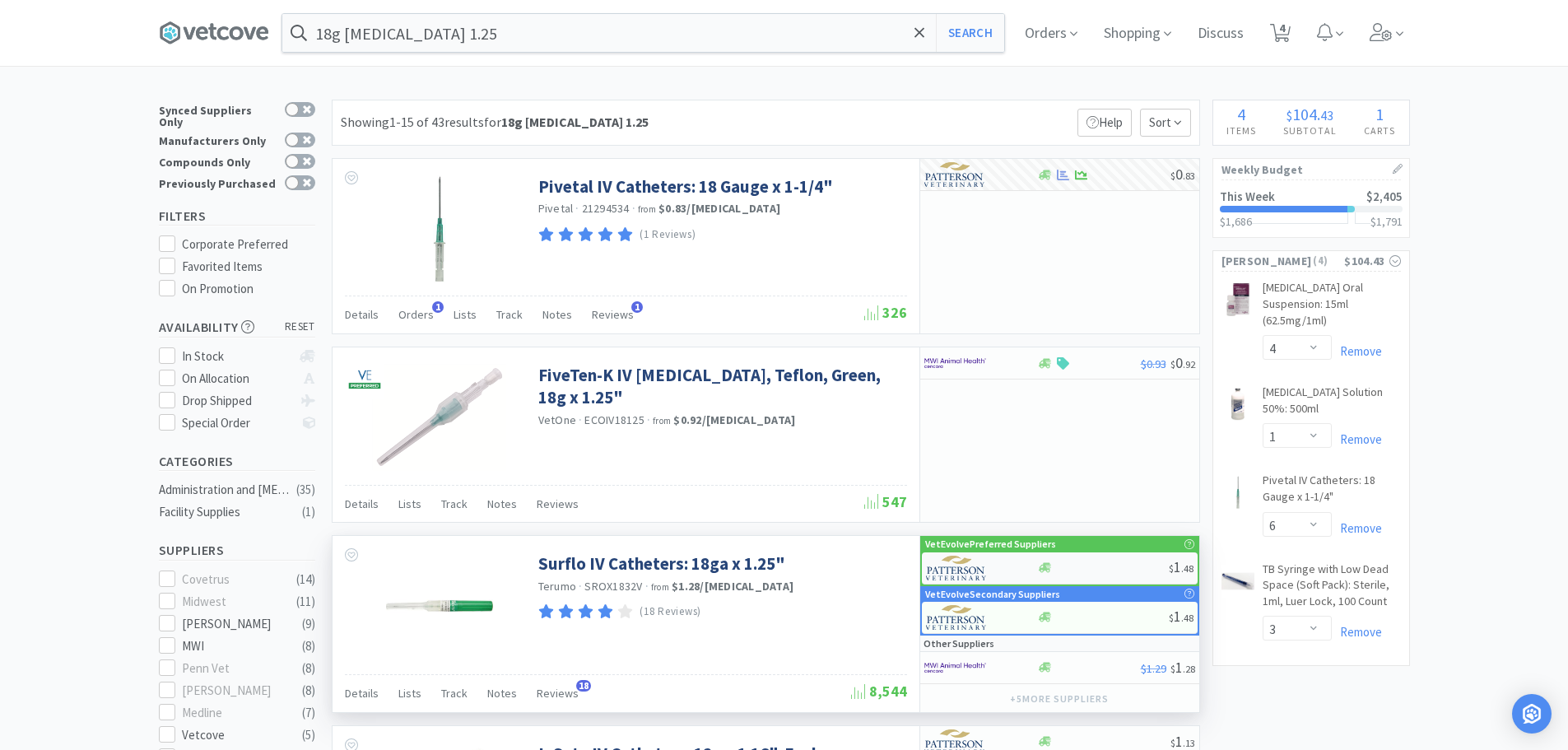
click at [1090, 559] on div "$ 1 . 48" at bounding box center [1059, 568] width 276 height 32
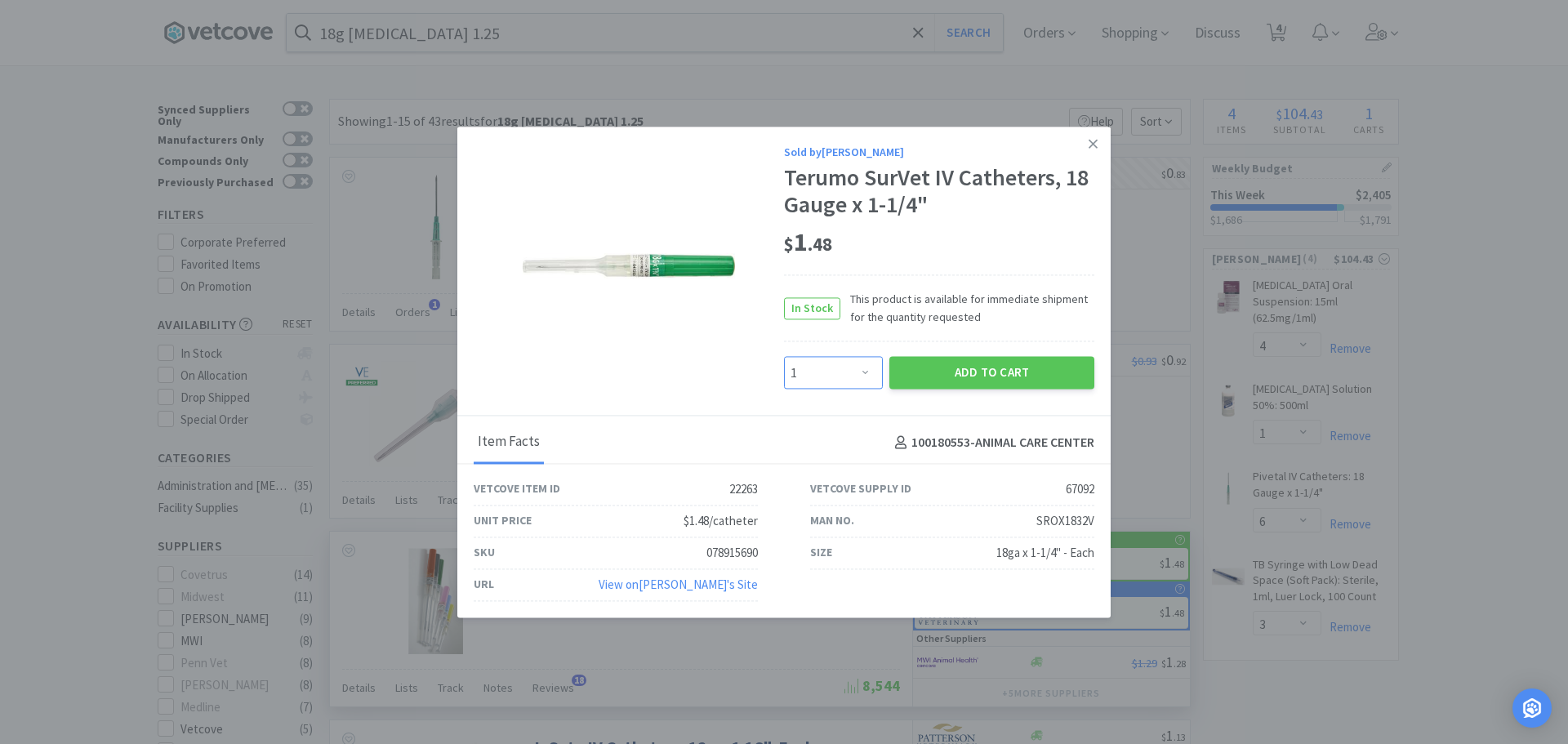
click at [842, 374] on select "Enter Quantity 1 2 3 4 5 6 7 8 9 10 11 12 13 14 15 16 17 18 19 20 Enter Quantity" at bounding box center [833, 373] width 99 height 33
select select "8"
click at [784, 357] on select "Enter Quantity 1 2 3 4 5 6 7 8 9 10 11 12 13 14 15 16 17 18 19 20 Enter Quantity" at bounding box center [833, 373] width 99 height 33
click at [1005, 372] on button "Add to Cart" at bounding box center [992, 373] width 205 height 33
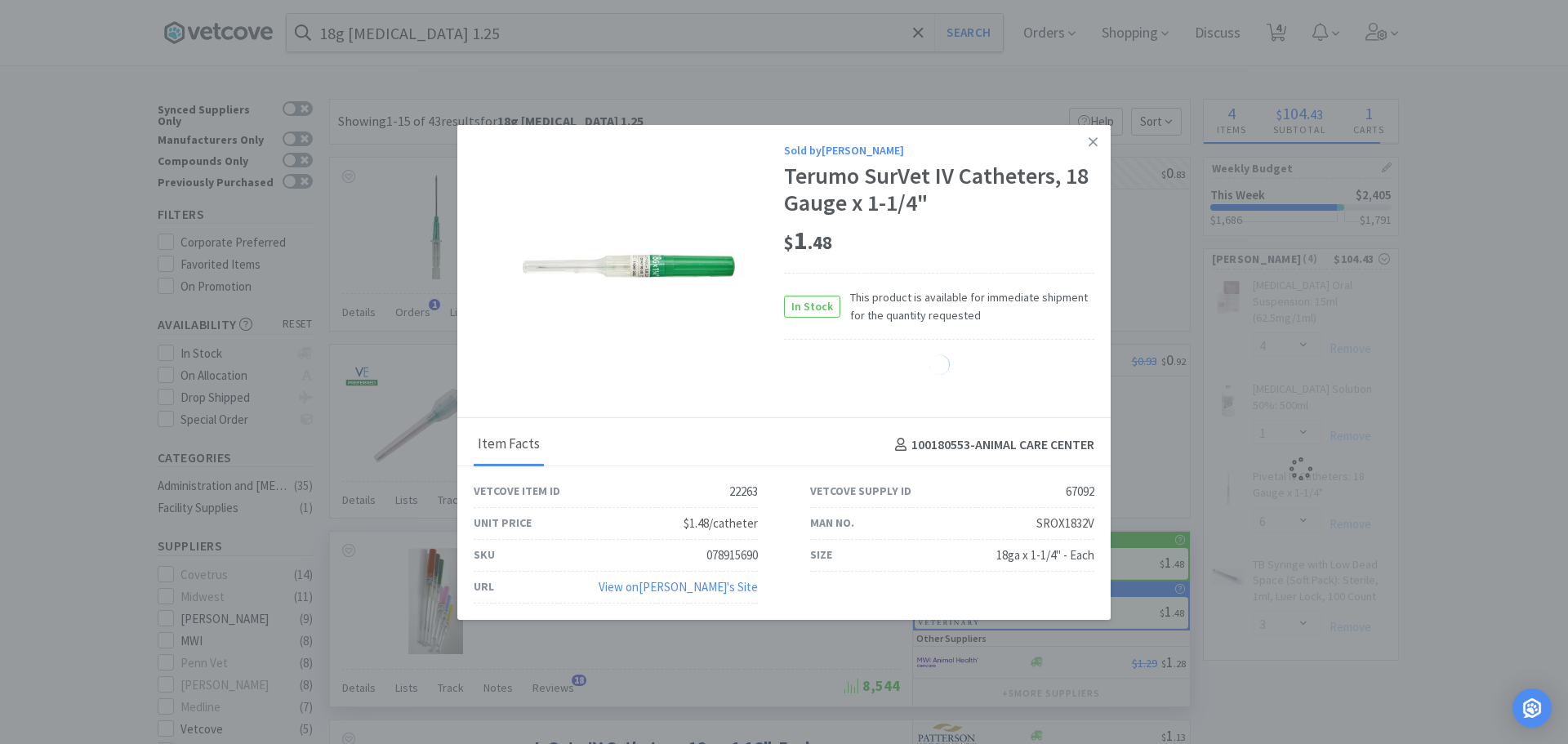
select select "8"
select select "3"
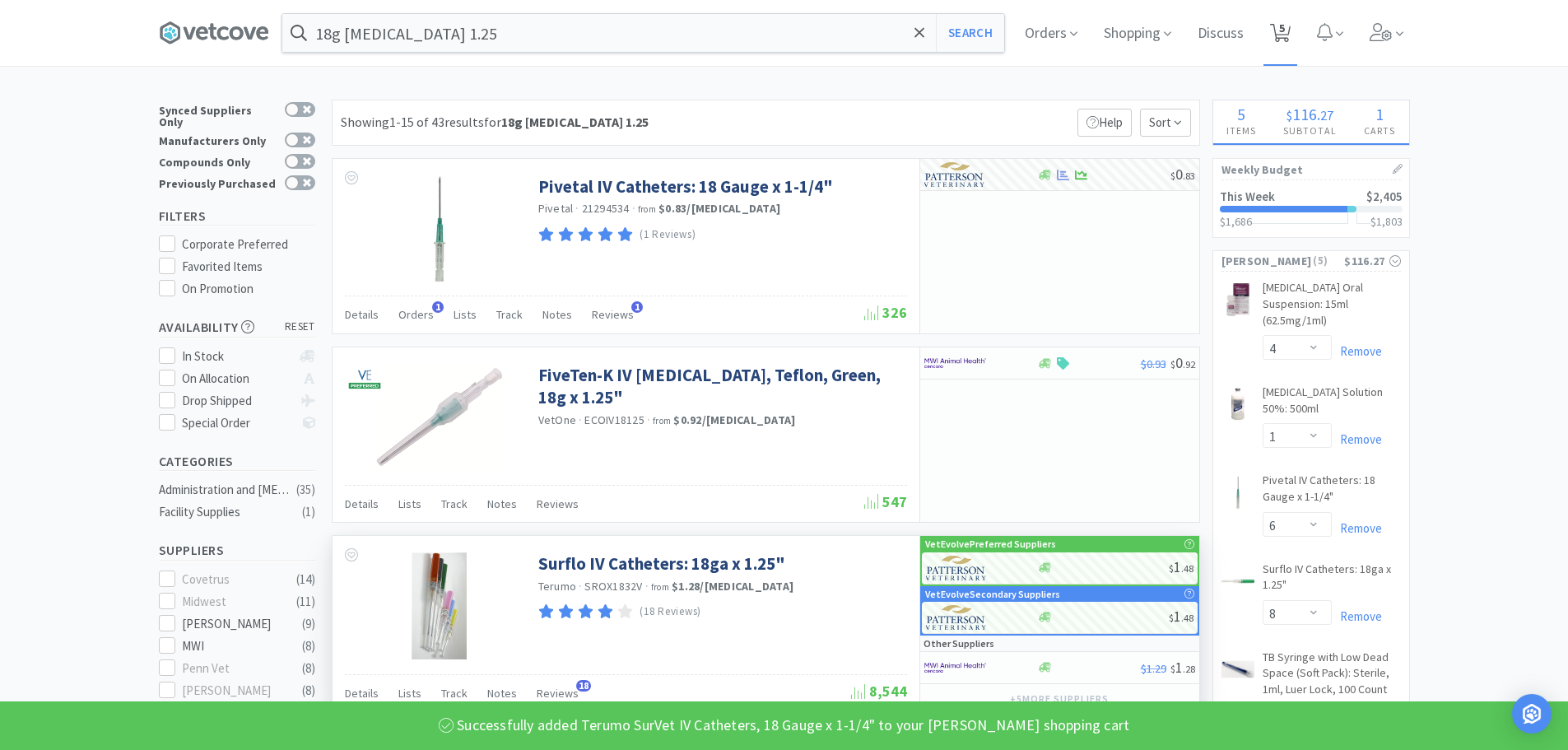
click at [1290, 31] on icon at bounding box center [1280, 33] width 20 height 18
select select "4"
select select "1"
select select "6"
select select "8"
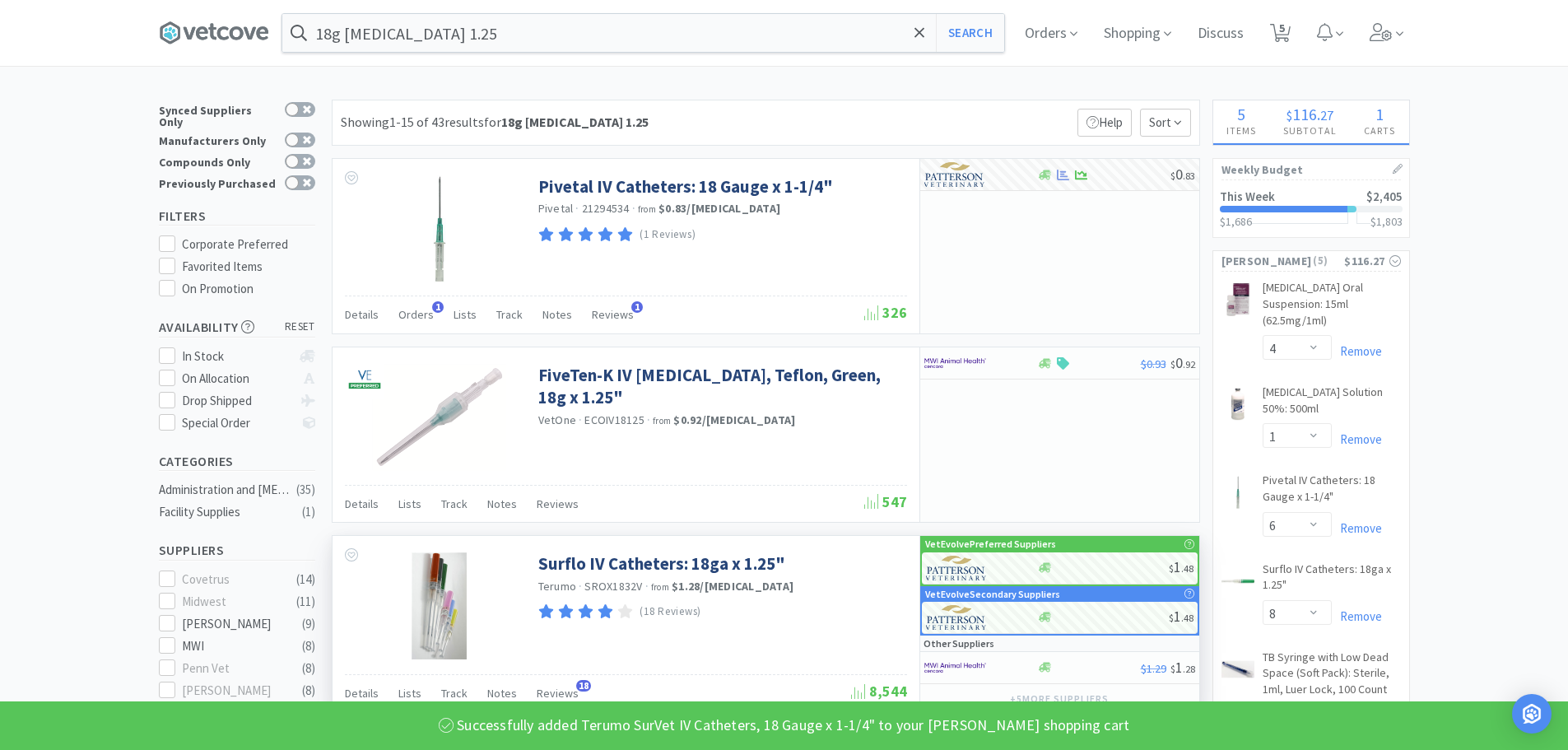
select select "3"
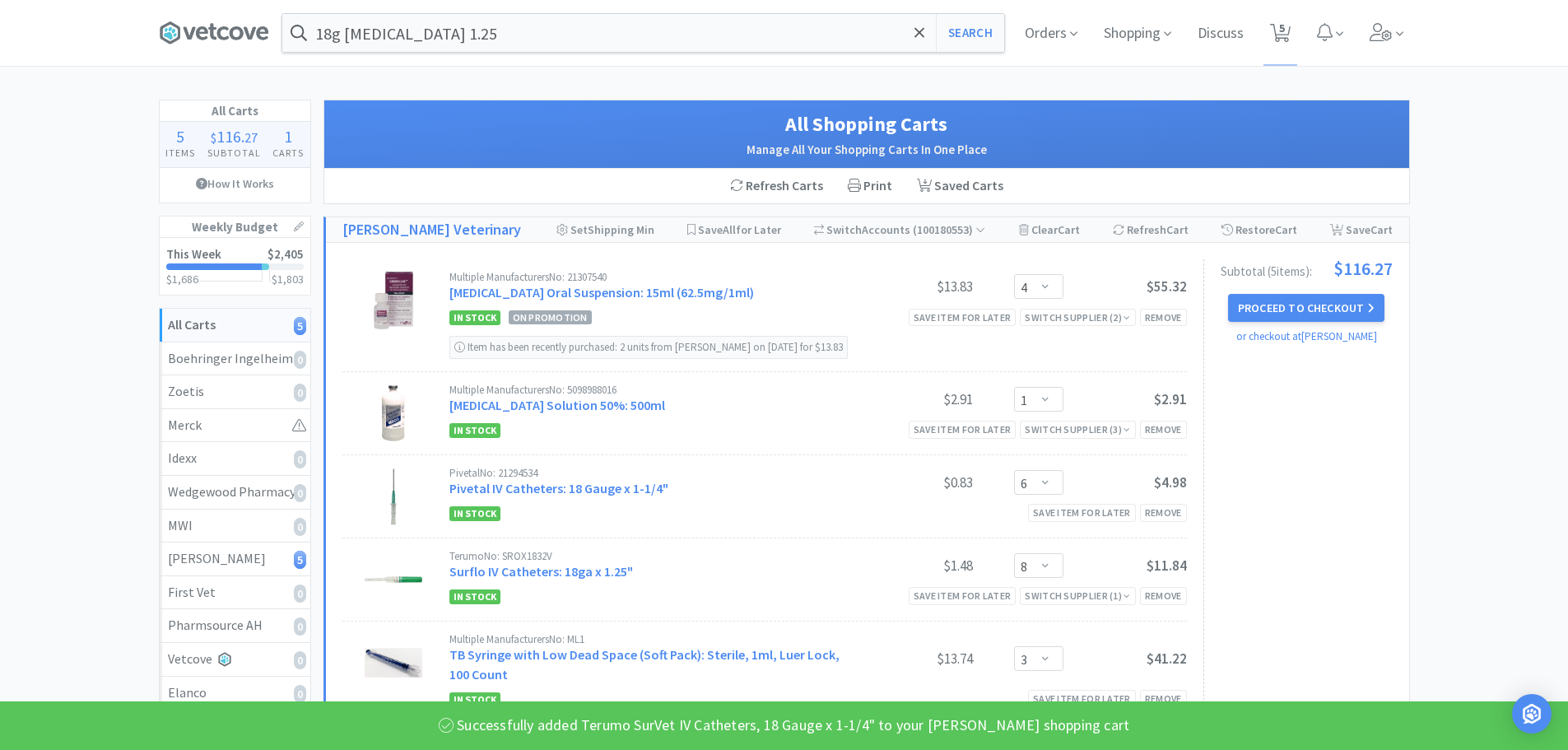
scroll to position [82, 0]
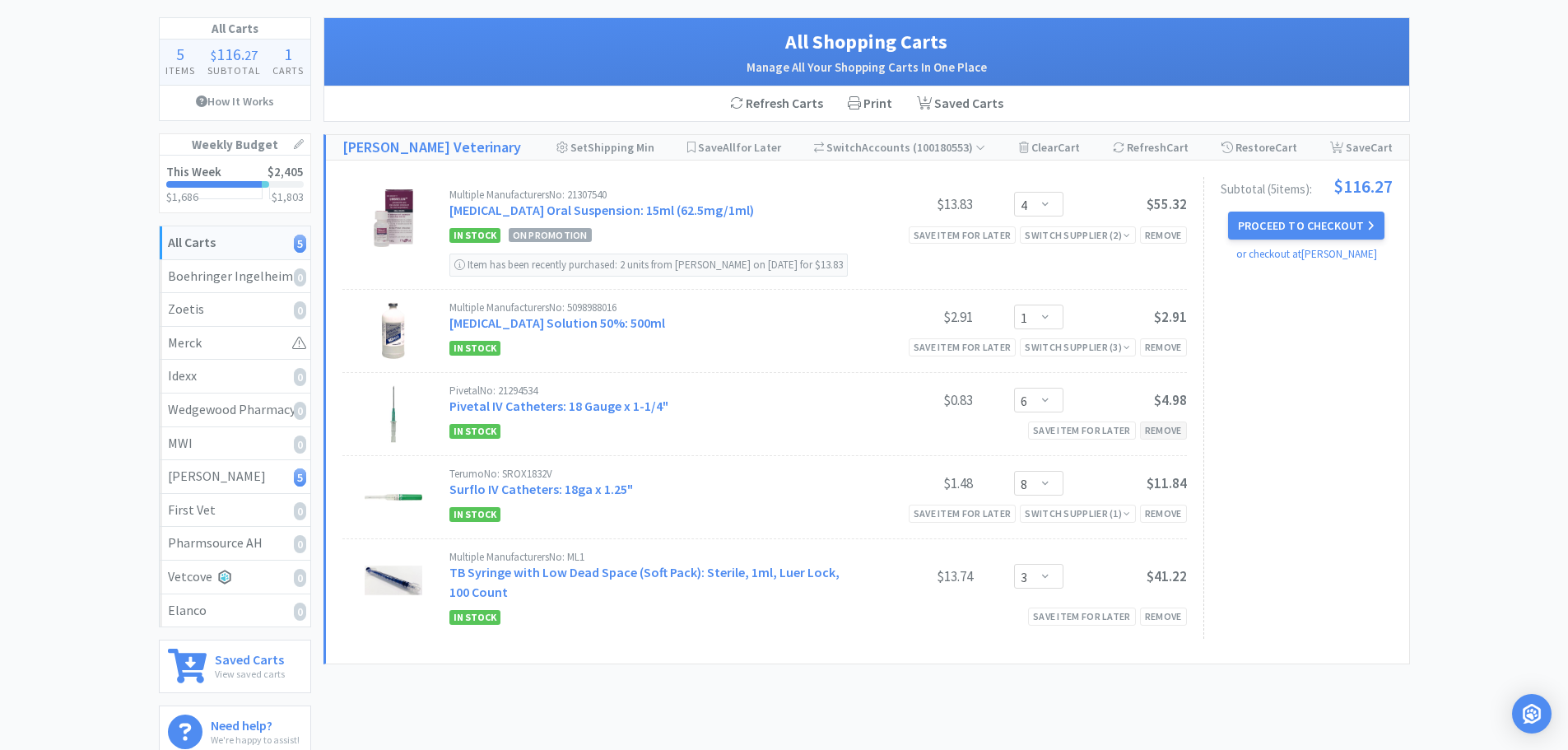
click at [1162, 439] on div "Remove" at bounding box center [1163, 430] width 47 height 17
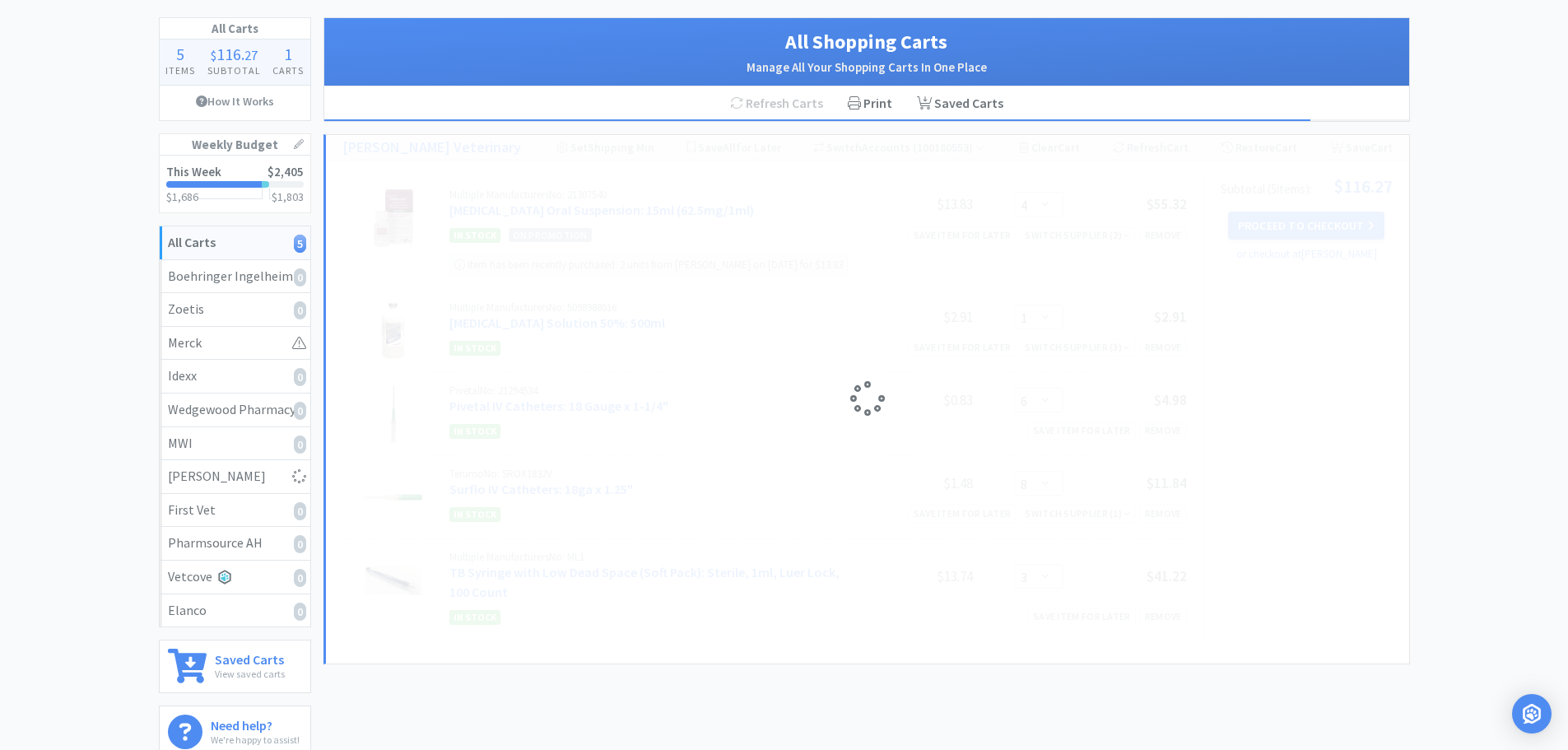
select select "8"
select select "3"
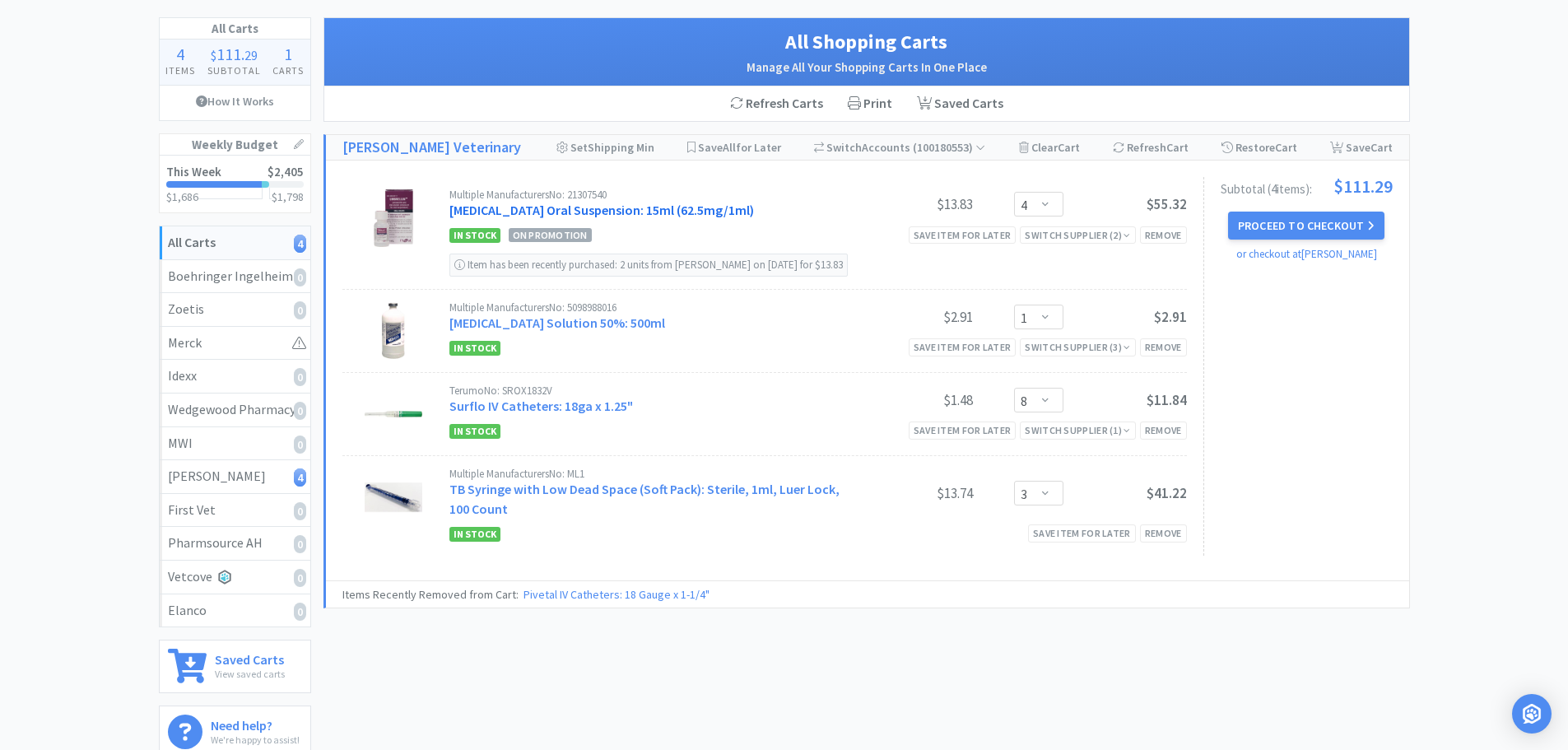
scroll to position [0, 0]
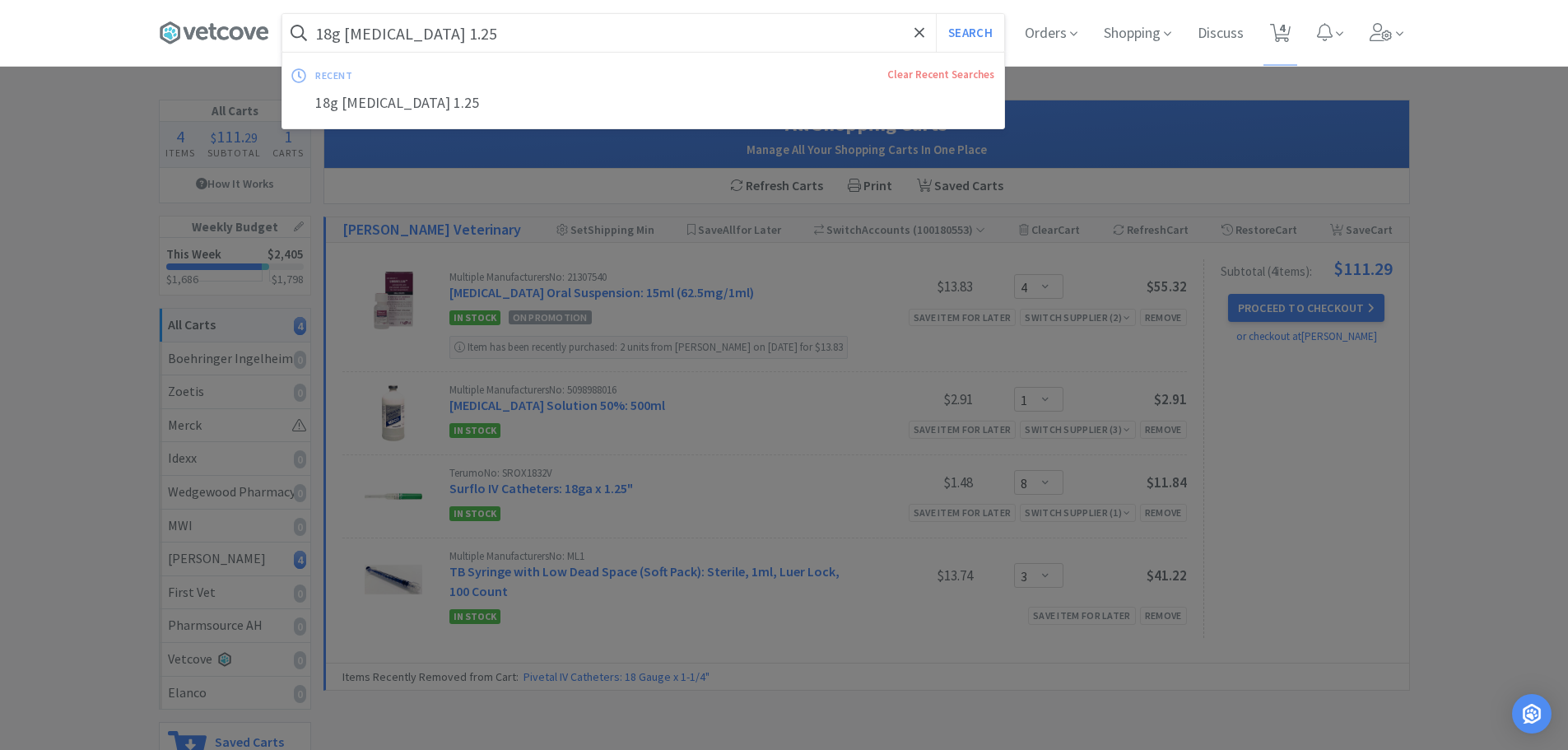
click at [330, 31] on input "18g [MEDICAL_DATA] 1.25" at bounding box center [643, 33] width 722 height 38
type input "22g [MEDICAL_DATA] 1.25"
click at [936, 14] on button "Search" at bounding box center [970, 33] width 68 height 38
select select "4"
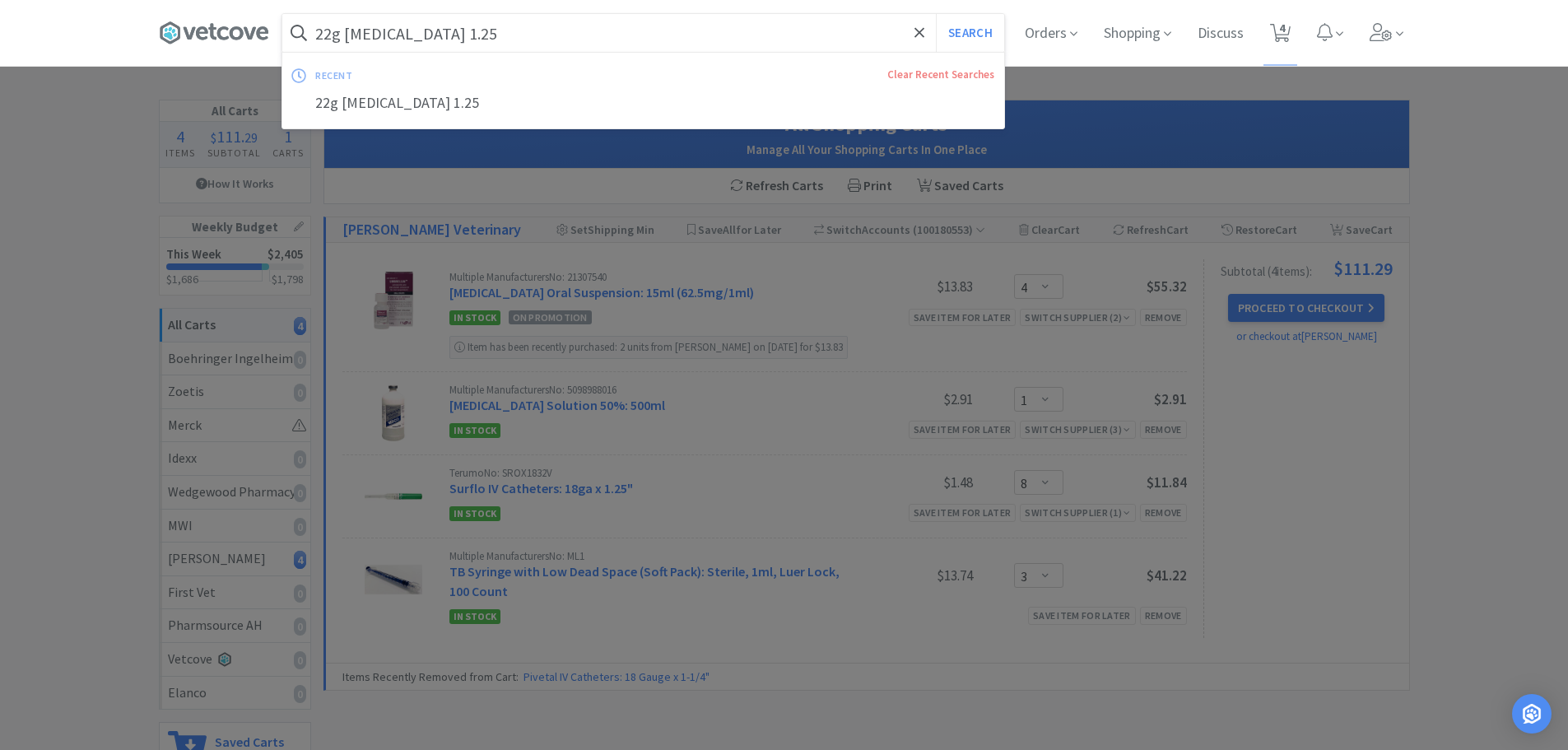
select select "1"
select select "8"
select select "3"
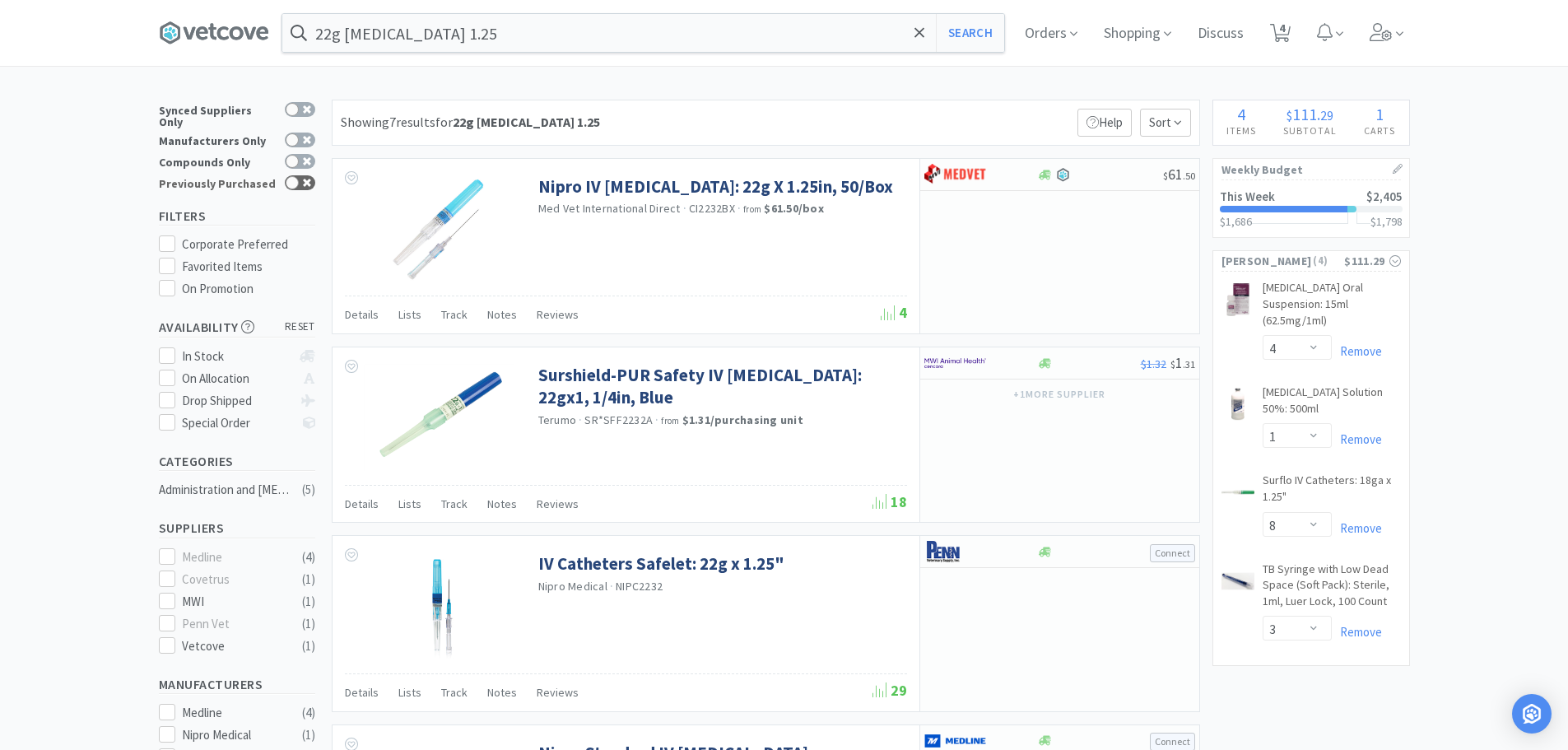
click at [288, 176] on div at bounding box center [292, 183] width 13 height 13
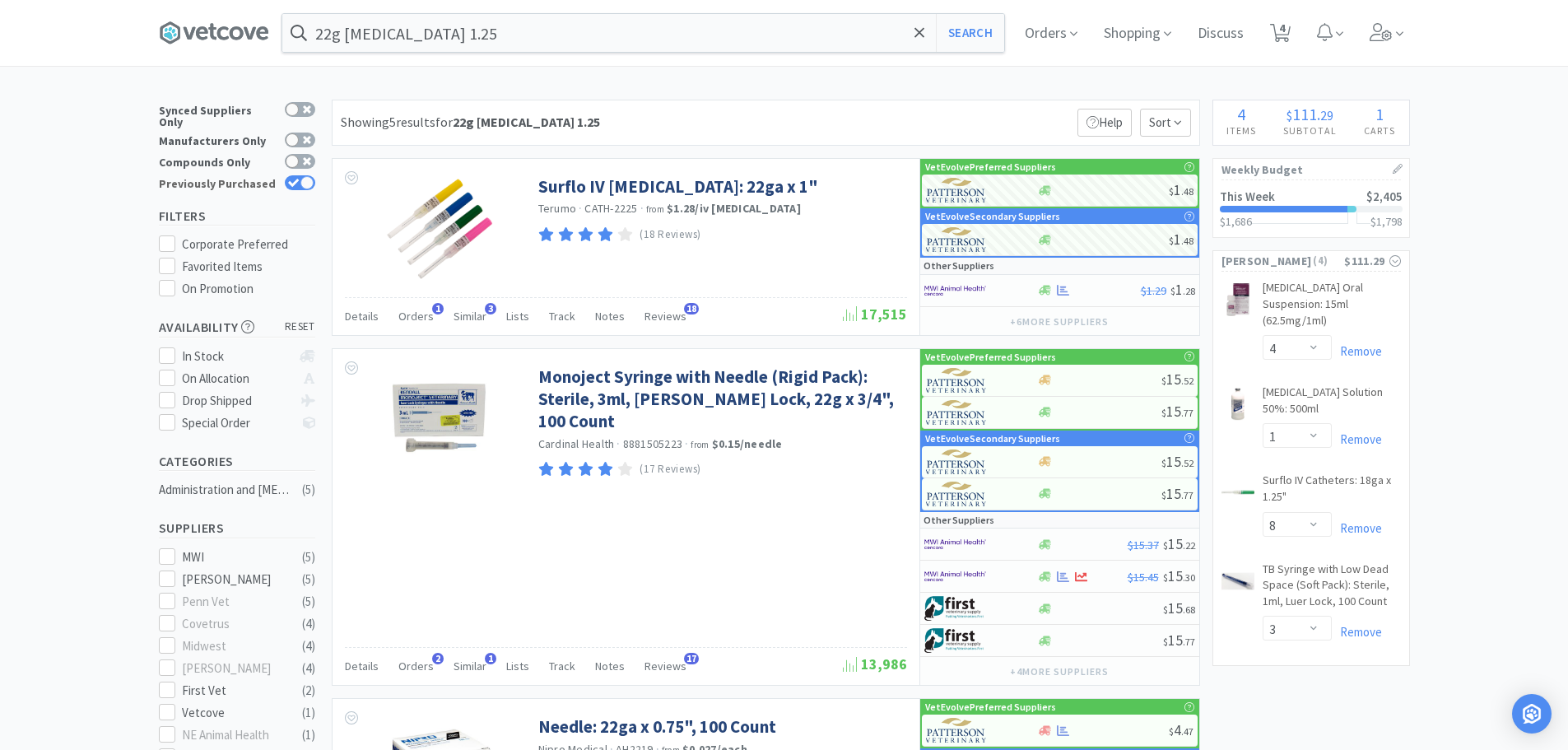
click at [299, 178] on icon at bounding box center [294, 182] width 12 height 9
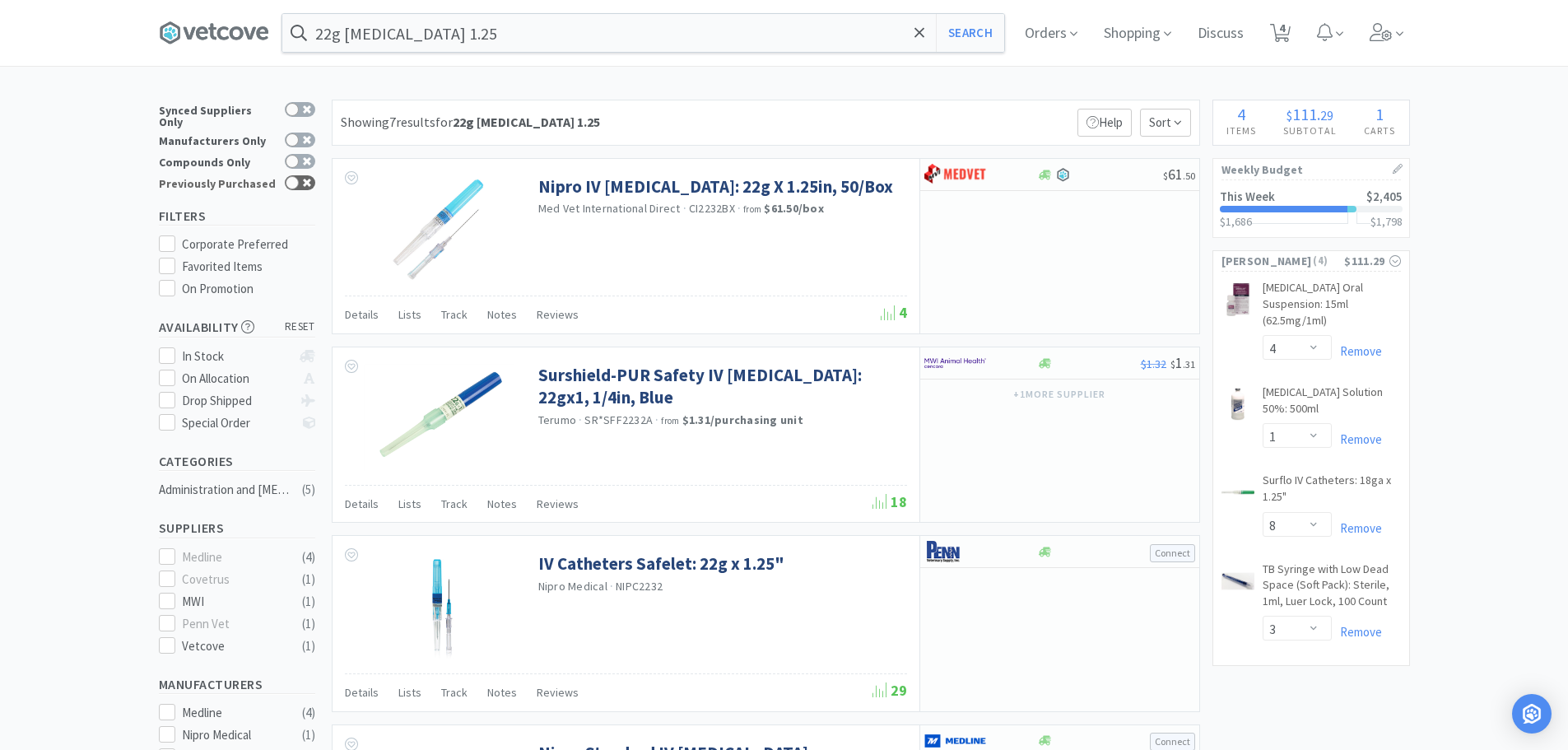
click at [291, 176] on div at bounding box center [292, 183] width 13 height 13
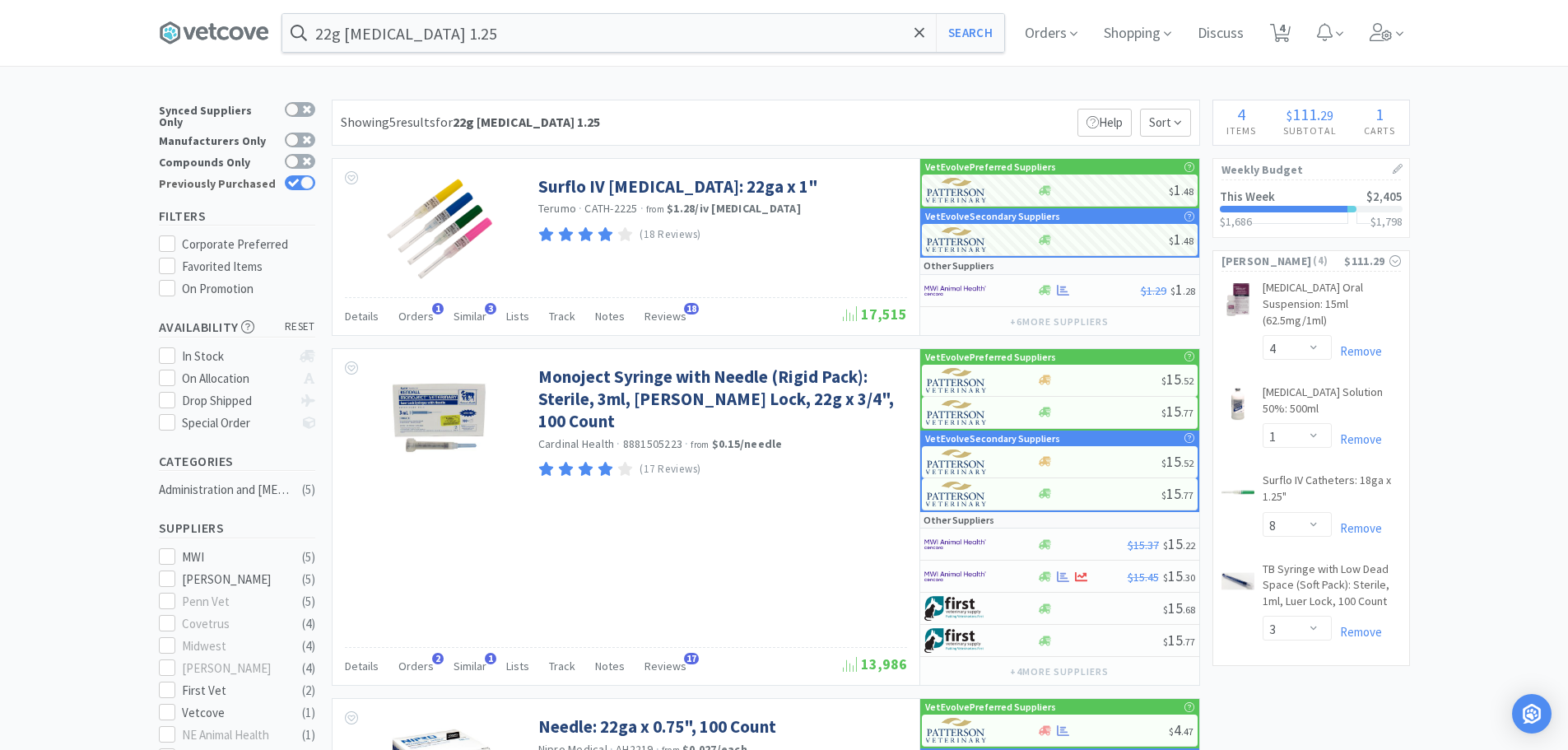
click at [298, 175] on div at bounding box center [300, 182] width 31 height 14
checkbox input "false"
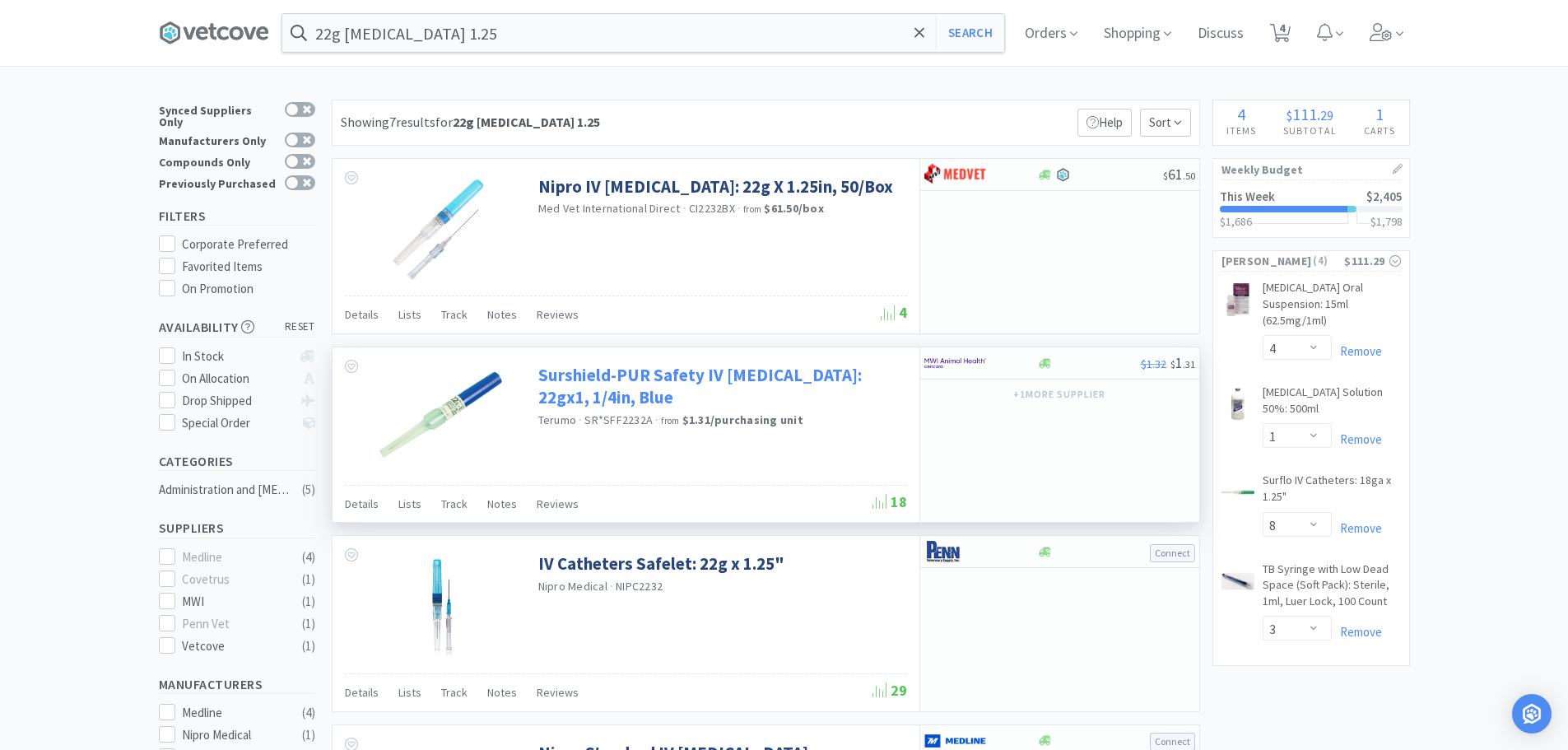
click at [848, 381] on link "Surshield-PUR Safety IV [MEDICAL_DATA]: 22gx1, 1/4in, Blue" at bounding box center [720, 386] width 364 height 45
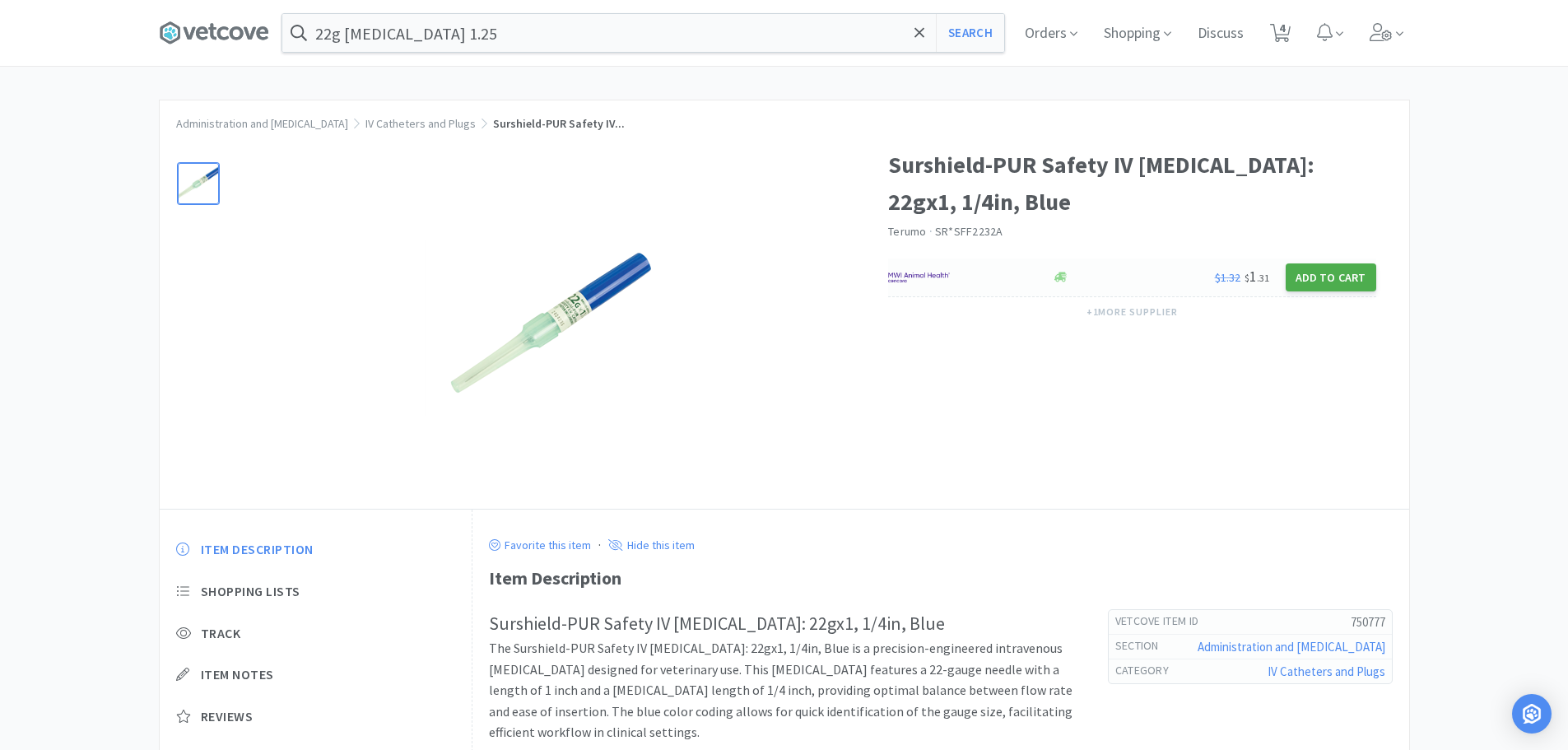
click at [1332, 272] on button "Add to Cart" at bounding box center [1331, 277] width 91 height 28
select select "50"
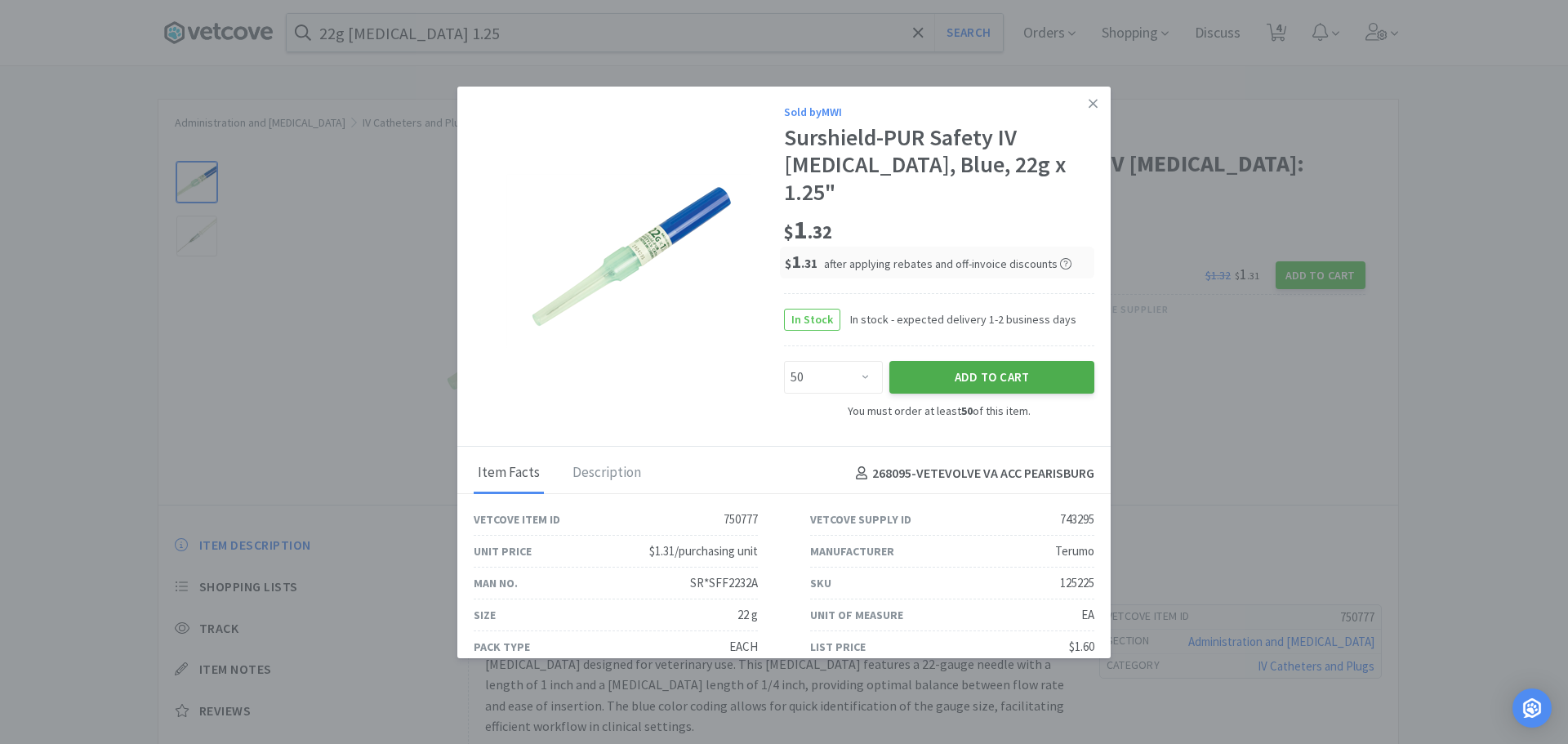
click at [1018, 361] on button "Add to Cart" at bounding box center [992, 377] width 205 height 33
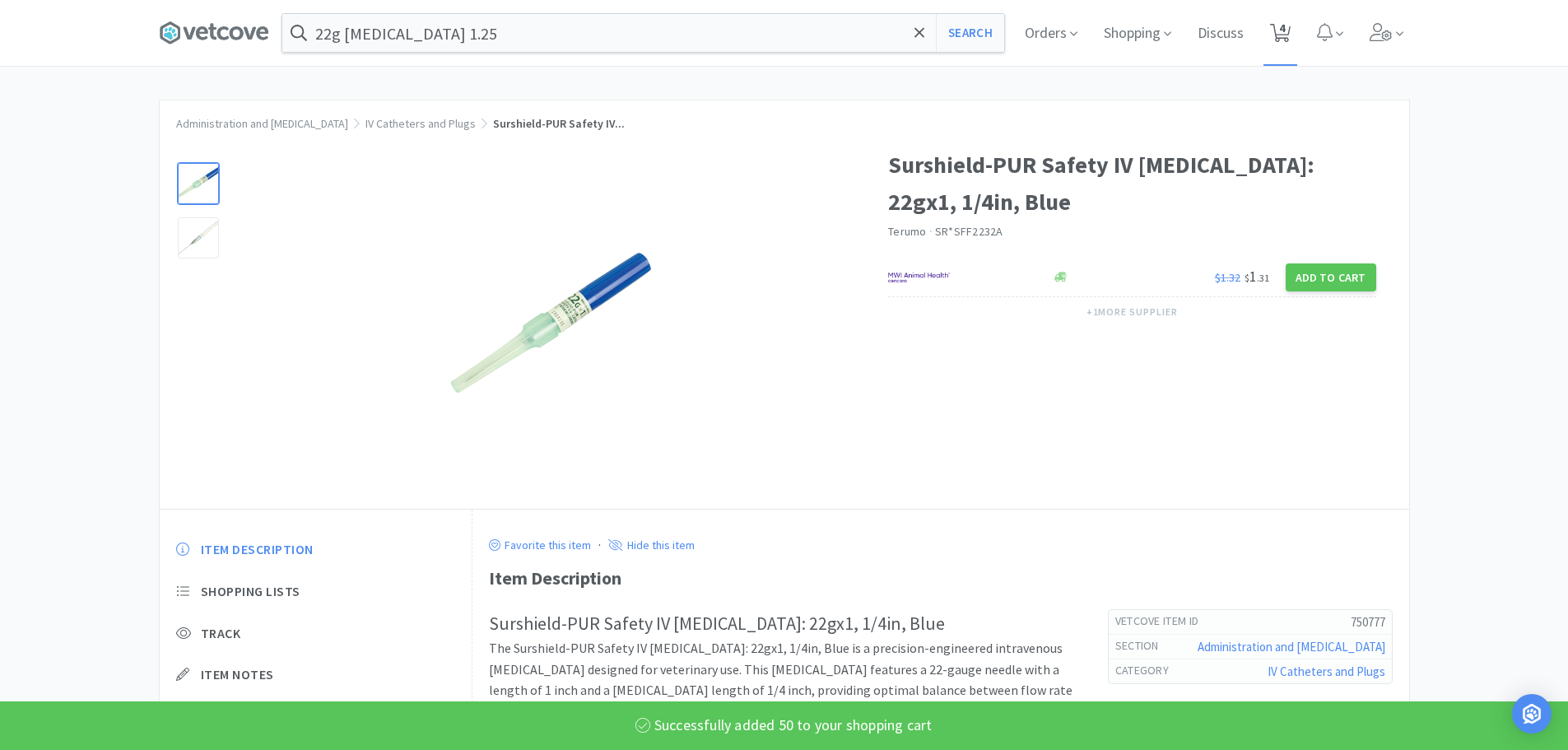
click at [1285, 32] on span "4" at bounding box center [1282, 28] width 6 height 66
select select "4"
select select "1"
select select "8"
select select "3"
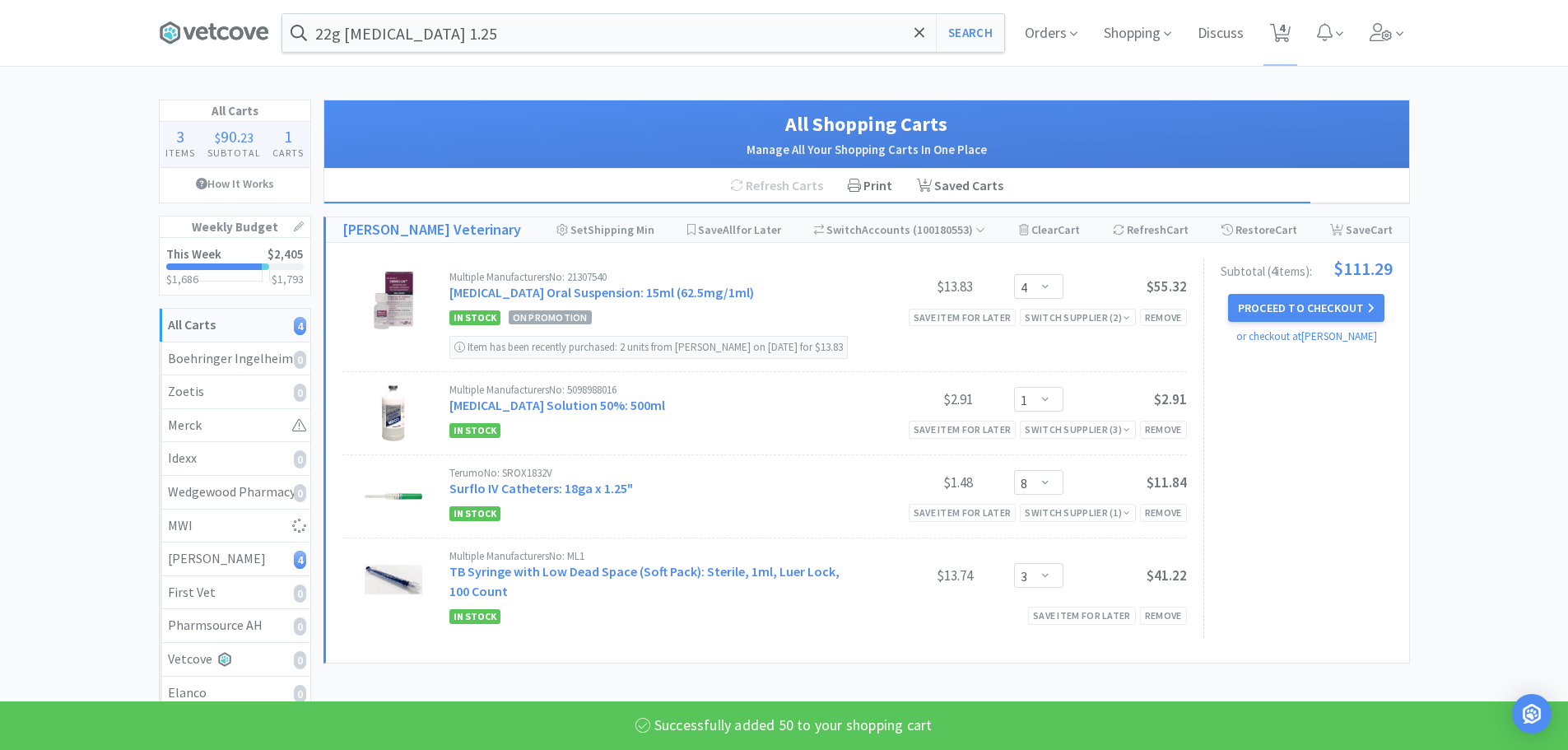
select select "50"
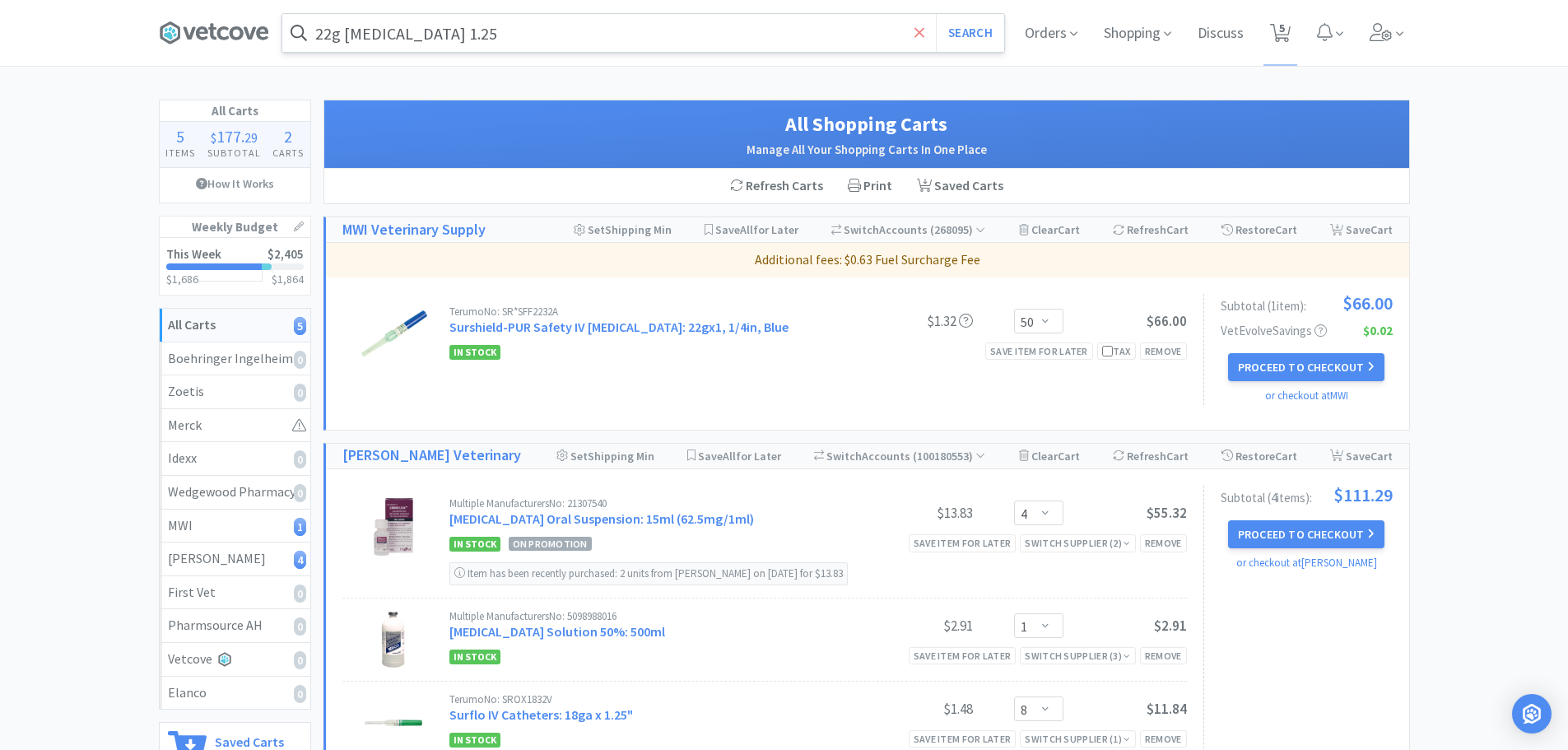
click at [917, 34] on icon at bounding box center [919, 32] width 10 height 10
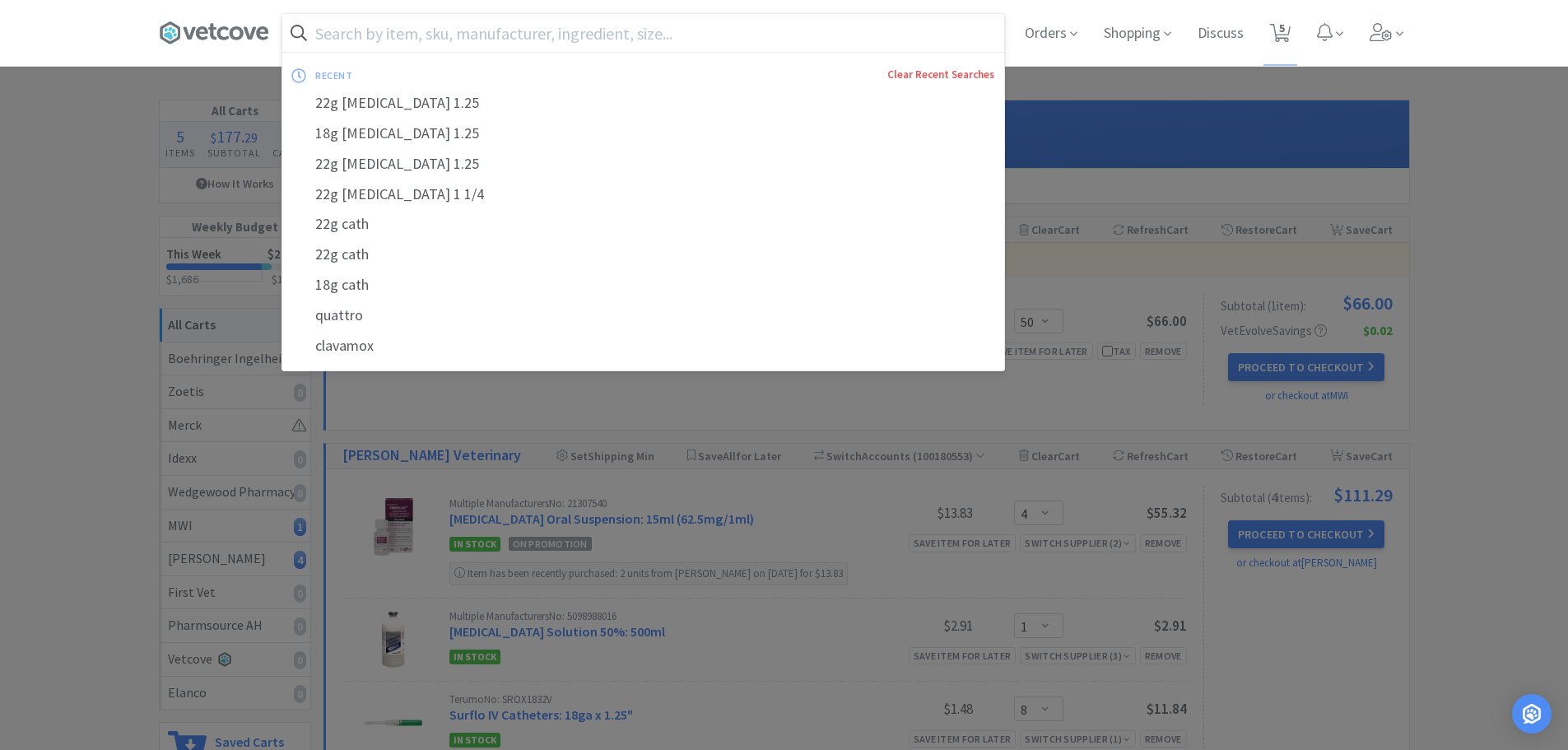
click at [921, 70] on link "Clear Recent Searches" at bounding box center [940, 74] width 107 height 14
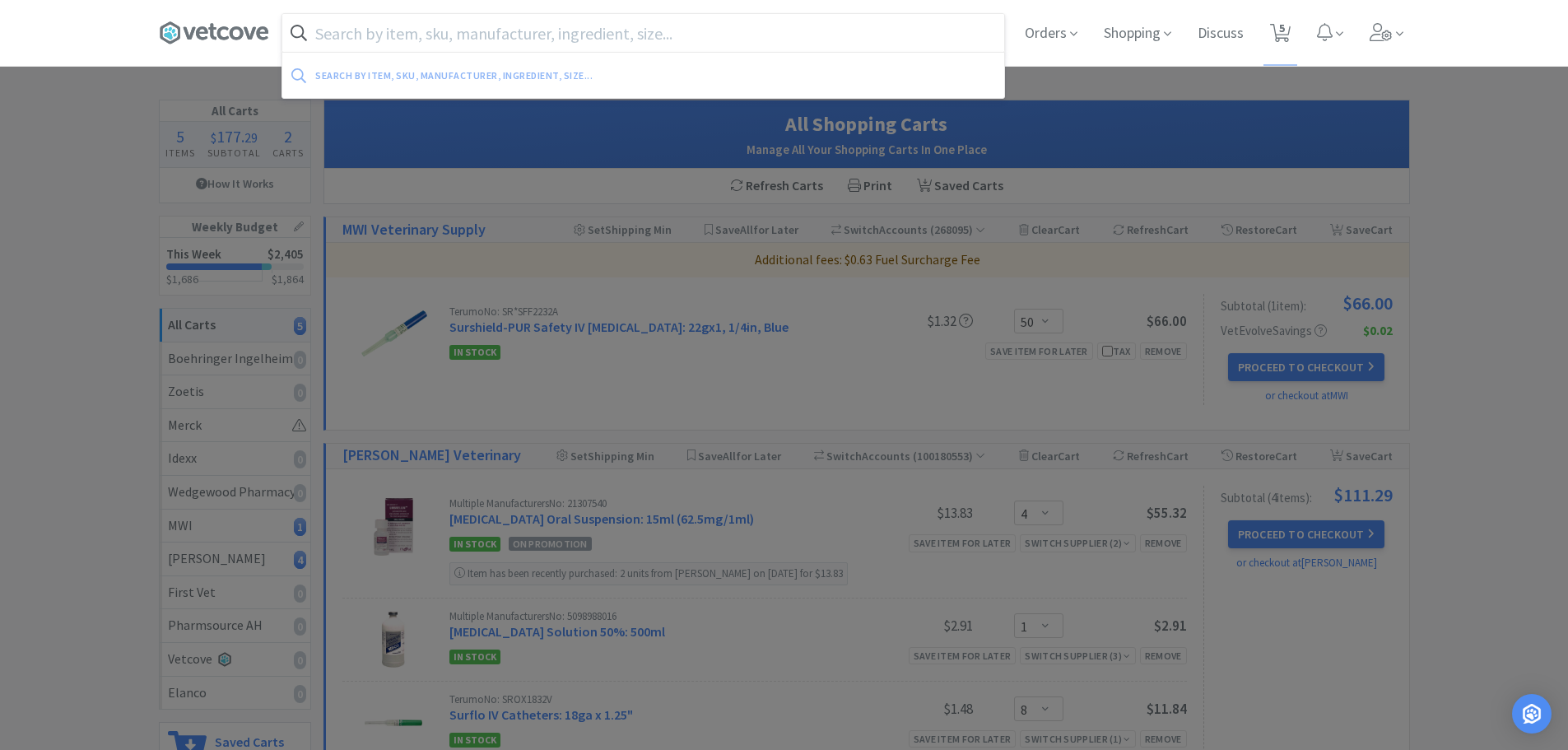
click at [91, 340] on div at bounding box center [784, 375] width 1568 height 750
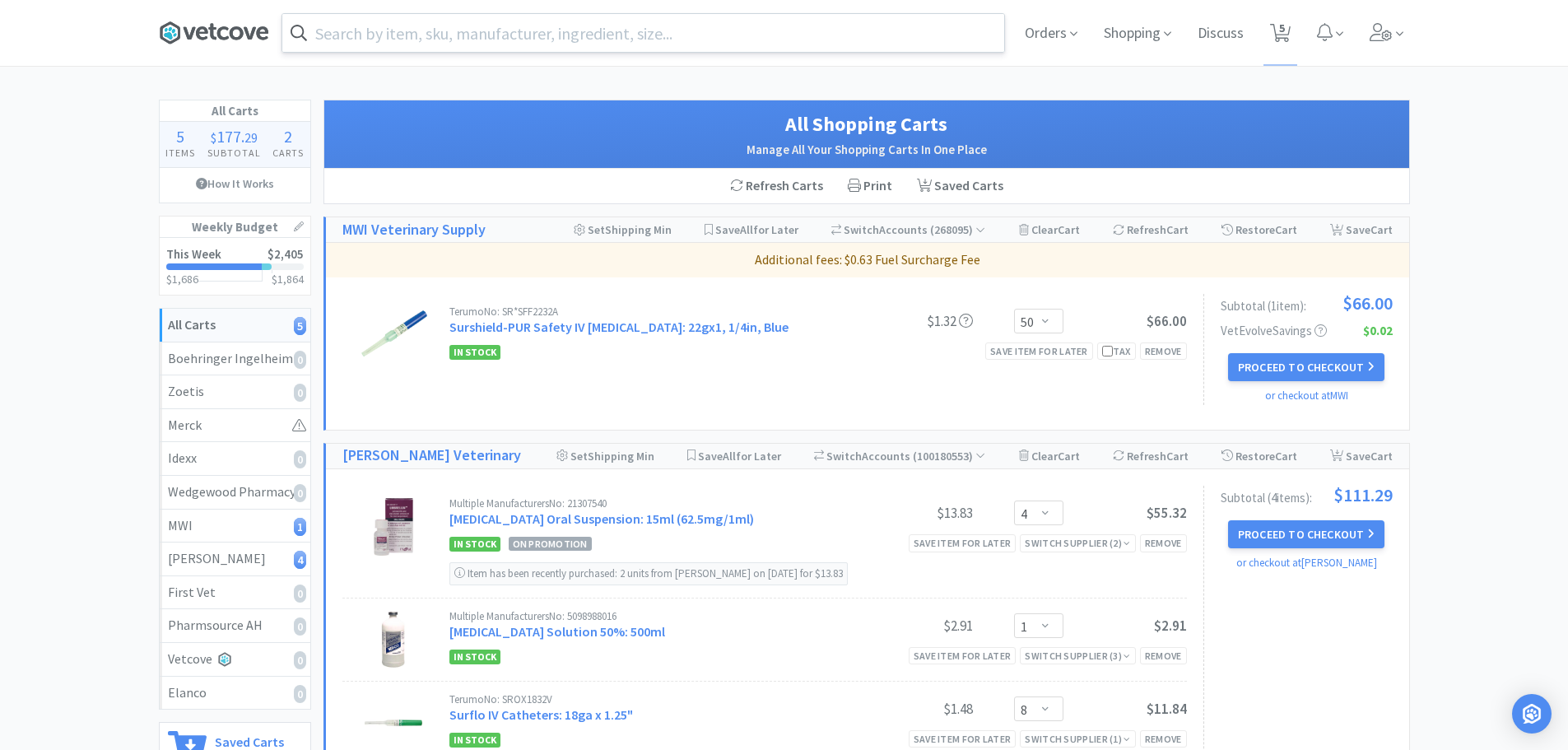
click at [207, 32] on icon at bounding box center [201, 33] width 13 height 13
